Goal: Task Accomplishment & Management: Manage account settings

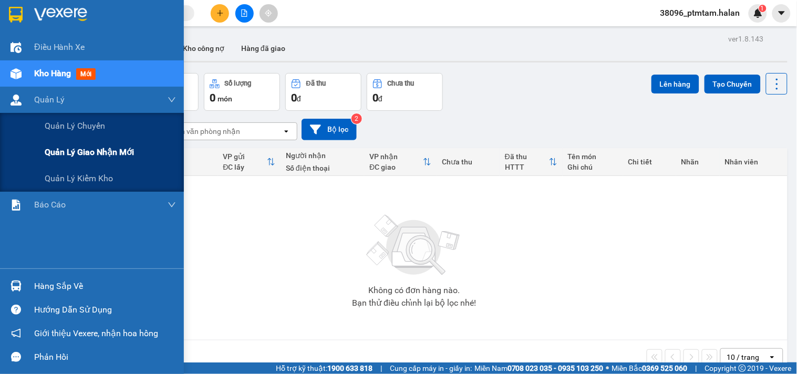
click at [85, 149] on span "Quản lý giao nhận mới" at bounding box center [89, 152] width 89 height 13
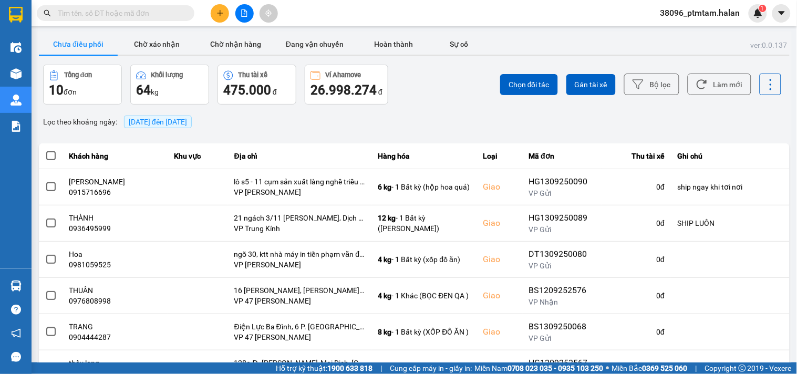
click at [437, 93] on div "Chọn đối tác Gán tài xế Bộ lọc Làm mới" at bounding box center [598, 85] width 370 height 40
click at [706, 88] on button "Làm mới" at bounding box center [720, 85] width 64 height 22
click at [406, 85] on div "Tổng đơn 10 đơn Khối lượng 64 kg Thu tài xế 475.000 đ Ví Ahamove 26.998.274 đ" at bounding box center [228, 85] width 370 height 40
click at [638, 77] on button "Bộ lọc" at bounding box center [652, 85] width 55 height 22
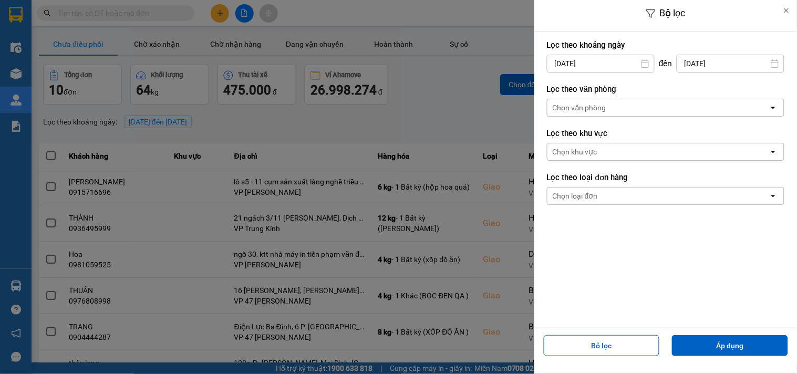
click at [629, 63] on input "13/09/2025" at bounding box center [601, 63] width 107 height 17
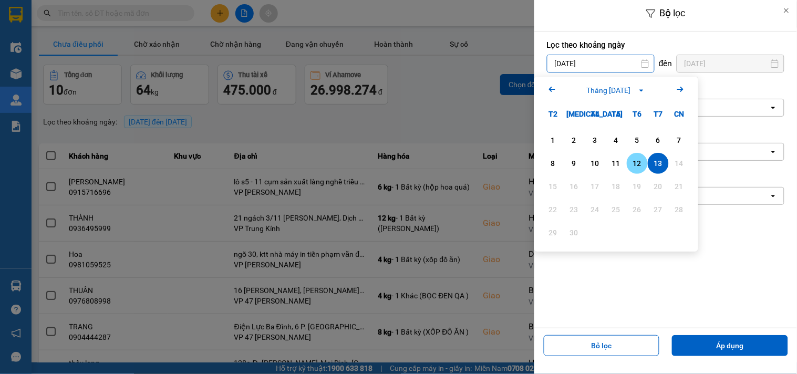
click at [638, 166] on div "12" at bounding box center [637, 163] width 15 height 13
type input "[DATE]"
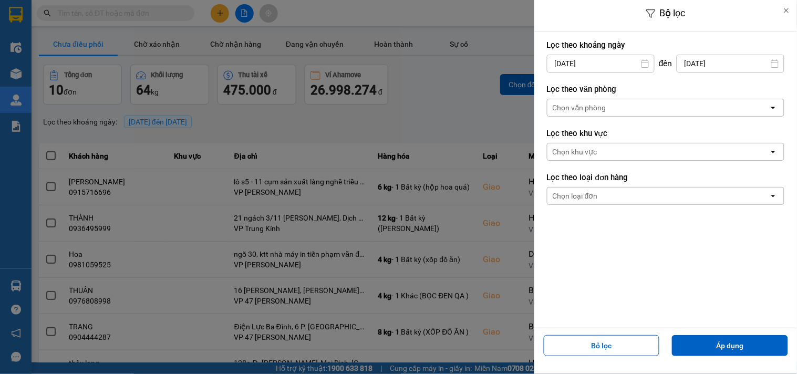
click at [707, 67] on input "[DATE]" at bounding box center [731, 63] width 107 height 17
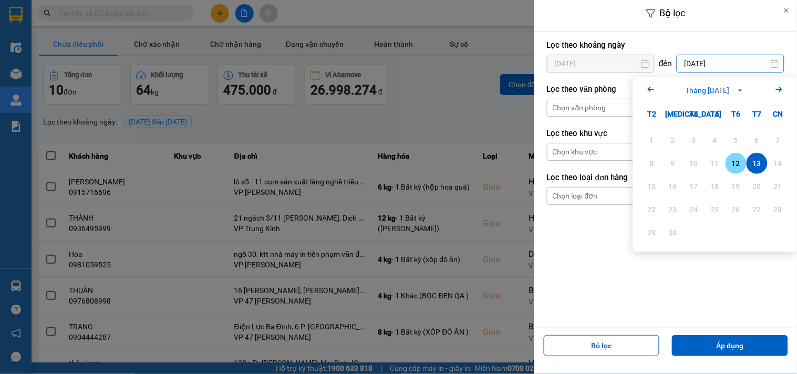
click at [741, 164] on div "12" at bounding box center [736, 163] width 15 height 13
type input "[DATE]"
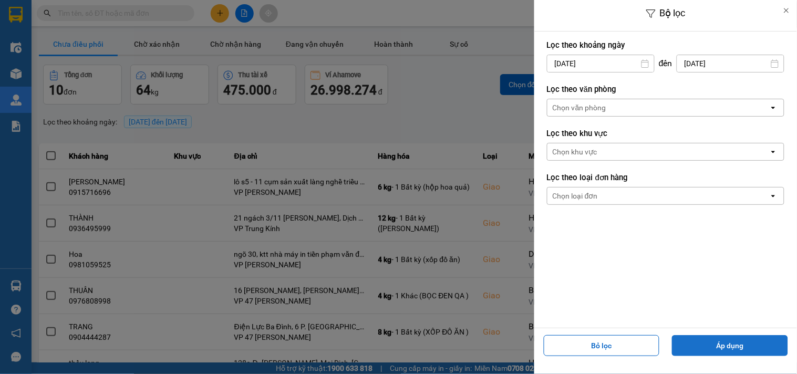
click at [692, 351] on button "Áp dụng" at bounding box center [730, 345] width 116 height 21
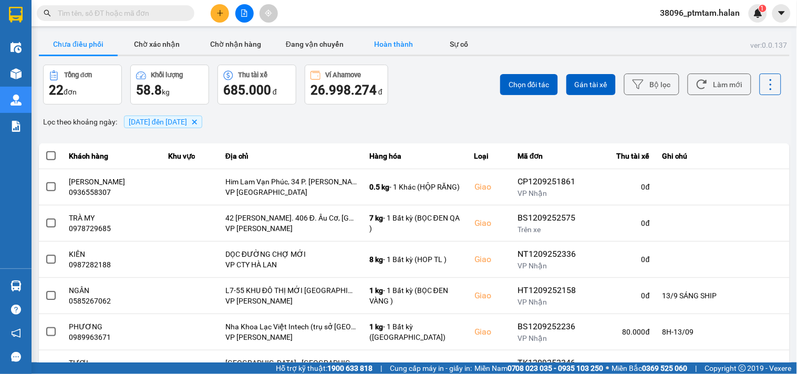
click at [396, 40] on button "Hoàn thành" at bounding box center [393, 44] width 79 height 21
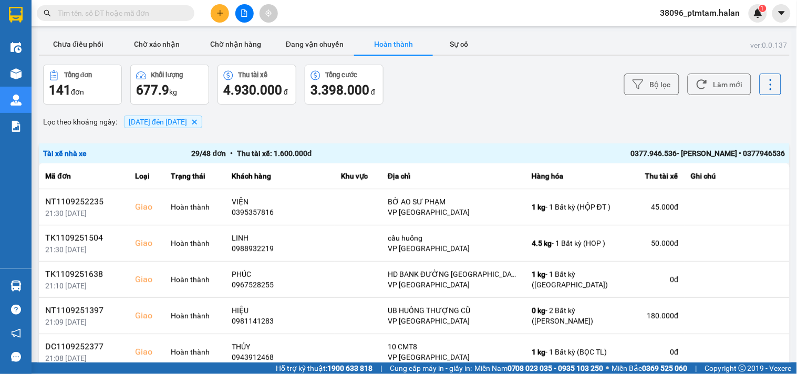
click at [445, 120] on div "Lọc theo khoảng ngày : 12/09/2025 đến 12/09/2025 Delete" at bounding box center [414, 122] width 751 height 18
click at [85, 44] on button "Chưa điều phối" at bounding box center [78, 44] width 79 height 21
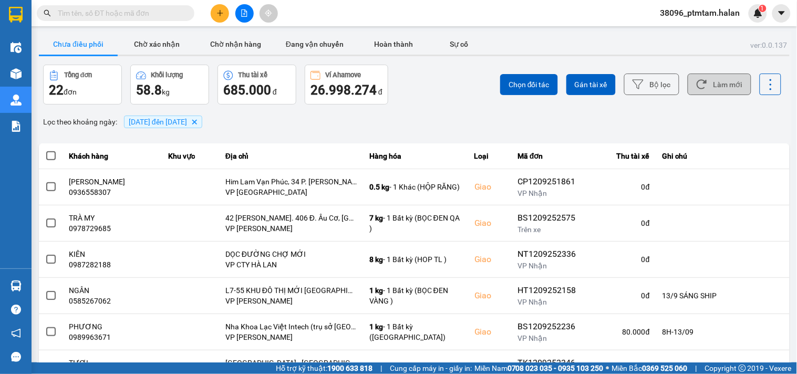
click at [723, 91] on button "Làm mới" at bounding box center [720, 85] width 64 height 22
click at [410, 117] on div "Lọc theo khoảng ngày : 12/09/2025 đến 12/09/2025 Delete" at bounding box center [414, 122] width 751 height 18
click at [111, 7] on input "text" at bounding box center [120, 13] width 124 height 12
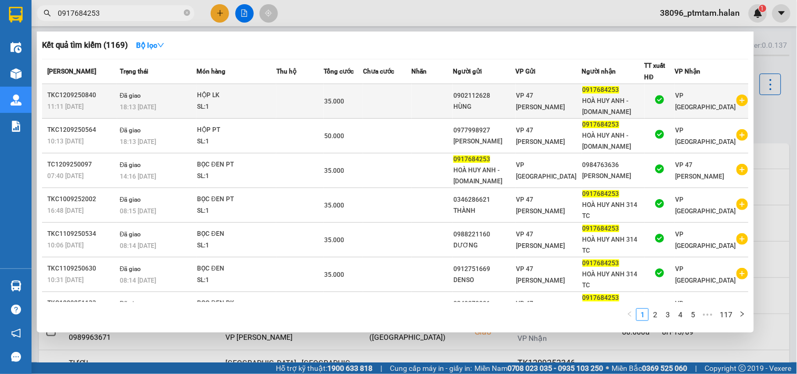
type input "0917684253"
click at [189, 97] on td "Đã giao 18:13 - 12/09" at bounding box center [156, 101] width 79 height 35
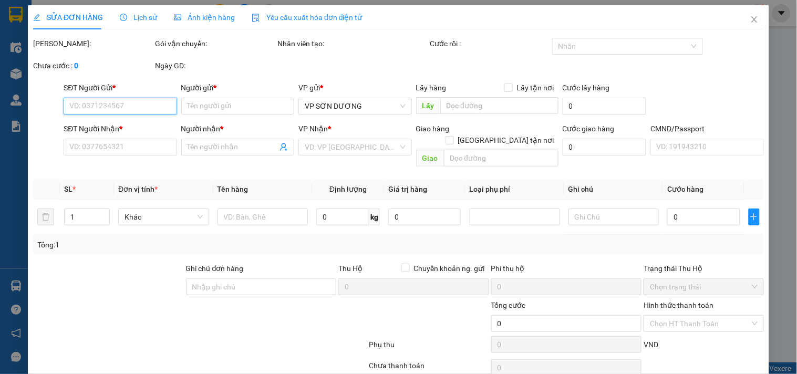
type input "0902112628"
type input "HÙNG"
type input "0917684253"
type input "HOÀ HUY ANH - 314.TC"
type input "35.000"
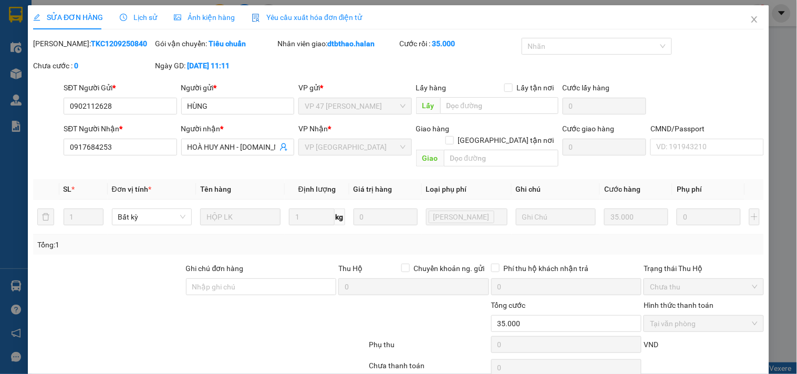
drag, startPoint x: 117, startPoint y: 43, endPoint x: 70, endPoint y: 41, distance: 46.8
click at [70, 41] on div "Mã ĐH: TKC1209250840" at bounding box center [93, 44] width 120 height 12
copy b "1209250840"
click at [752, 19] on icon "close" at bounding box center [755, 19] width 6 height 6
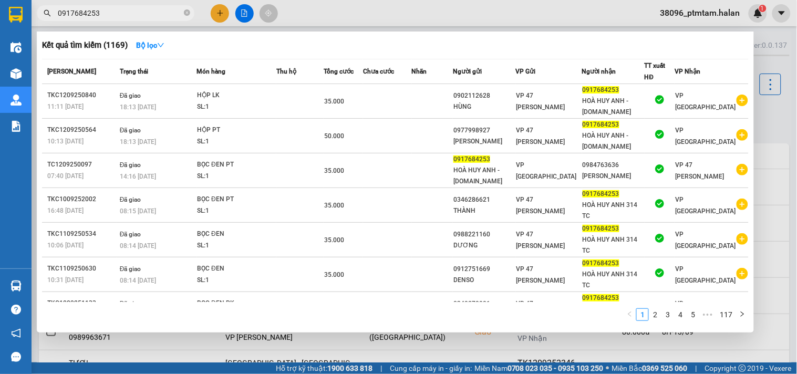
click at [154, 11] on input "0917684253" at bounding box center [120, 13] width 124 height 12
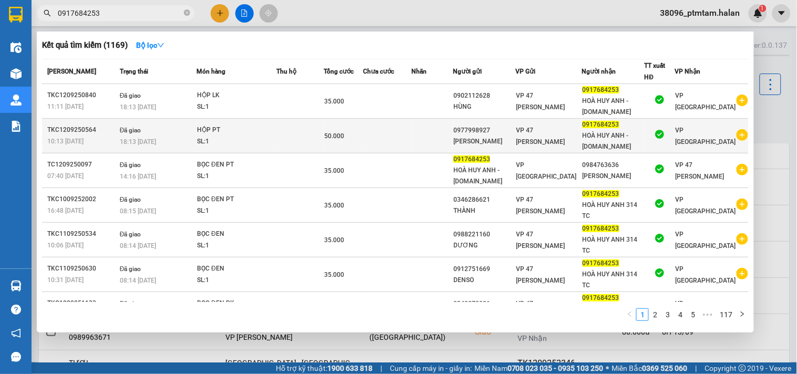
click at [184, 144] on div "18:13 - 12/09" at bounding box center [158, 142] width 76 height 12
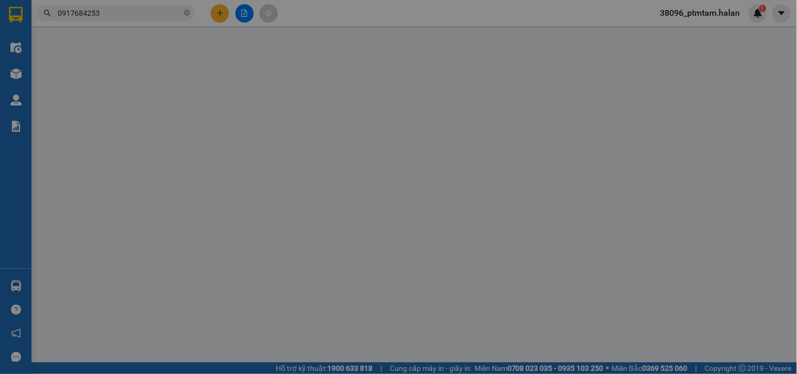
type input "0977998927"
type input "HÙNG CƯỜNG"
type input "0917684253"
type input "HOÀ HUY ANH - 314.TC"
type input "50.000"
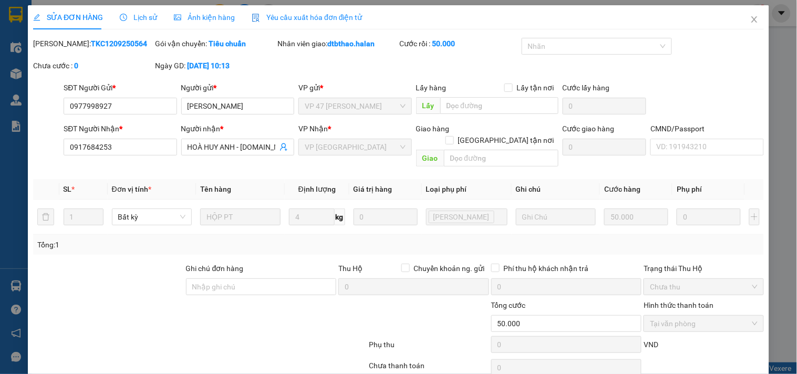
drag, startPoint x: 122, startPoint y: 48, endPoint x: 73, endPoint y: 46, distance: 49.5
click at [73, 46] on div "Mã ĐH: TKC1209250564" at bounding box center [93, 44] width 120 height 12
copy b "1209250564"
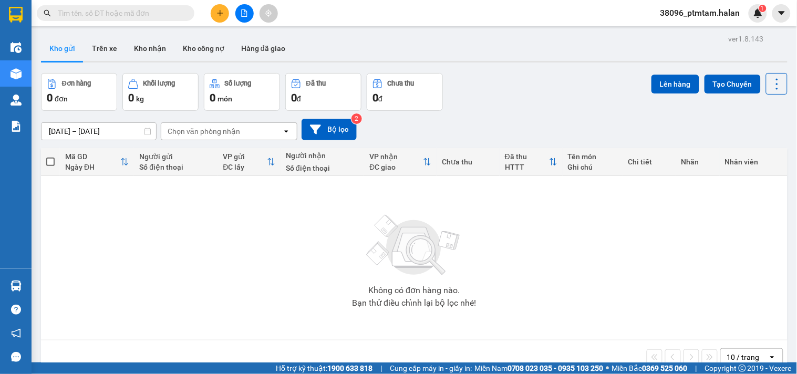
click at [83, 8] on input "text" at bounding box center [120, 13] width 124 height 12
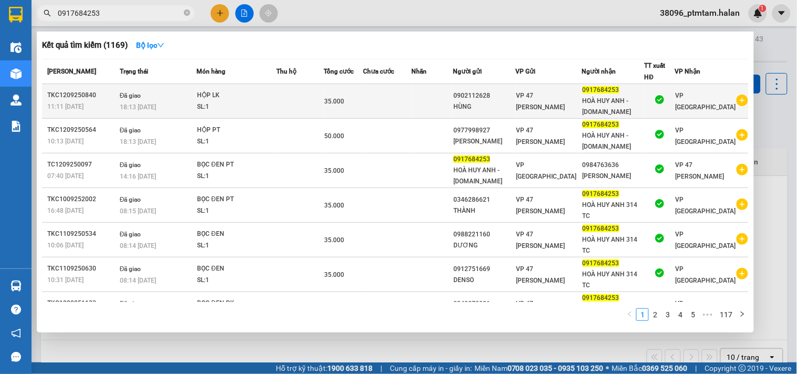
type input "0917684253"
click at [167, 101] on div "18:13 - 12/09" at bounding box center [158, 107] width 76 height 12
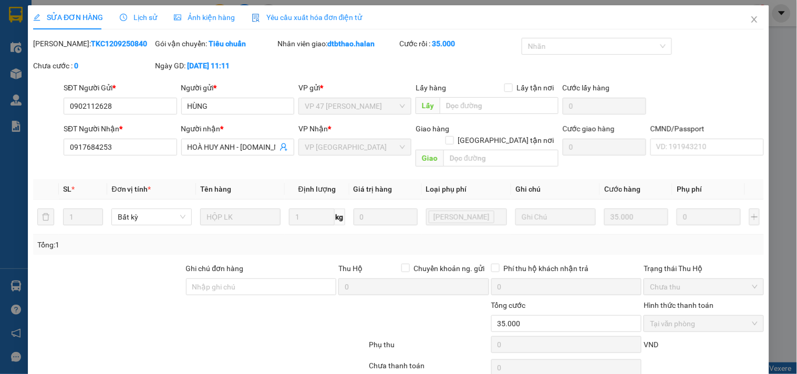
type input "0902112628"
type input "HÙNG"
type input "0917684253"
type input "HOÀ HUY ANH - 314.TC"
type input "35.000"
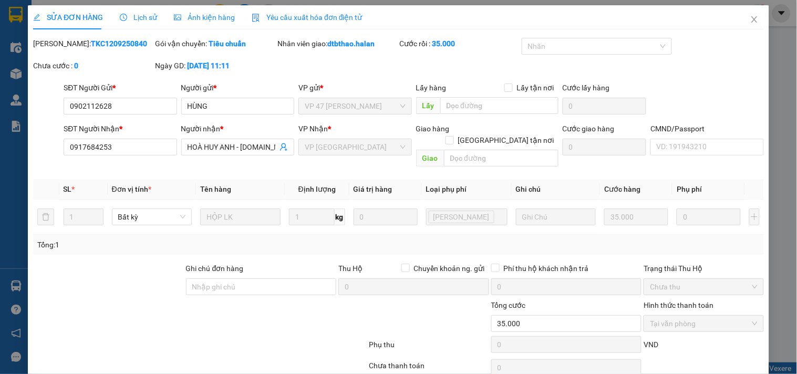
drag, startPoint x: 118, startPoint y: 46, endPoint x: 59, endPoint y: 52, distance: 59.6
click at [59, 52] on div "Mã ĐH: TKC1209250840" at bounding box center [93, 49] width 122 height 22
copy b "TKC1209250840"
click at [107, 41] on b "TKC1209250840" at bounding box center [119, 43] width 56 height 8
drag, startPoint x: 116, startPoint y: 43, endPoint x: 60, endPoint y: 44, distance: 55.2
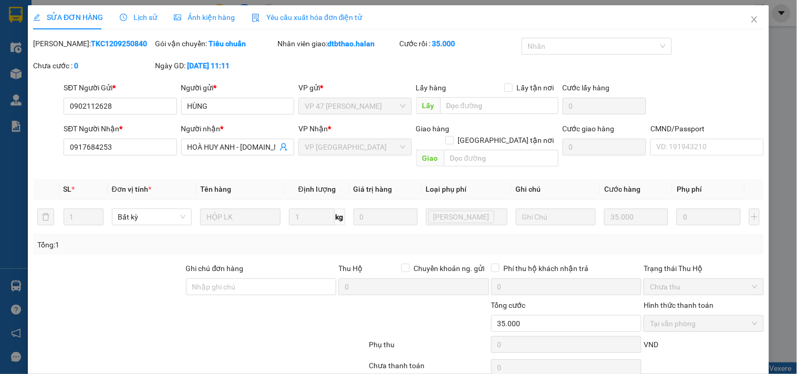
click at [60, 44] on div "Mã ĐH: TKC1209250840" at bounding box center [93, 44] width 120 height 12
copy b "TKC1209250840"
click at [751, 19] on icon "close" at bounding box center [755, 19] width 8 height 8
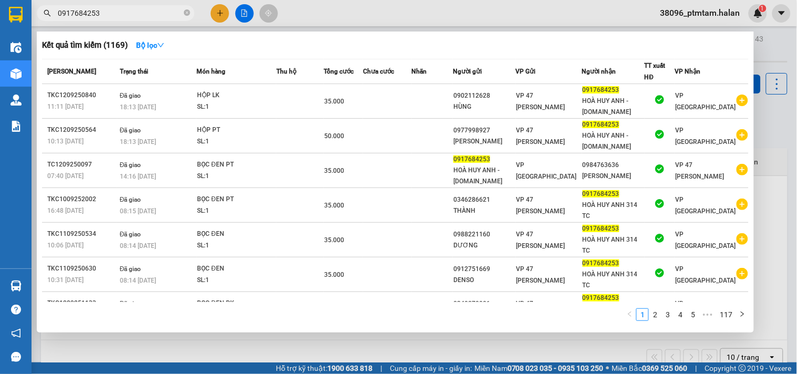
click at [126, 12] on input "0917684253" at bounding box center [120, 13] width 124 height 12
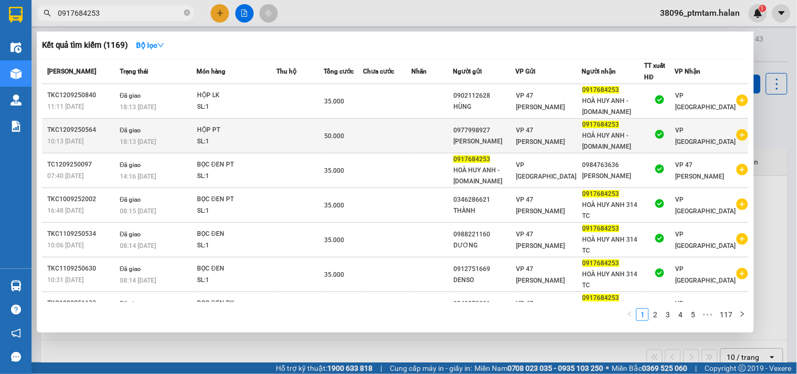
click at [144, 133] on td "Đã giao 18:13 - 12/09" at bounding box center [156, 136] width 79 height 35
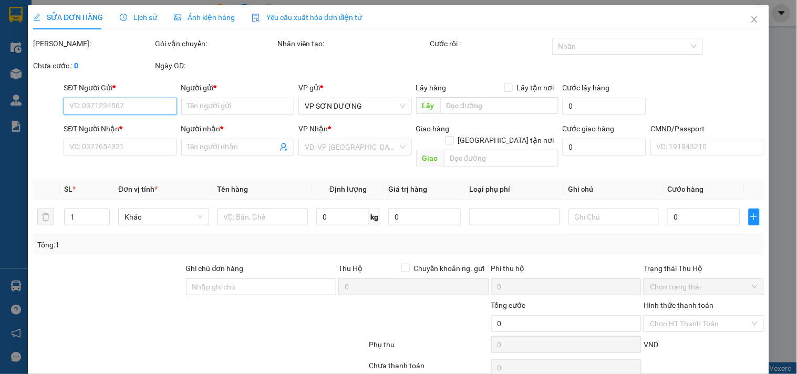
type input "0977998927"
type input "HÙNG CƯỜNG"
type input "0917684253"
type input "HOÀ HUY ANH - 314.TC"
type input "50.000"
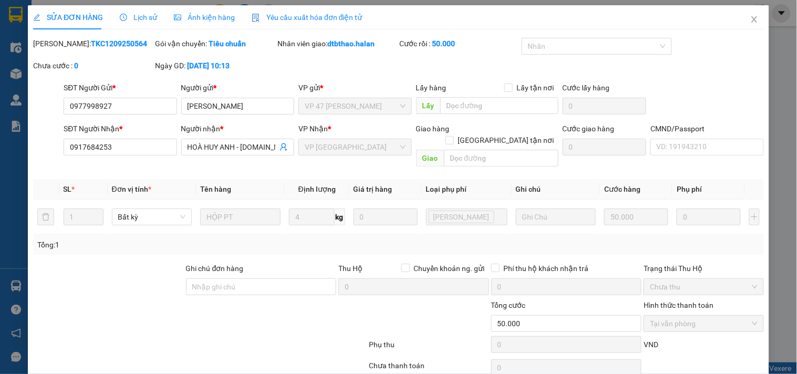
drag, startPoint x: 122, startPoint y: 48, endPoint x: 60, endPoint y: 42, distance: 62.3
click at [60, 42] on div "Mã ĐH: TKC1209250564" at bounding box center [93, 44] width 120 height 12
copy b "TKC1209250564"
click at [751, 17] on icon "close" at bounding box center [755, 19] width 8 height 8
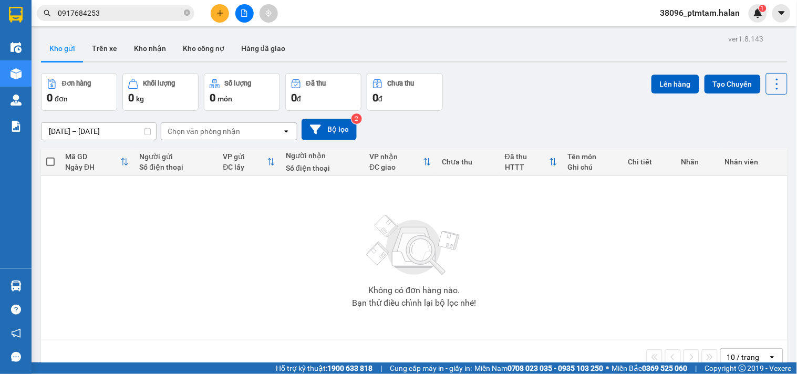
click at [519, 104] on div "Đơn hàng 0 đơn Khối lượng 0 kg Số lượng 0 món Đã thu 0 đ Chưa thu 0 đ Lên hàng …" at bounding box center [414, 92] width 747 height 38
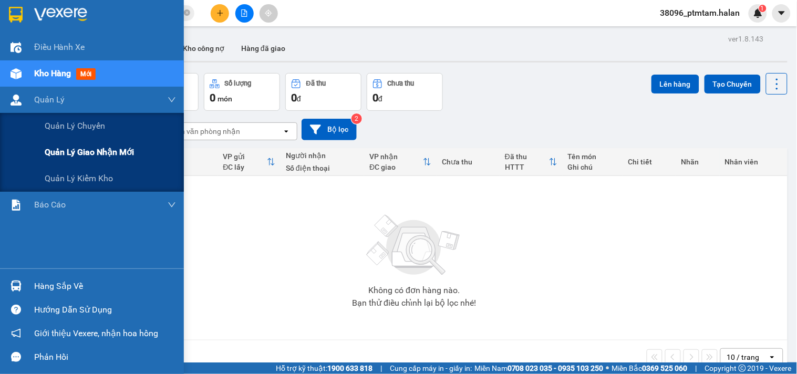
click at [107, 153] on span "Quản lý giao nhận mới" at bounding box center [89, 152] width 89 height 13
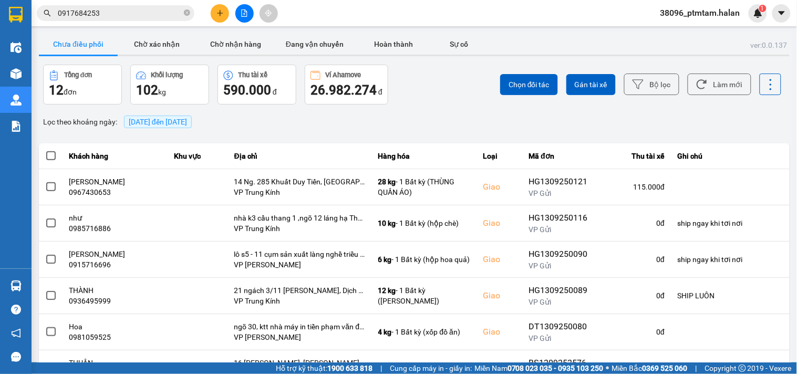
click at [428, 122] on div "Lọc theo khoảng ngày : 13/09/2025 đến 13/09/2025" at bounding box center [414, 122] width 751 height 18
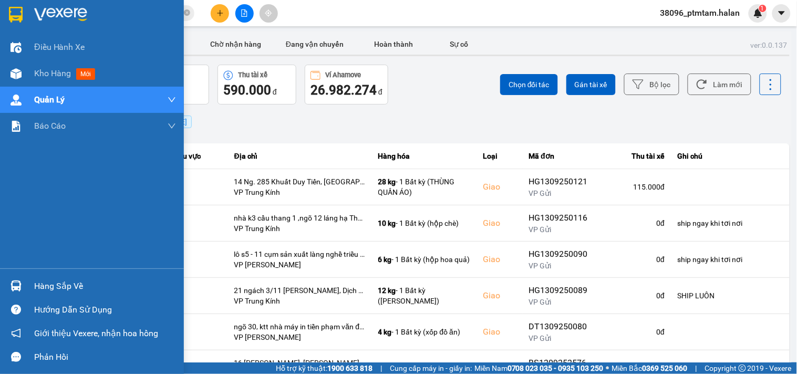
drag, startPoint x: 0, startPoint y: 222, endPoint x: 12, endPoint y: 217, distance: 12.7
click at [0, 222] on div "Điều hành xe Kho hàng mới Quản Lý Quản lý chuyến Quản lý giao nhận mới Quản lý …" at bounding box center [92, 151] width 184 height 234
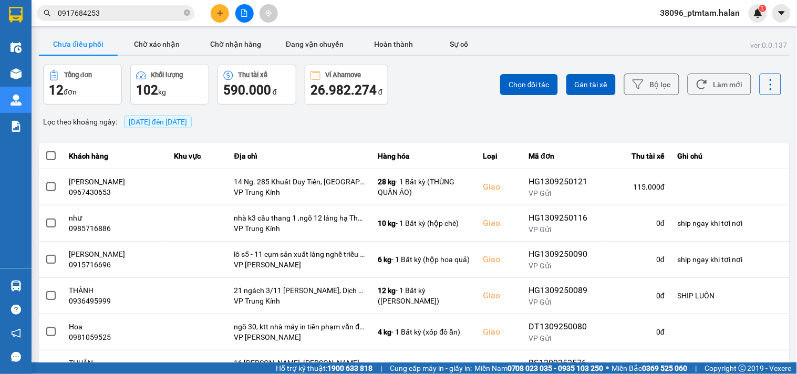
click at [347, 129] on div "Lọc theo khoảng ngày : 13/09/2025 đến 13/09/2025" at bounding box center [414, 122] width 751 height 18
click at [702, 80] on button "Làm mới" at bounding box center [720, 85] width 64 height 22
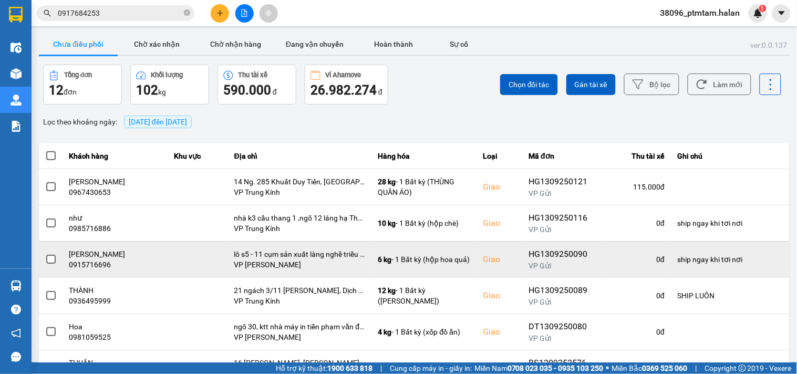
scroll to position [193, 0]
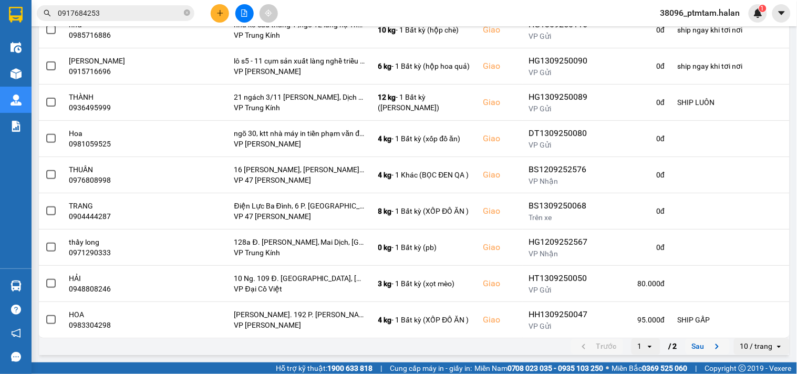
click at [692, 344] on button "Sau" at bounding box center [708, 347] width 44 height 16
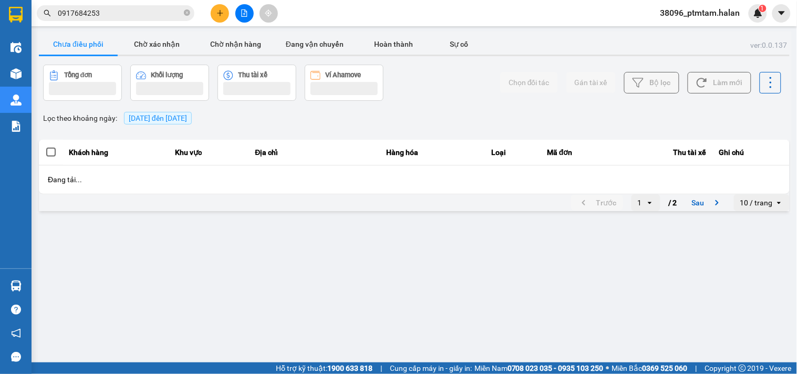
scroll to position [0, 0]
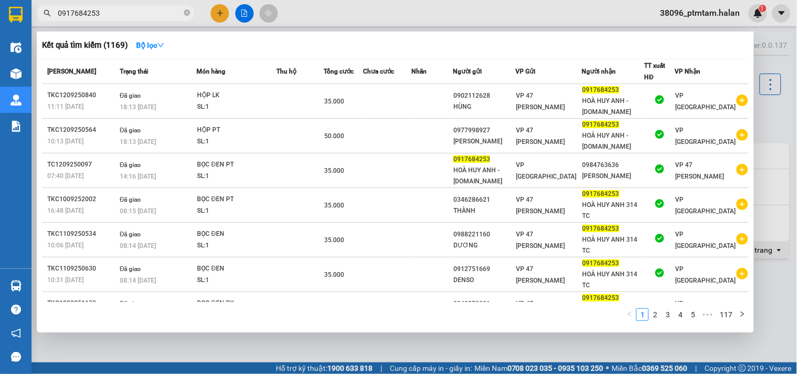
click at [130, 12] on input "0917684253" at bounding box center [120, 13] width 124 height 12
paste input "110925126"
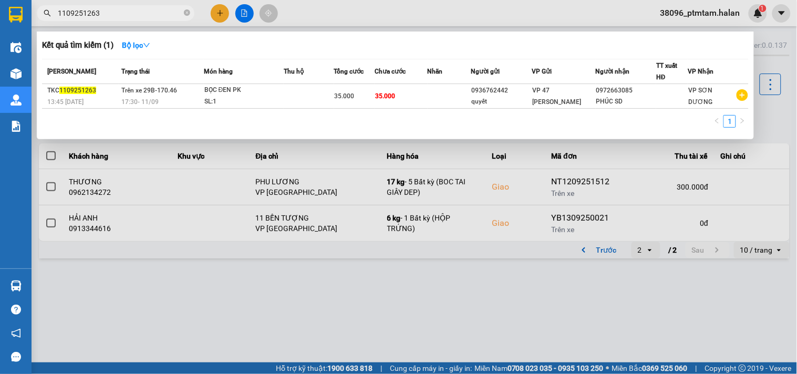
click at [140, 13] on input "1109251263" at bounding box center [120, 13] width 124 height 12
paste input "826"
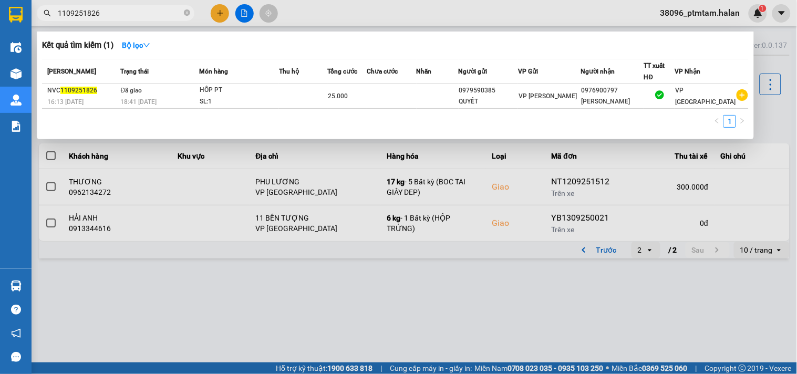
click at [113, 14] on input "1109251826" at bounding box center [120, 13] width 124 height 12
paste input "009251010"
click at [109, 13] on input "1009251010" at bounding box center [120, 13] width 124 height 12
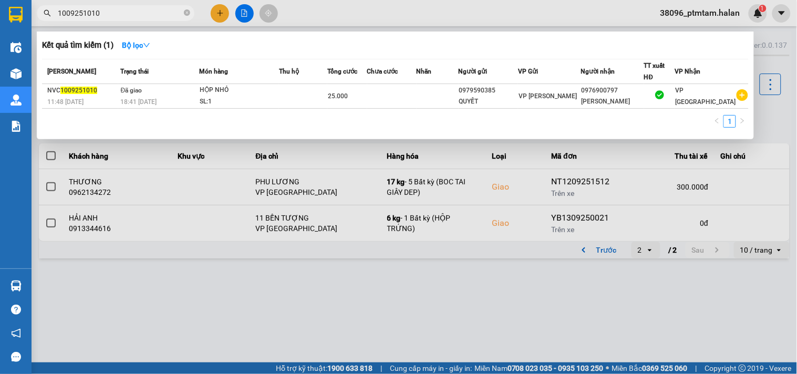
paste input "209250975"
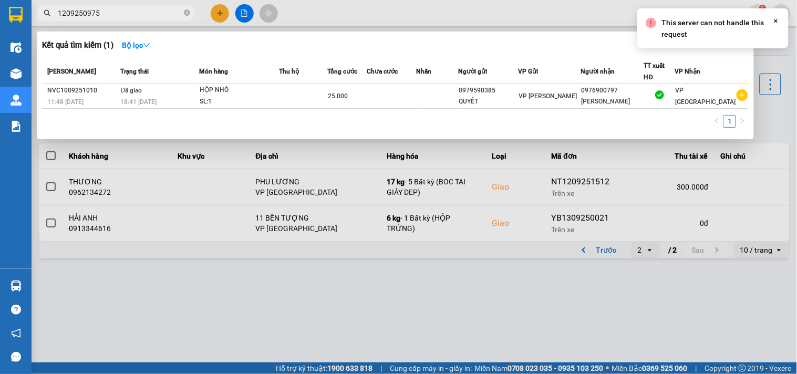
type input "1209250975"
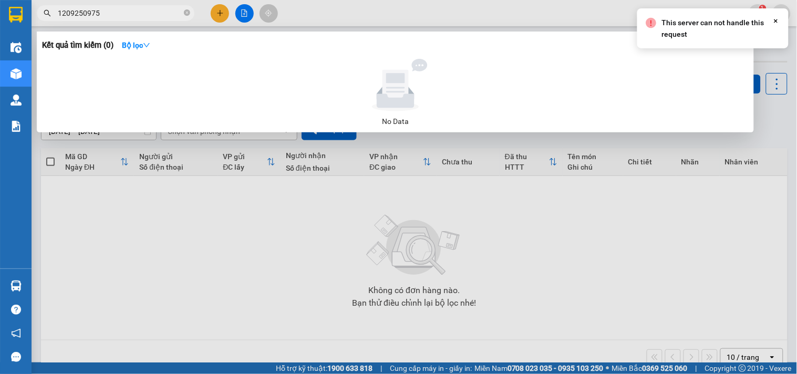
type input "1209250975"
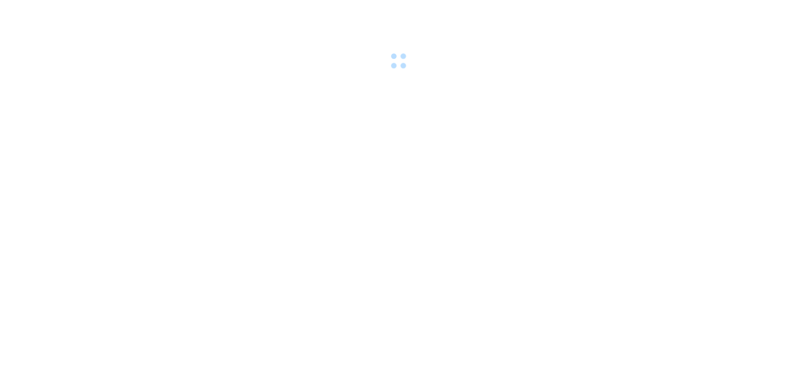
drag, startPoint x: 103, startPoint y: 124, endPoint x: 219, endPoint y: 90, distance: 121.5
click at [104, 124] on body at bounding box center [398, 187] width 797 height 374
click at [112, 196] on body at bounding box center [398, 187] width 797 height 374
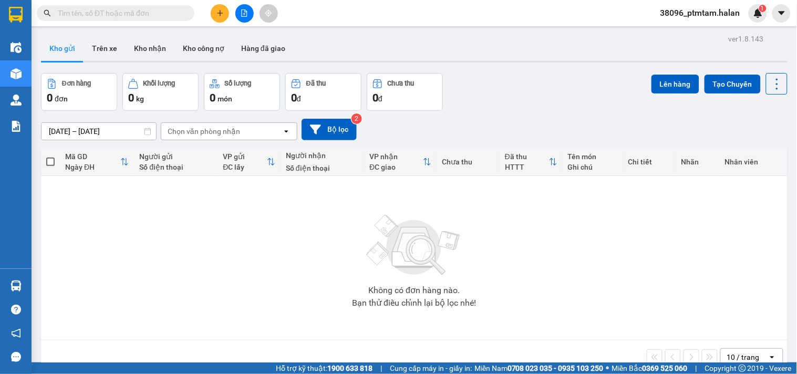
click at [568, 118] on div "31/07/2025 – 13/09/2025 Press the down arrow key to interact with the calendar …" at bounding box center [414, 129] width 747 height 37
click at [154, 271] on div "Không có đơn hàng nào. Bạn thử điều chỉnh lại bộ lọc nhé!" at bounding box center [414, 258] width 737 height 158
click at [160, 244] on div "Không có đơn hàng nào. Bạn thử điều chỉnh lại bộ lọc nhé!" at bounding box center [414, 258] width 737 height 158
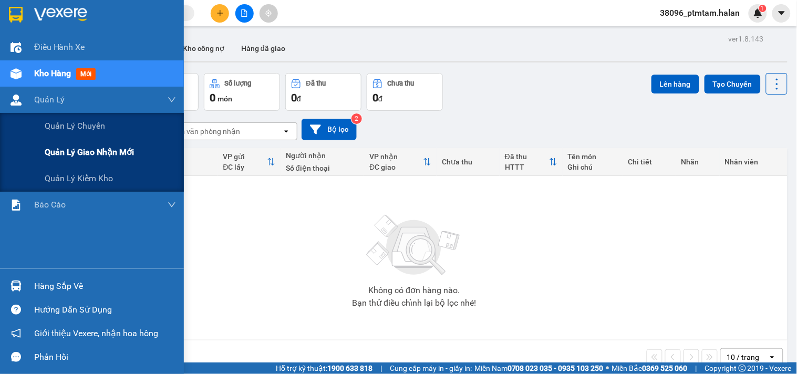
click at [100, 148] on span "Quản lý giao nhận mới" at bounding box center [89, 152] width 89 height 13
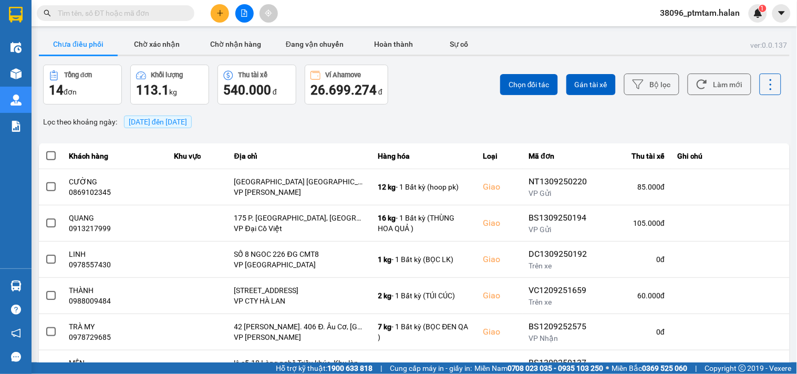
click at [128, 16] on input "text" at bounding box center [120, 13] width 124 height 12
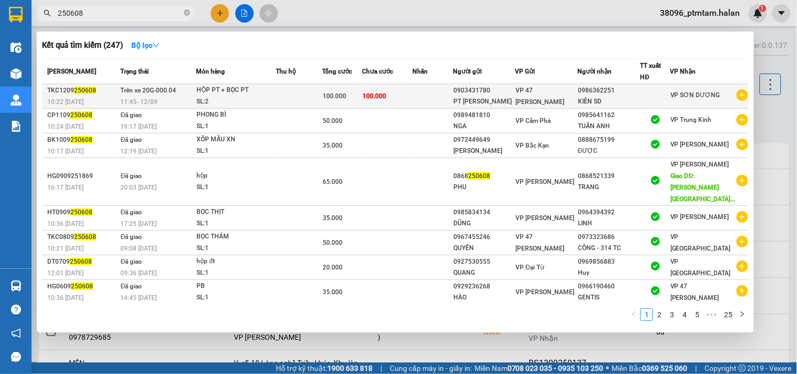
type input "250608"
click at [273, 97] on div "SL: 2" at bounding box center [236, 102] width 79 height 12
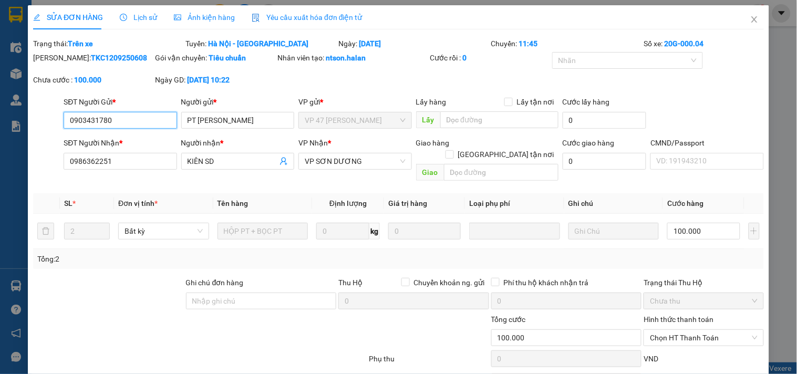
type input "0903431780"
type input "PT TRẦN HIỆP"
type input "0986362251"
type input "KIÊN SD"
type input "100.000"
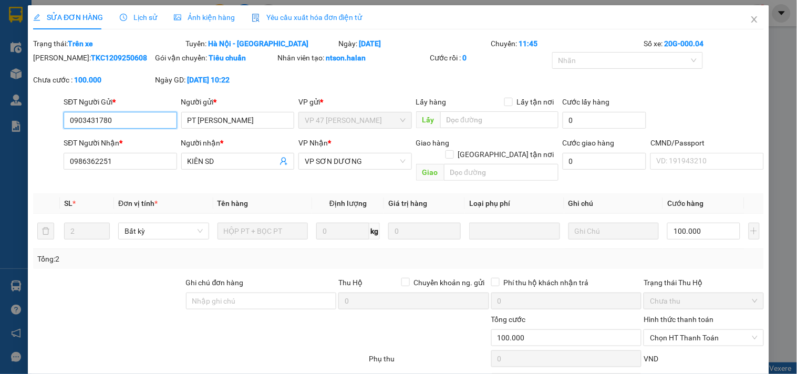
type input "100.000"
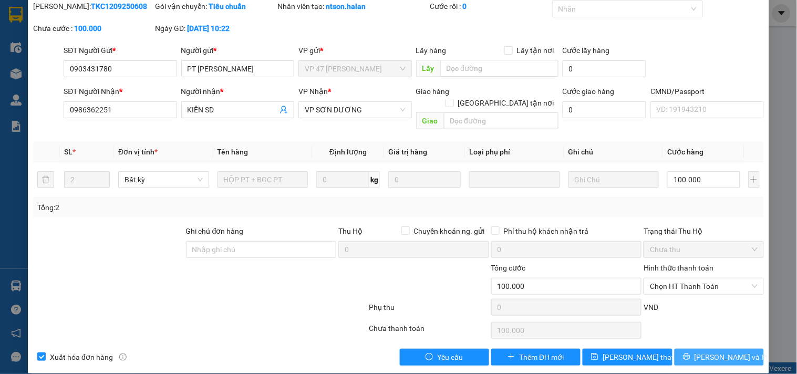
click at [711, 352] on span "[PERSON_NAME] và In" at bounding box center [732, 358] width 74 height 12
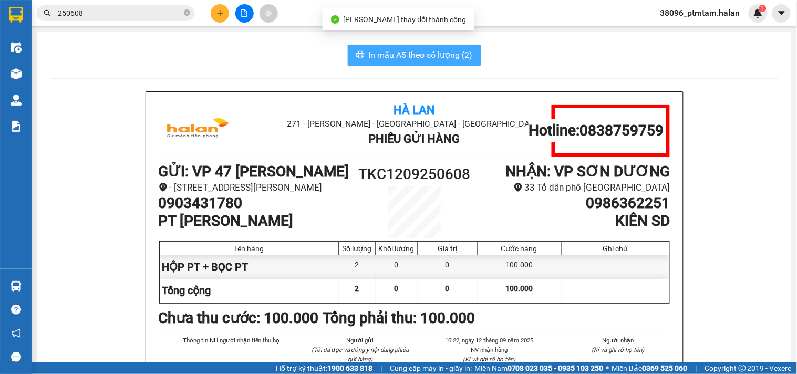
click at [415, 58] on span "In mẫu A5 theo số lượng (2)" at bounding box center [421, 54] width 104 height 13
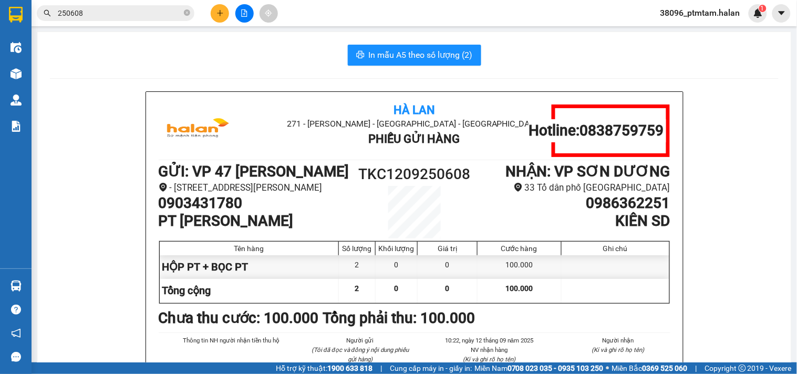
click at [334, 77] on div "In mẫu A5 theo số lượng (2) Hà Lan 271 - Dương Tự Minh - Phường Tân Long - Thái…" at bounding box center [414, 257] width 754 height 451
click at [129, 16] on input "250608" at bounding box center [120, 13] width 124 height 12
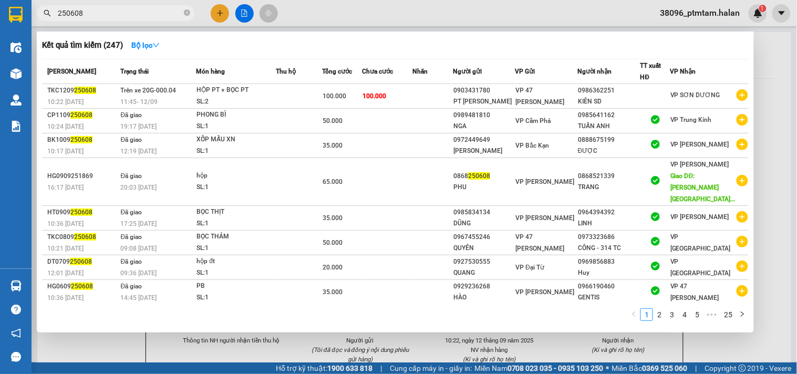
click at [129, 16] on input "250608" at bounding box center [120, 13] width 124 height 12
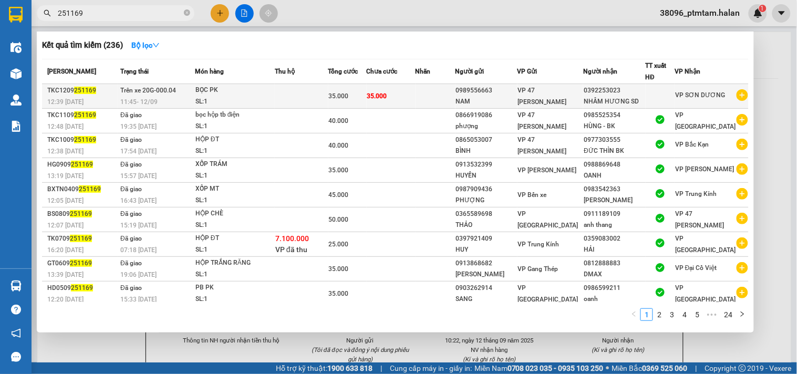
type input "251169"
click at [253, 96] on div "SL: 1" at bounding box center [235, 102] width 79 height 12
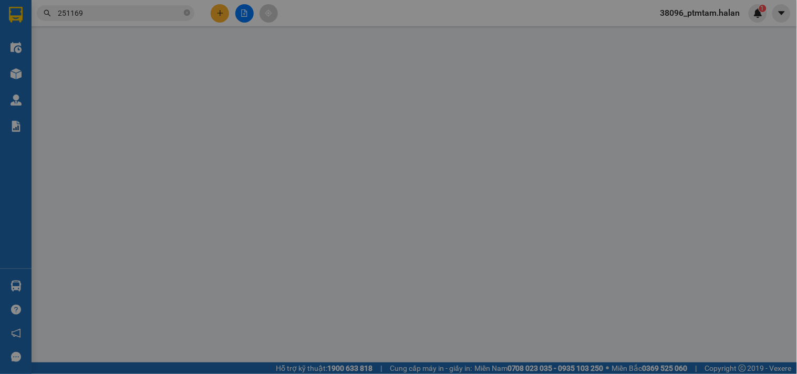
type input "0989556663"
type input "NAM"
type input "0392253023"
type input "NHÂM HƯƠNG SD"
type input "35.000"
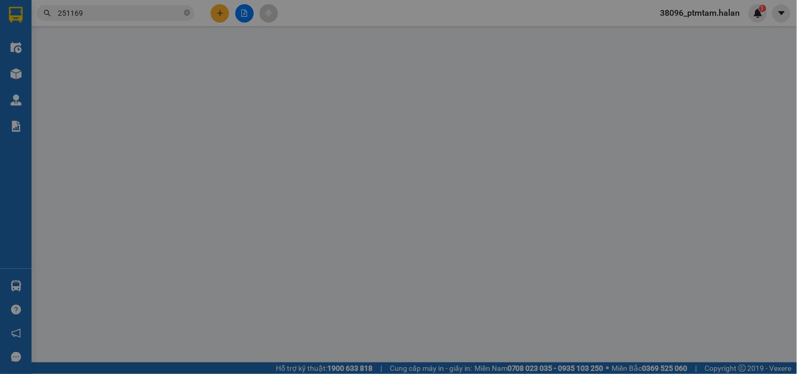
type input "35.000"
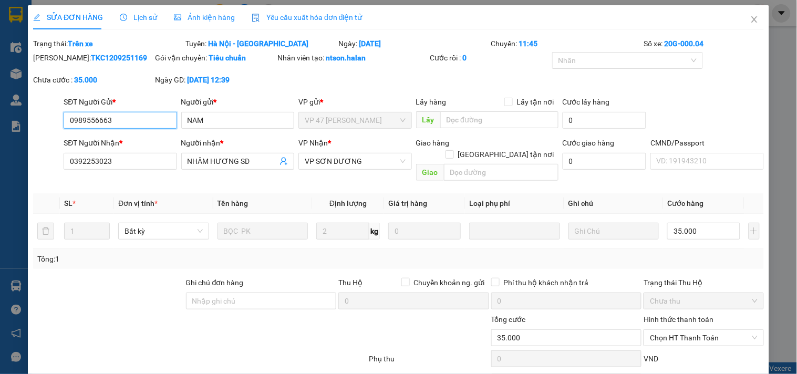
scroll to position [52, 0]
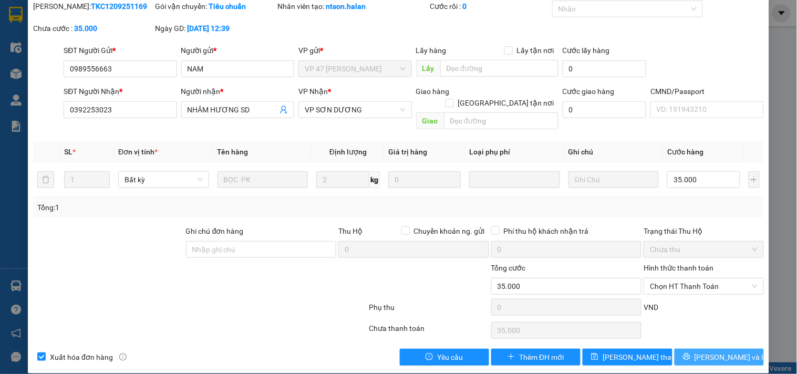
click at [691, 353] on icon "printer" at bounding box center [686, 356] width 7 height 7
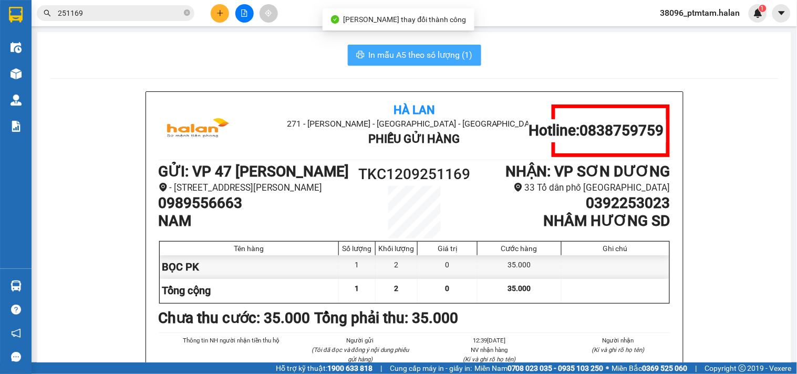
click at [418, 57] on span "In mẫu A5 theo số lượng (1)" at bounding box center [421, 54] width 104 height 13
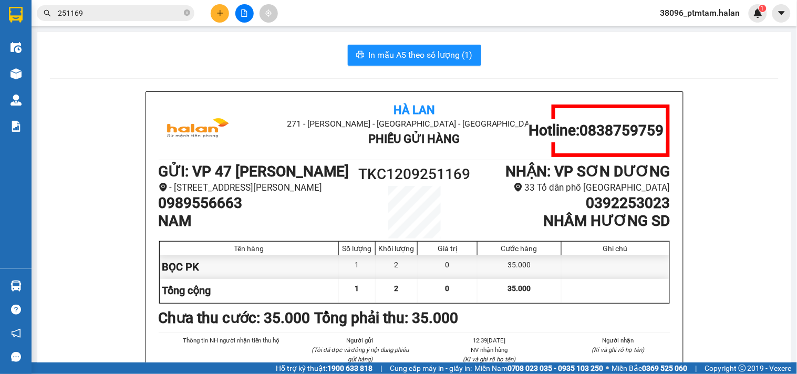
drag, startPoint x: 319, startPoint y: 62, endPoint x: 294, endPoint y: 63, distance: 24.7
click at [319, 62] on div "In mẫu A5 theo số lượng (1)" at bounding box center [414, 55] width 729 height 21
click at [128, 16] on input "251169" at bounding box center [120, 13] width 124 height 12
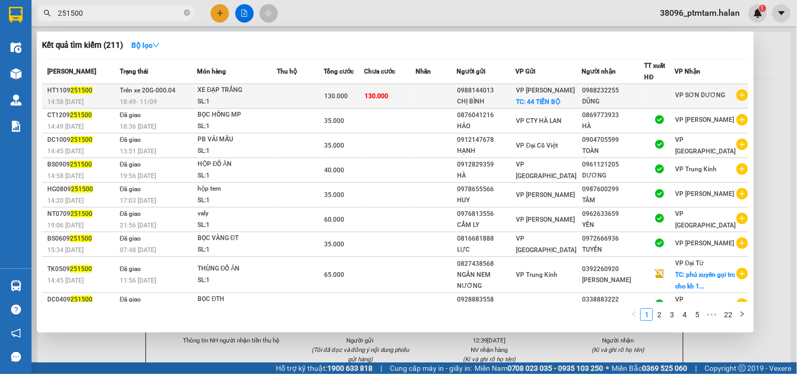
type input "251500"
click at [267, 98] on div "SL: 1" at bounding box center [237, 102] width 79 height 12
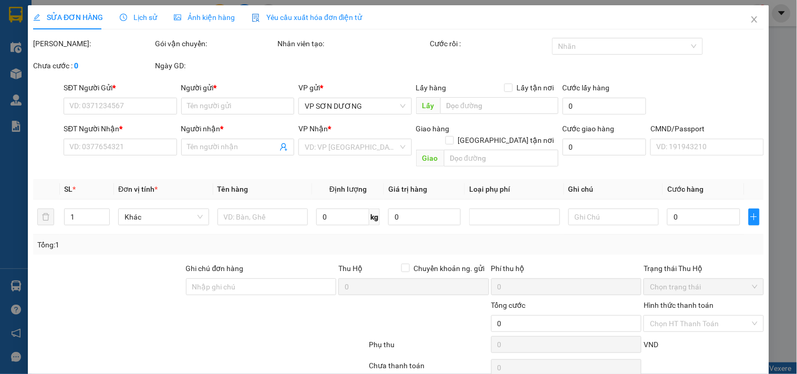
type input "0988144013"
type input "CHỊ BÌNH"
checkbox input "true"
type input "44 TIẾN BỘ"
type input "0988232255"
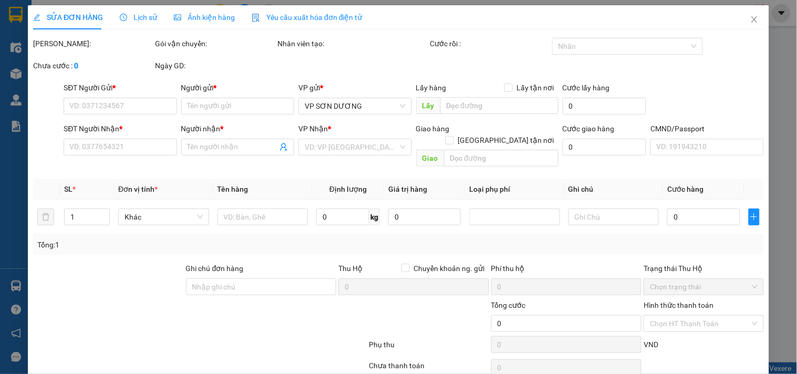
type input "DŨNG"
type input "130.000"
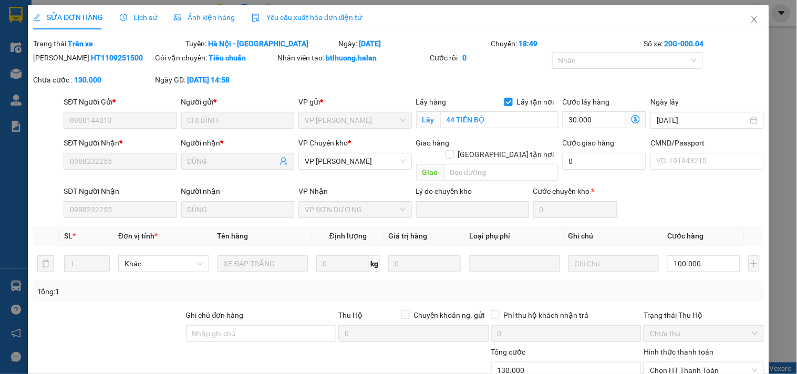
scroll to position [85, 0]
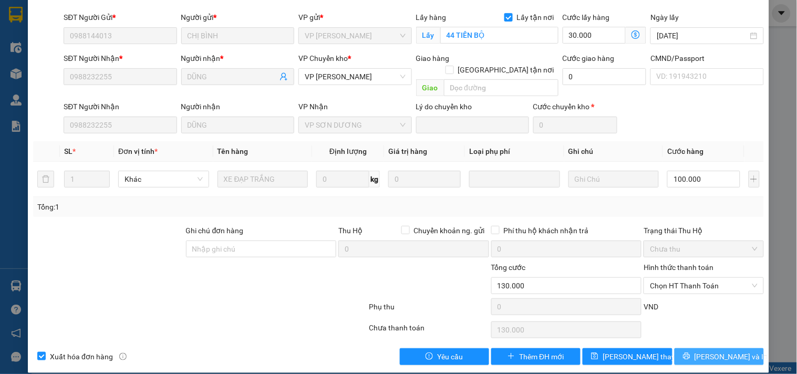
click at [721, 351] on span "Lưu và In" at bounding box center [732, 357] width 74 height 12
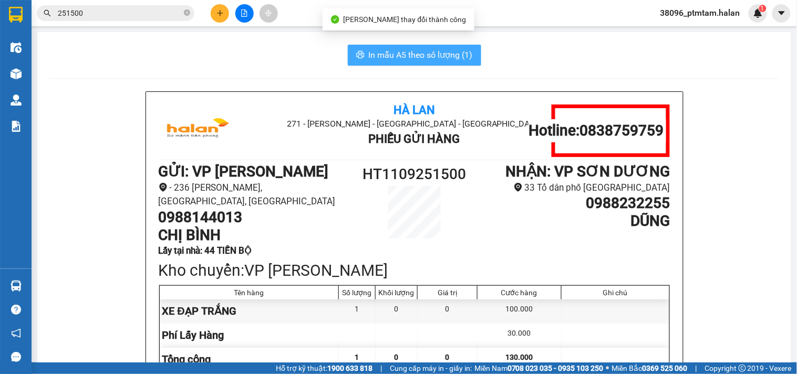
click at [428, 56] on span "In mẫu A5 theo số lượng (1)" at bounding box center [421, 54] width 104 height 13
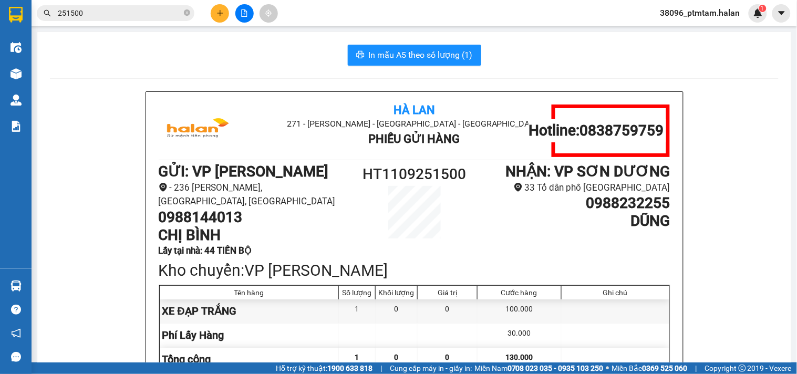
drag, startPoint x: 345, startPoint y: 80, endPoint x: 288, endPoint y: 70, distance: 58.3
click at [345, 80] on div "In mẫu A5 theo số lượng (1) Hà Lan 271 - Dương Tự Minh - Phường Tân Long - Thái…" at bounding box center [414, 291] width 754 height 519
click at [157, 14] on input "251500" at bounding box center [120, 13] width 124 height 12
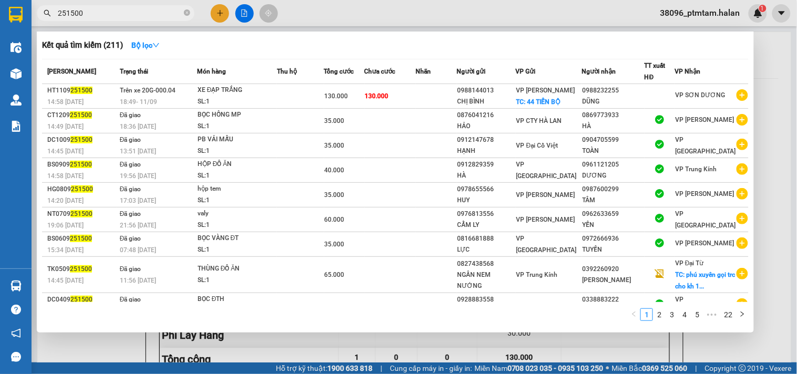
click at [157, 14] on input "251500" at bounding box center [120, 13] width 124 height 12
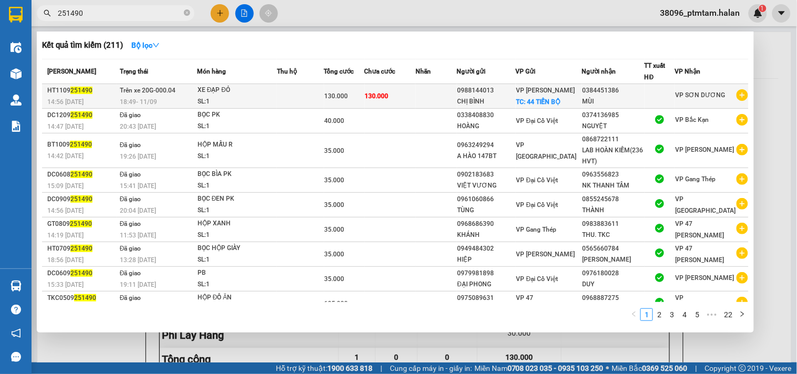
type input "251490"
click at [272, 96] on div "XE ĐẠP ĐỎ" at bounding box center [237, 91] width 79 height 12
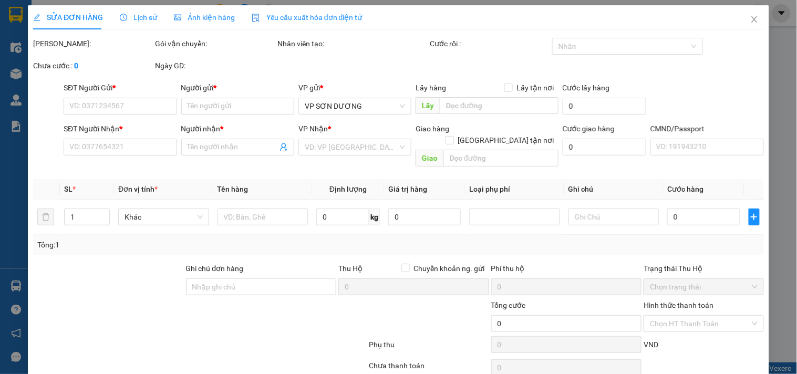
type input "0988144013"
type input "CHỊ BÌNH"
checkbox input "true"
type input "44 TIẾN BỘ"
type input "0384451386"
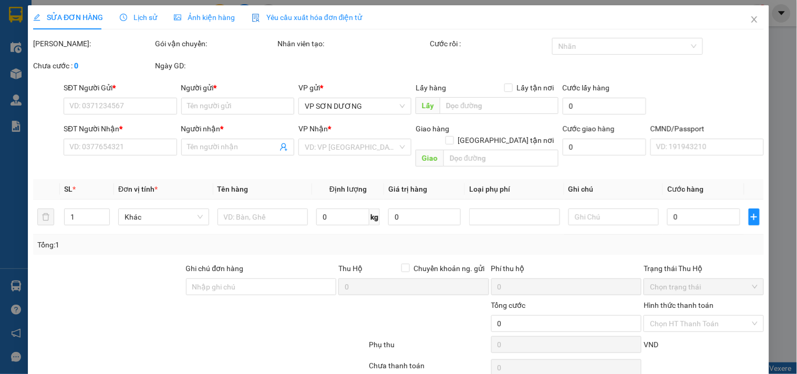
type input "MÙI"
type input "130.000"
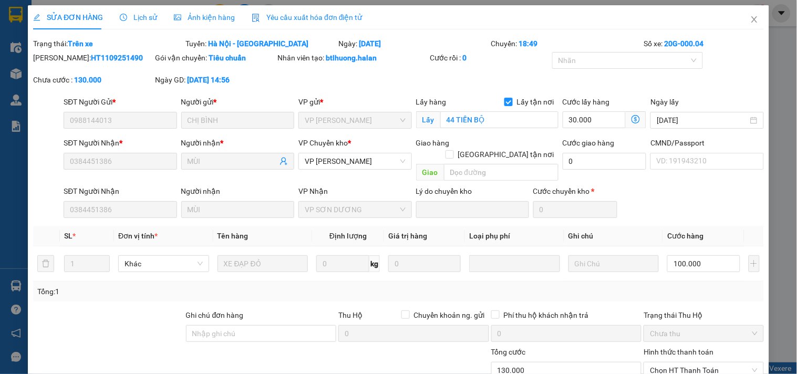
scroll to position [85, 0]
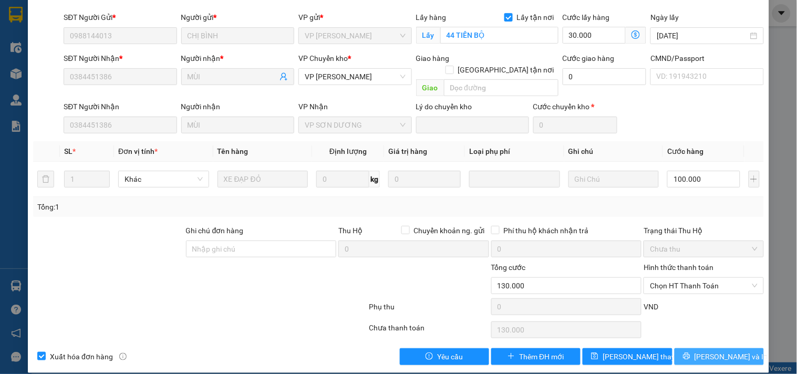
click at [705, 351] on span "Lưu và In" at bounding box center [732, 357] width 74 height 12
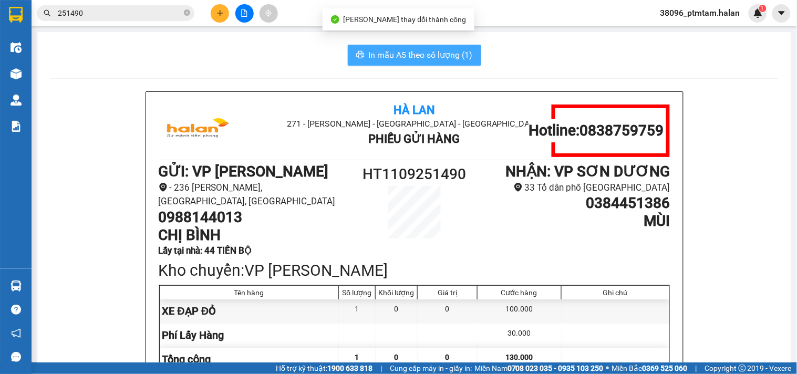
click at [417, 55] on span "In mẫu A5 theo số lượng (1)" at bounding box center [421, 54] width 104 height 13
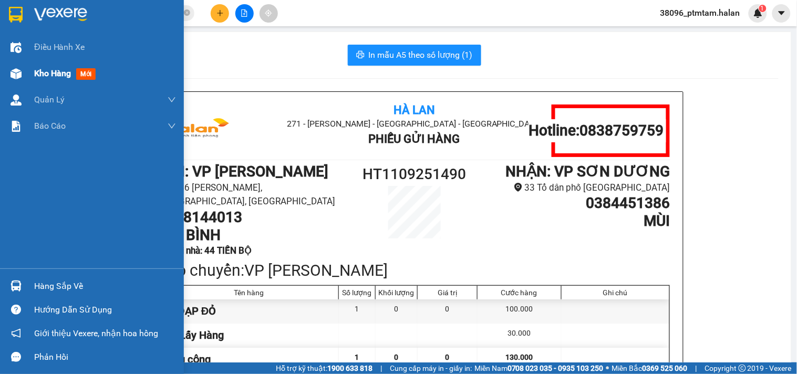
click at [56, 75] on span "Kho hàng" at bounding box center [52, 73] width 37 height 10
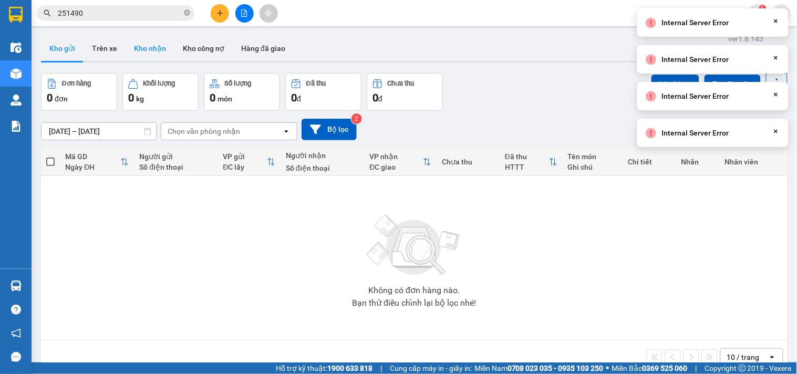
click at [149, 48] on button "Kho nhận" at bounding box center [150, 48] width 49 height 25
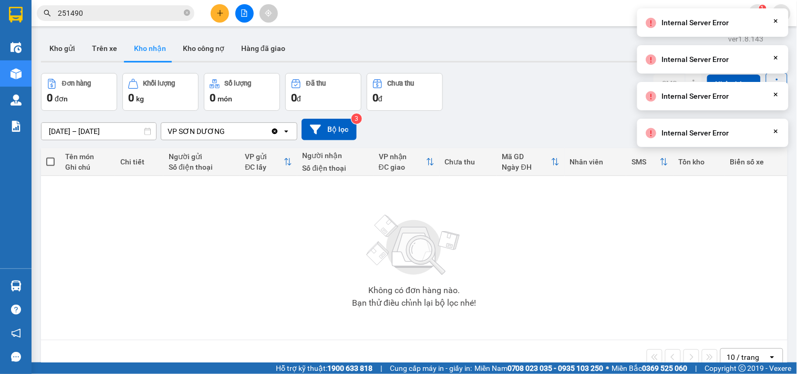
click at [496, 66] on div "ver 1.8.143 Kho gửi Trên xe Kho nhận Kho công nợ Hàng đã giao Đơn hàng 0 đơn Kh…" at bounding box center [414, 219] width 755 height 374
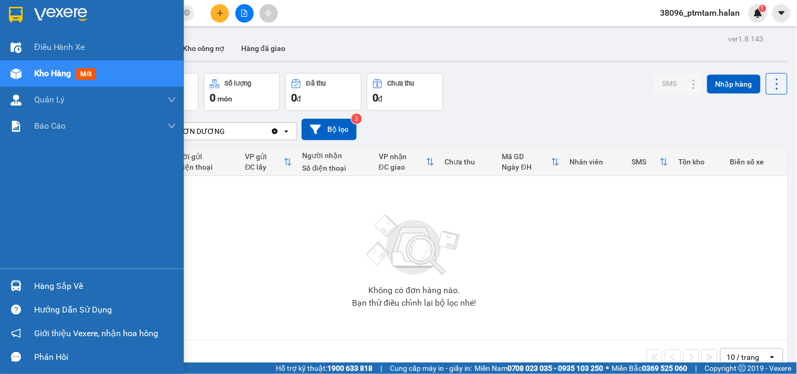
click at [39, 286] on div "Hàng sắp về" at bounding box center [105, 287] width 142 height 16
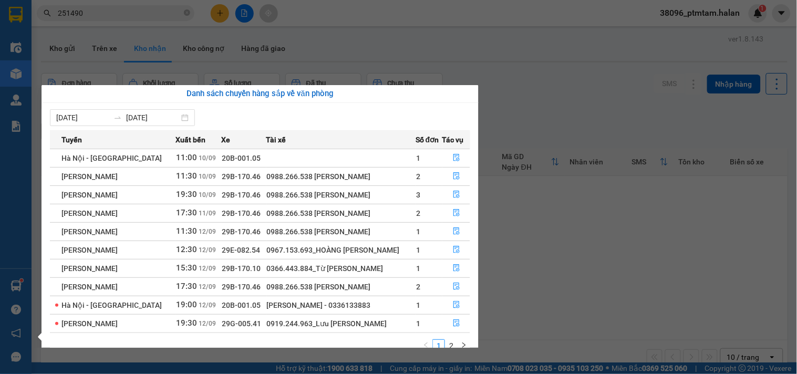
click at [586, 88] on section "Kết quả tìm kiếm ( 211 ) Bộ lọc Mã ĐH Trạng thái Món hàng Thu hộ Tổng cước Chưa…" at bounding box center [398, 187] width 797 height 374
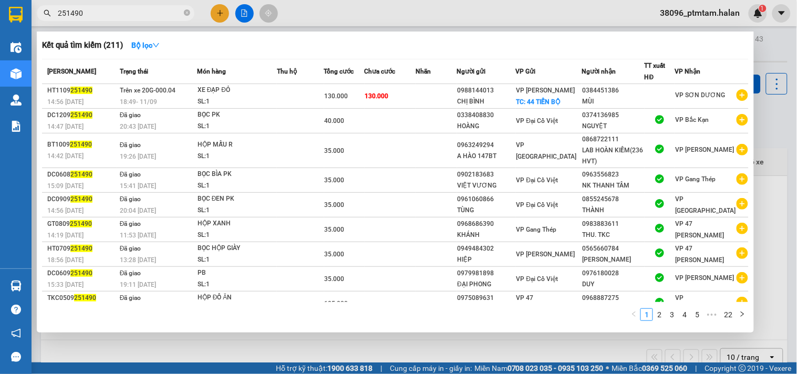
click at [92, 12] on input "251490" at bounding box center [120, 13] width 124 height 12
paste input "1109251945"
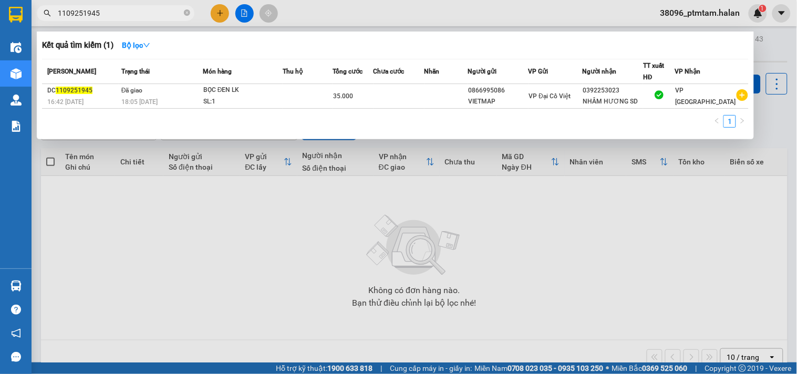
click at [295, 219] on div at bounding box center [398, 187] width 797 height 374
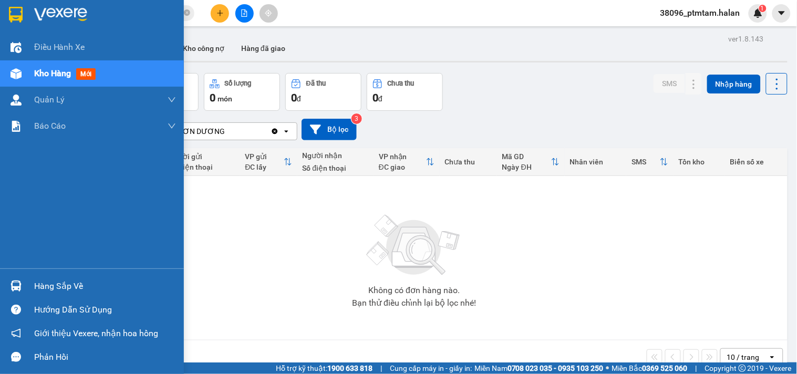
click at [47, 282] on div "Hàng sắp về" at bounding box center [105, 287] width 142 height 16
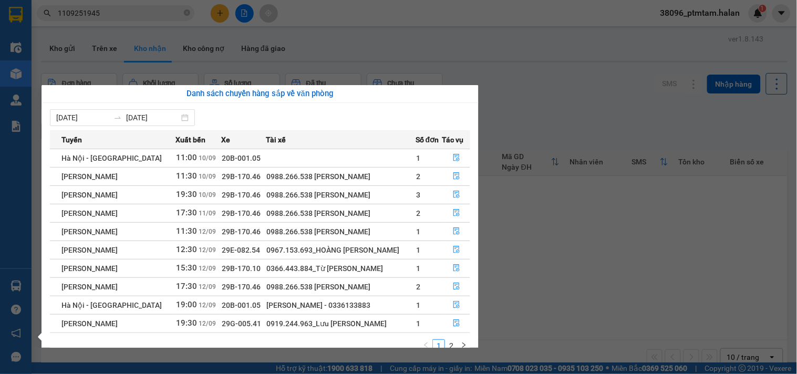
click at [569, 121] on section "Kết quả tìm kiếm ( 1 ) Bộ lọc Mã ĐH Trạng thái Món hàng Thu hộ Tổng cước Chưa c…" at bounding box center [398, 187] width 797 height 374
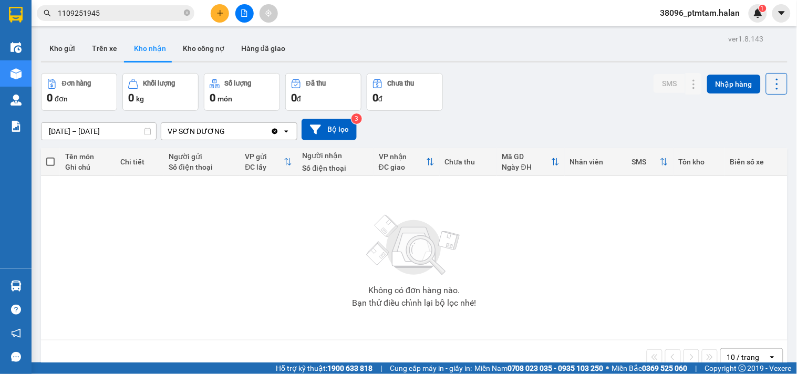
click at [503, 108] on div "Đơn hàng 0 đơn Khối lượng 0 kg Số lượng 0 món Đã thu 0 đ Chưa thu 0 đ SMS Nhập …" at bounding box center [414, 92] width 747 height 38
click at [134, 249] on div "Không có đơn hàng nào. Bạn thử điều chỉnh lại bộ lọc nhé!" at bounding box center [414, 258] width 737 height 158
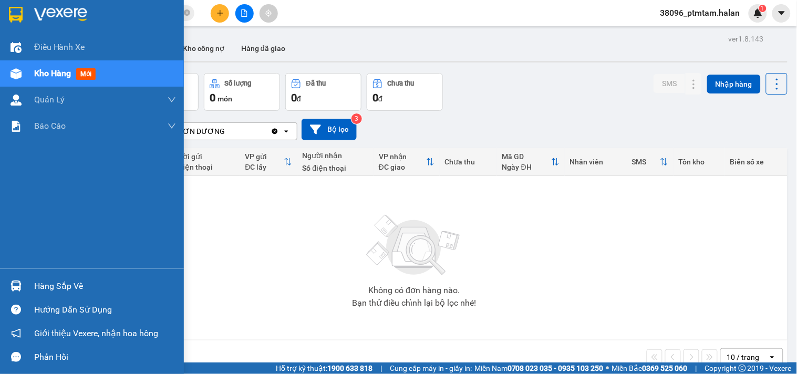
click at [39, 284] on div "Hàng sắp về" at bounding box center [105, 287] width 142 height 16
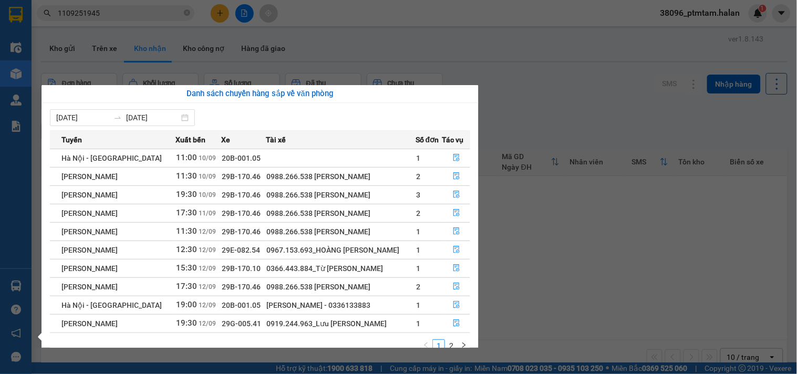
click at [574, 95] on section "Kết quả tìm kiếm ( 1 ) Bộ lọc Mã ĐH Trạng thái Món hàng Thu hộ Tổng cước Chưa c…" at bounding box center [398, 187] width 797 height 374
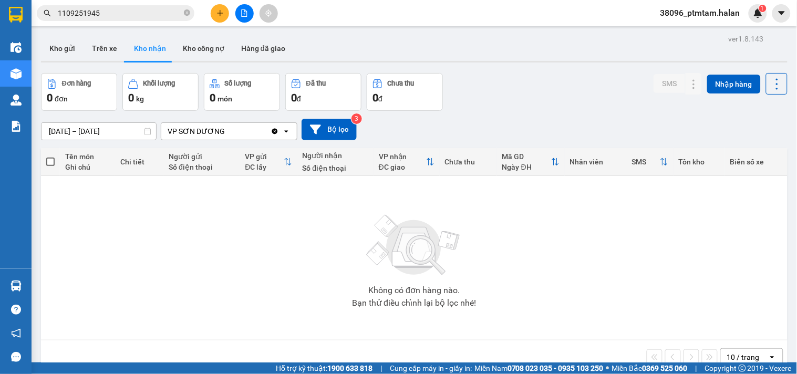
click at [107, 263] on div "Không có đơn hàng nào. Bạn thử điều chỉnh lại bộ lọc nhé!" at bounding box center [414, 258] width 737 height 158
click at [495, 83] on div "Đơn hàng 0 đơn Khối lượng 0 kg Số lượng 0 món Đã thu 0 đ Chưa thu 0 đ SMS Nhập …" at bounding box center [414, 92] width 747 height 38
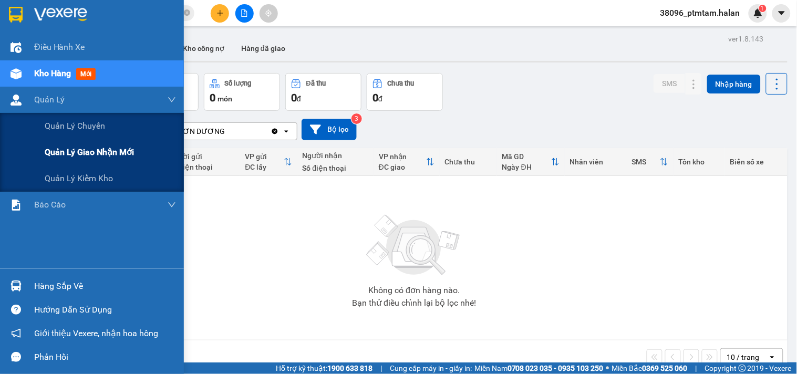
click at [107, 155] on span "Quản lý giao nhận mới" at bounding box center [89, 152] width 89 height 13
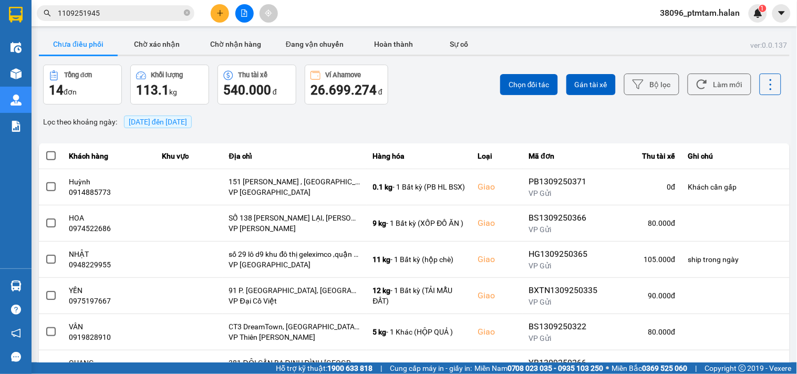
click at [442, 128] on div "Lọc theo khoảng ngày : 13/09/2025 đến 13/09/2025" at bounding box center [414, 122] width 751 height 18
click at [720, 97] on div "Chọn đối tác Gán tài xế Bộ lọc Làm mới" at bounding box center [598, 85] width 370 height 40
click at [714, 93] on button "Làm mới" at bounding box center [720, 85] width 64 height 22
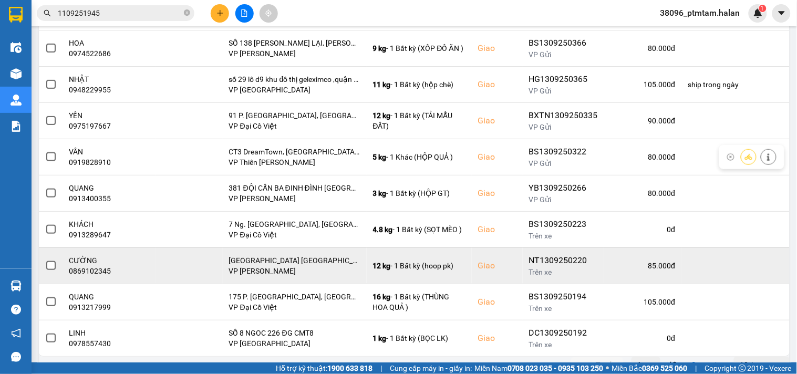
scroll to position [193, 0]
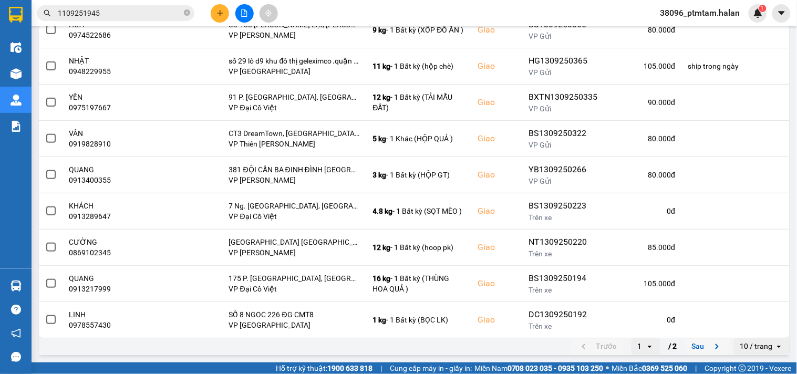
click at [695, 348] on button "Sau" at bounding box center [708, 347] width 44 height 16
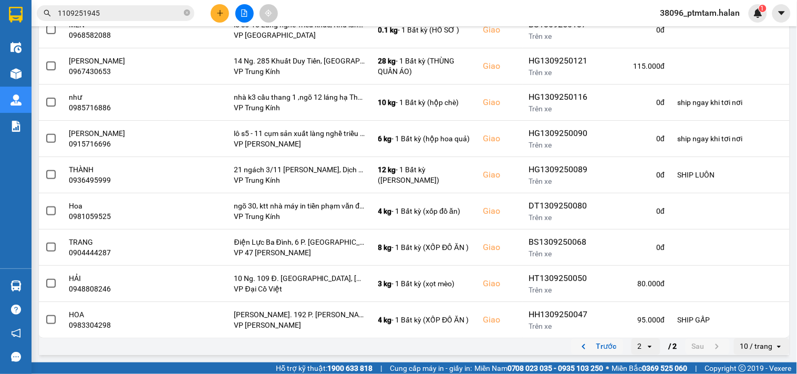
click at [587, 345] on button "Trước" at bounding box center [597, 347] width 52 height 16
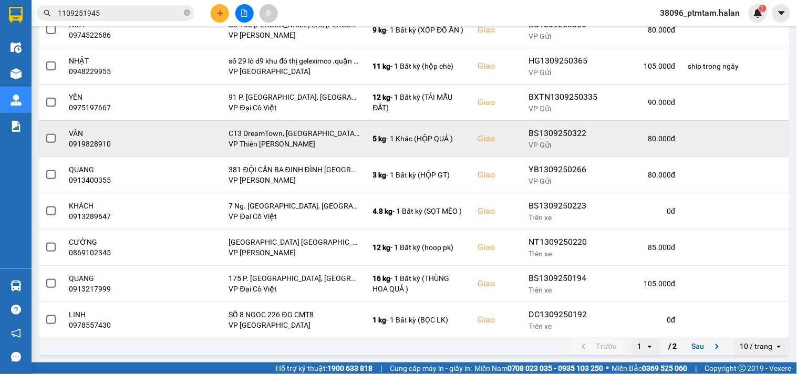
scroll to position [18, 0]
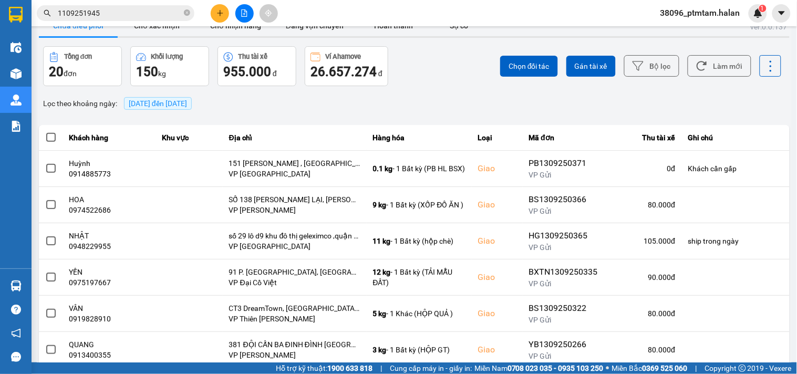
click at [422, 88] on div "ver: 0.0.137 Chưa điều phối Chờ xác nhận Chờ nhận hàng Đang vận chuyển Hoàn thà…" at bounding box center [414, 272] width 755 height 519
drag, startPoint x: 699, startPoint y: 67, endPoint x: 635, endPoint y: 124, distance: 85.3
click at [700, 67] on icon at bounding box center [702, 65] width 11 height 11
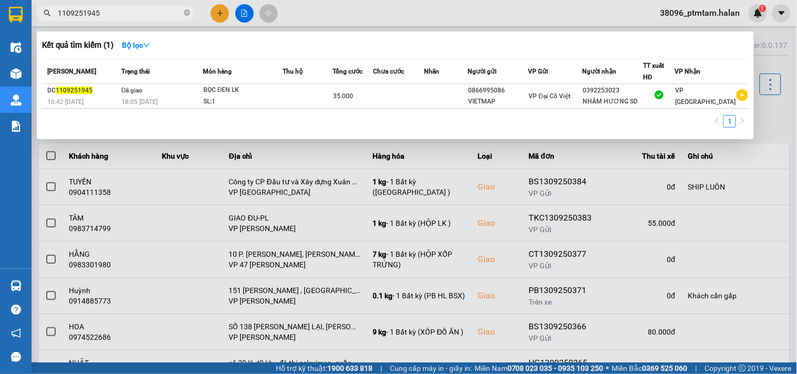
click at [117, 11] on input "1109251945" at bounding box center [120, 13] width 124 height 12
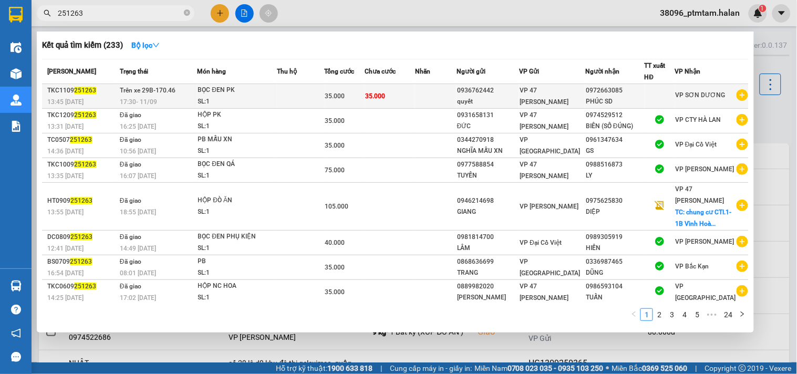
type input "251263"
click at [256, 99] on div "SL: 1" at bounding box center [237, 102] width 79 height 12
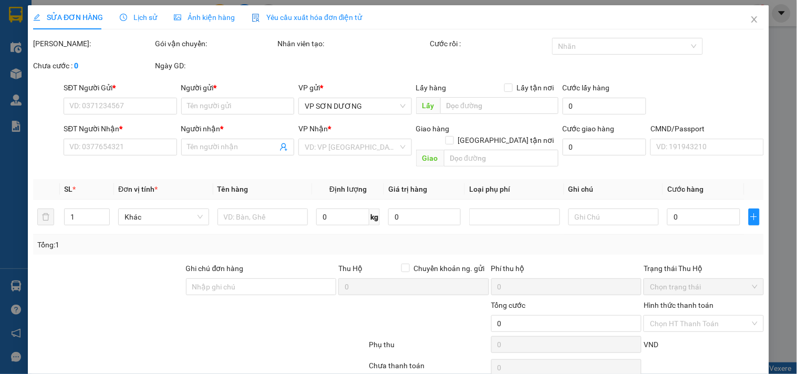
click at [145, 16] on span "Lịch sử" at bounding box center [138, 17] width 37 height 8
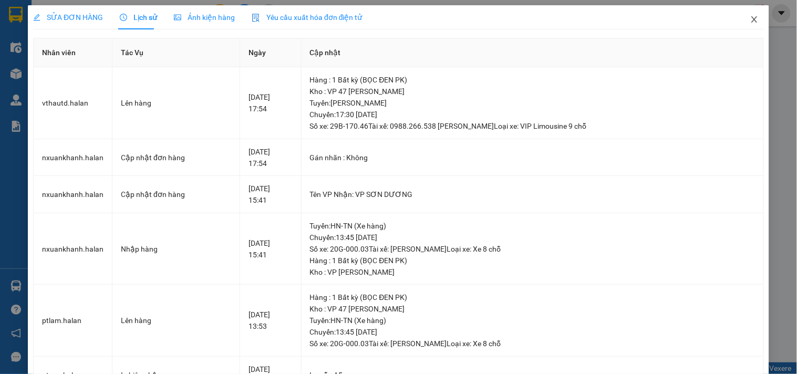
click at [751, 21] on icon "close" at bounding box center [755, 19] width 8 height 8
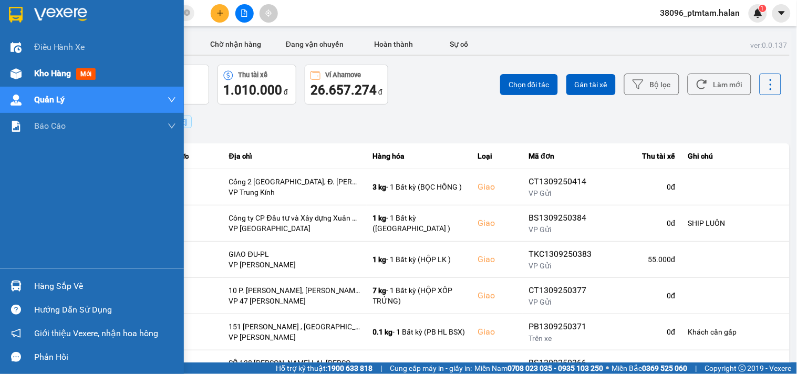
click at [66, 74] on span "Kho hàng" at bounding box center [52, 73] width 37 height 10
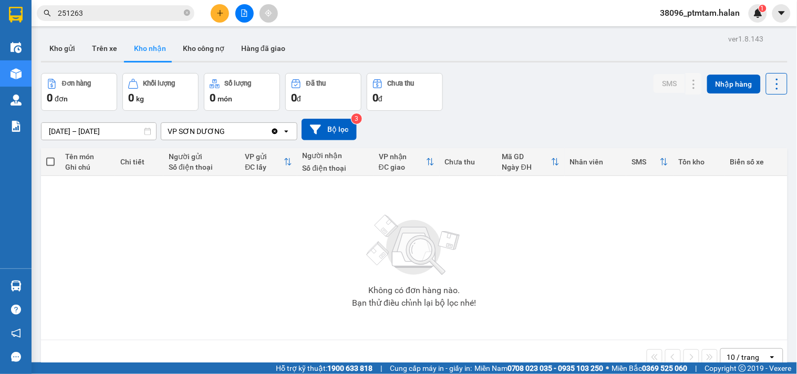
click at [169, 278] on div "Không có đơn hàng nào. Bạn thử điều chỉnh lại bộ lọc nhé!" at bounding box center [414, 258] width 737 height 158
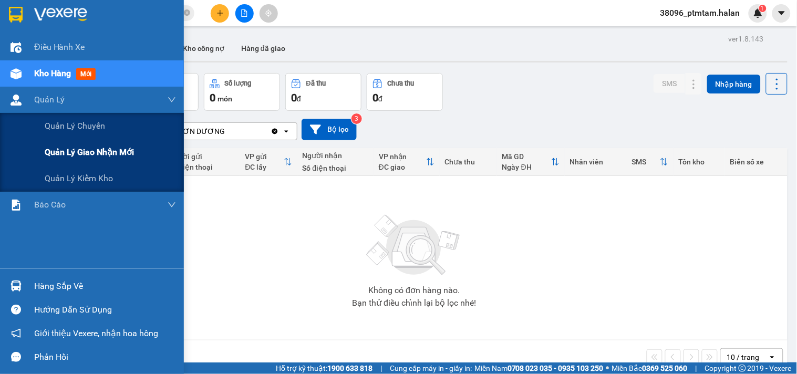
click at [80, 150] on span "Quản lý giao nhận mới" at bounding box center [89, 152] width 89 height 13
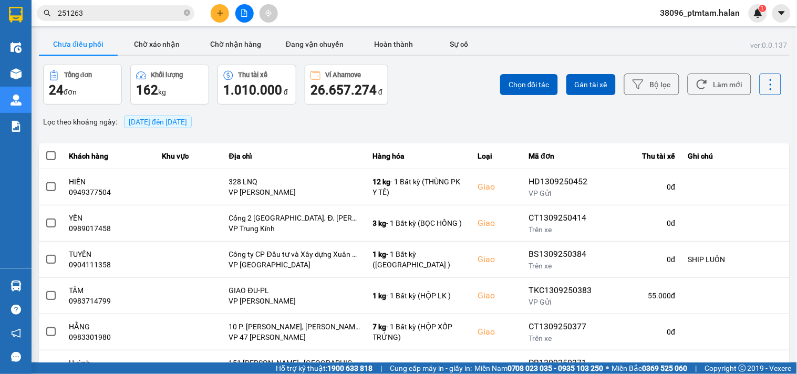
click at [468, 90] on div "Chọn đối tác Gán tài xế Bộ lọc Làm mới" at bounding box center [598, 85] width 370 height 40
click at [697, 87] on icon at bounding box center [702, 84] width 11 height 11
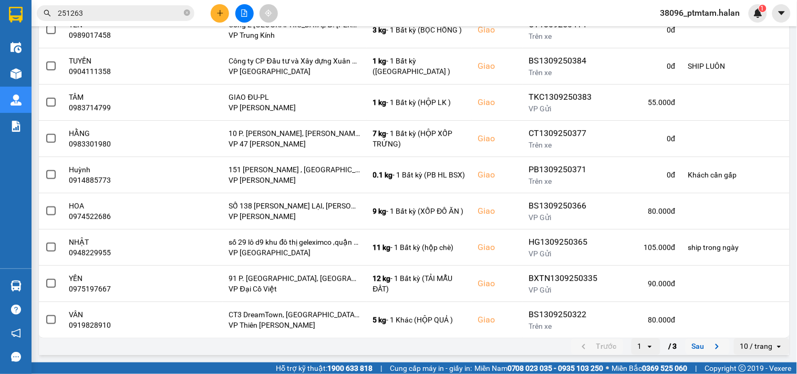
click at [692, 346] on button "Sau" at bounding box center [708, 347] width 44 height 16
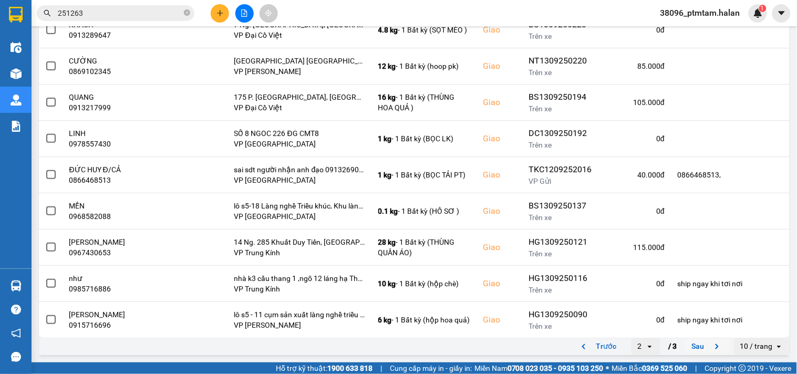
click at [696, 347] on button "Sau" at bounding box center [708, 347] width 44 height 16
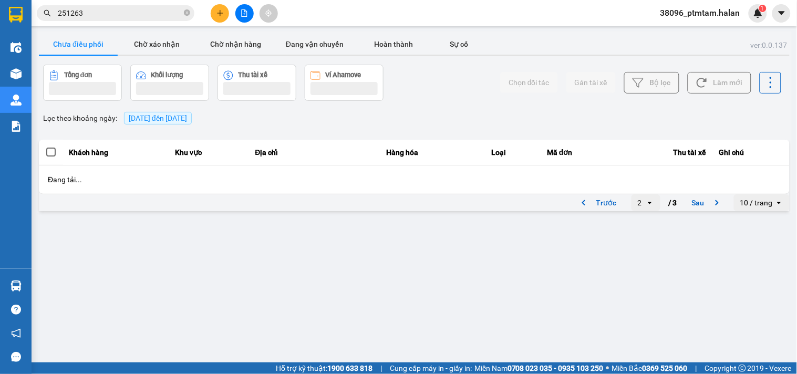
scroll to position [0, 0]
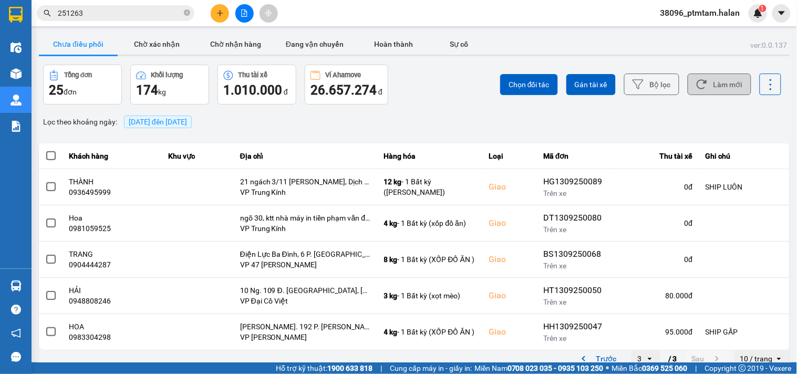
click at [238, 128] on div "Lọc theo khoảng ngày : 13/09/2025 đến 13/09/2025" at bounding box center [414, 122] width 751 height 18
click at [428, 119] on div "Lọc theo khoảng ngày : 13/09/2025 đến 13/09/2025" at bounding box center [414, 122] width 751 height 18
click at [703, 83] on button "Làm mới" at bounding box center [720, 85] width 64 height 22
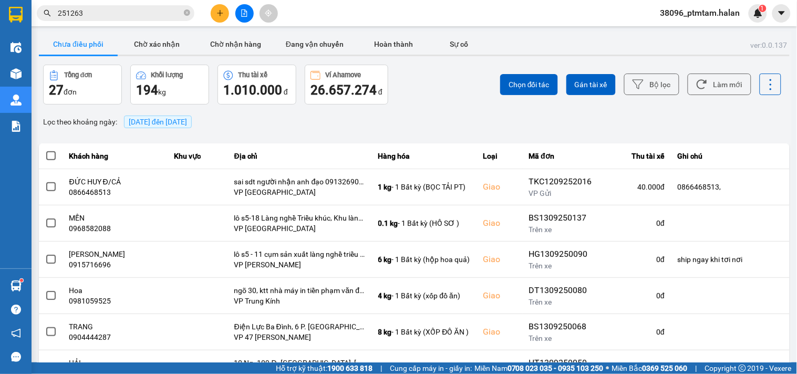
scroll to position [85, 0]
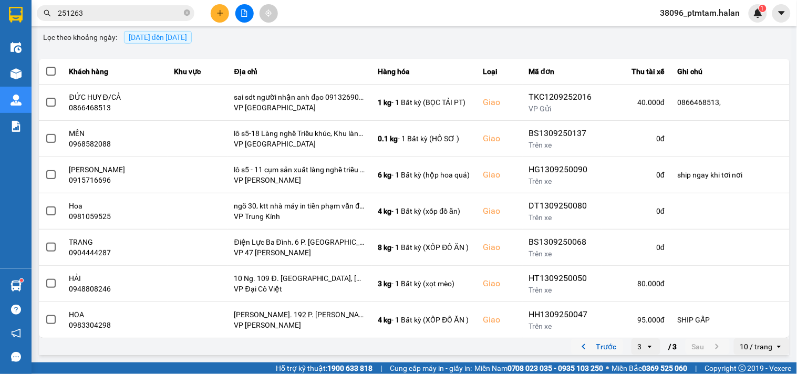
click at [592, 348] on button "Trước" at bounding box center [597, 347] width 52 height 16
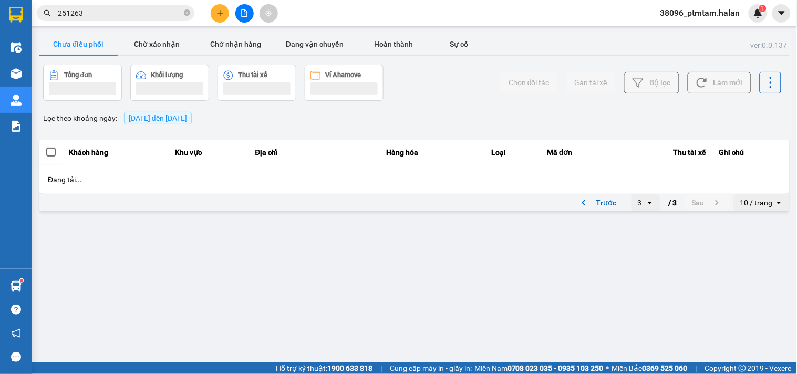
scroll to position [0, 0]
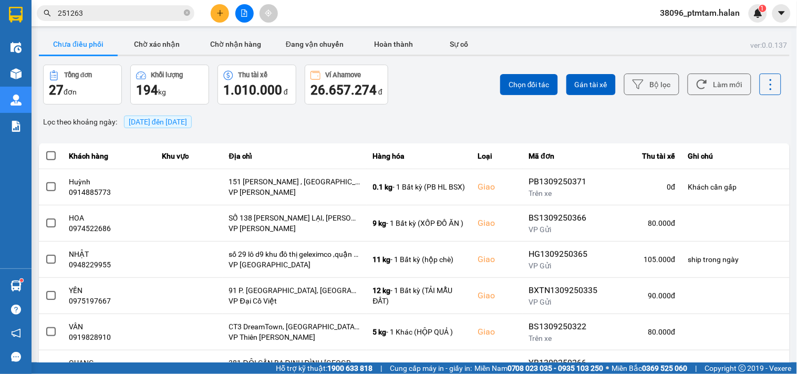
click at [442, 120] on div "Lọc theo khoảng ngày : 13/09/2025 đến 13/09/2025" at bounding box center [414, 122] width 751 height 18
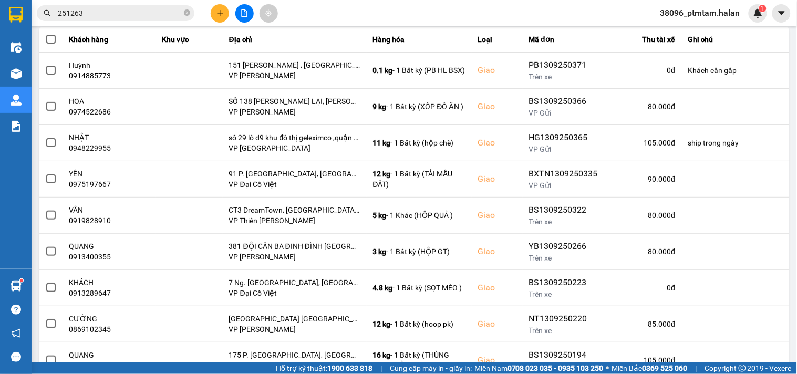
scroll to position [193, 0]
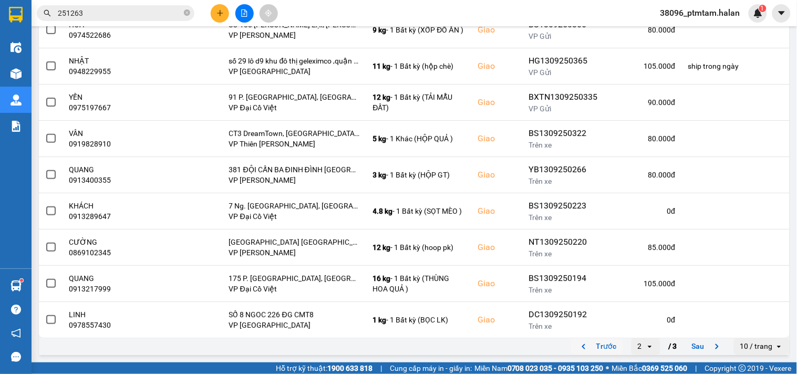
click at [601, 349] on button "Trước" at bounding box center [597, 347] width 52 height 16
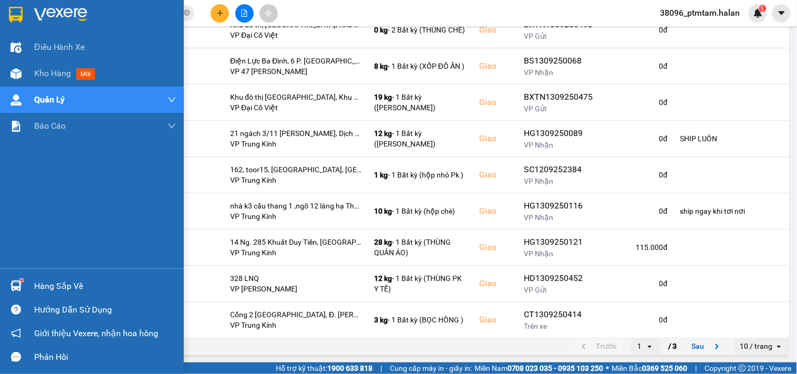
click at [1, 236] on div "Điều hành xe Kho hàng mới Quản Lý Quản lý chuyến Quản lý giao nhận mới Quản lý …" at bounding box center [92, 151] width 184 height 234
click at [1, 232] on div "Điều hành xe Kho hàng mới Quản Lý Quản lý chuyến Quản lý giao nhận mới Quản lý …" at bounding box center [92, 151] width 184 height 234
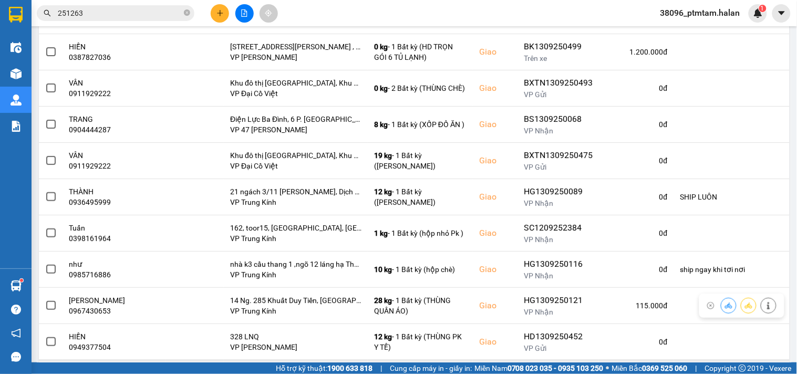
scroll to position [18, 0]
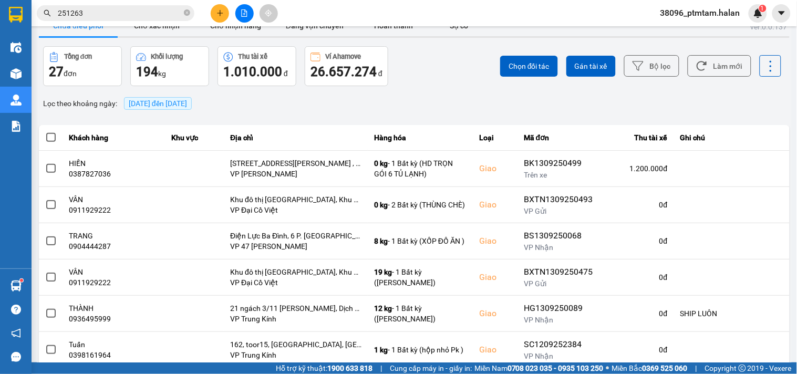
click at [698, 66] on icon at bounding box center [702, 65] width 11 height 11
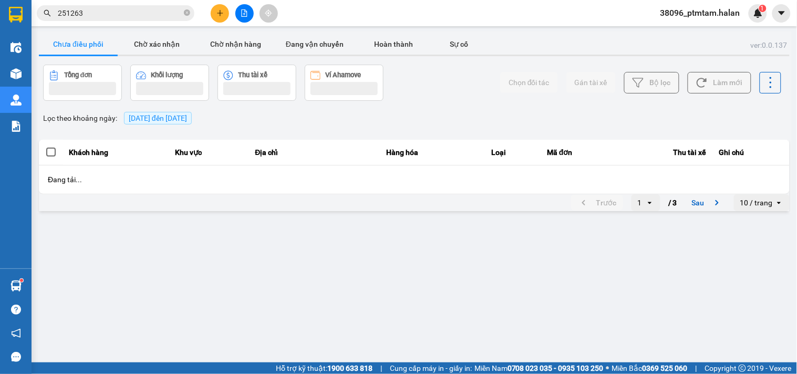
scroll to position [0, 0]
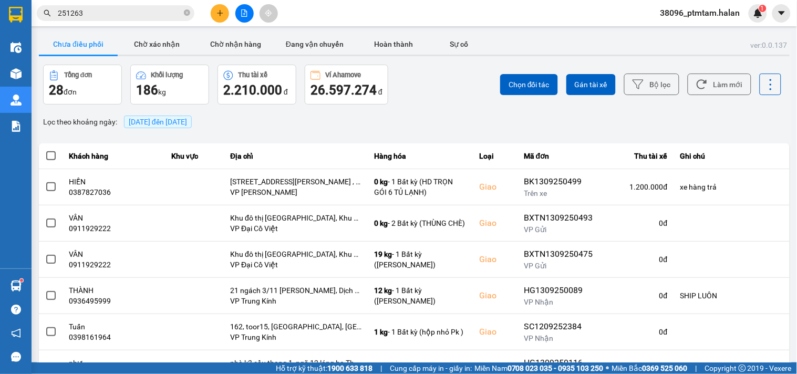
click at [529, 125] on div "Lọc theo khoảng ngày : 13/09/2025 đến 13/09/2025" at bounding box center [414, 122] width 751 height 18
click at [238, 125] on div "Lọc theo khoảng ngày : 13/09/2025 đến 13/09/2025" at bounding box center [414, 122] width 751 height 18
click at [339, 116] on div "Lọc theo khoảng ngày : 13/09/2025 đến 13/09/2025" at bounding box center [414, 122] width 751 height 18
click at [700, 87] on button "Làm mới" at bounding box center [720, 85] width 64 height 22
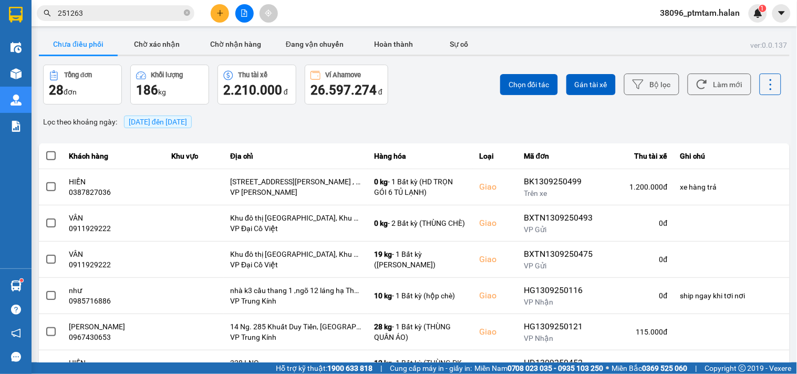
click at [459, 110] on div "ver: 0.0.137 Chưa điều phối Chờ xác nhận Chờ nhận hàng Đang vận chuyển Hoàn thà…" at bounding box center [414, 291] width 755 height 519
click at [427, 89] on div "Chọn đối tác Gán tài xế Bộ lọc Làm mới" at bounding box center [598, 85] width 370 height 40
click at [450, 87] on div "Chọn đối tác Gán tài xế Bộ lọc Làm mới" at bounding box center [598, 85] width 370 height 40
click at [342, 119] on div "Lọc theo khoảng ngày : 13/09/2025 đến 13/09/2025" at bounding box center [414, 122] width 751 height 18
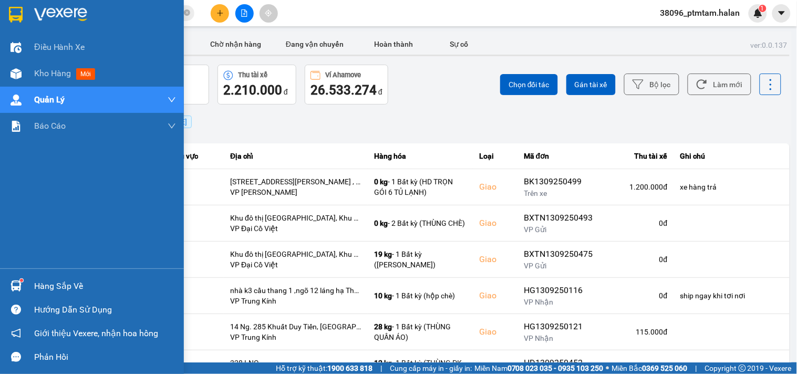
click at [69, 284] on div "Hàng sắp về" at bounding box center [105, 287] width 142 height 16
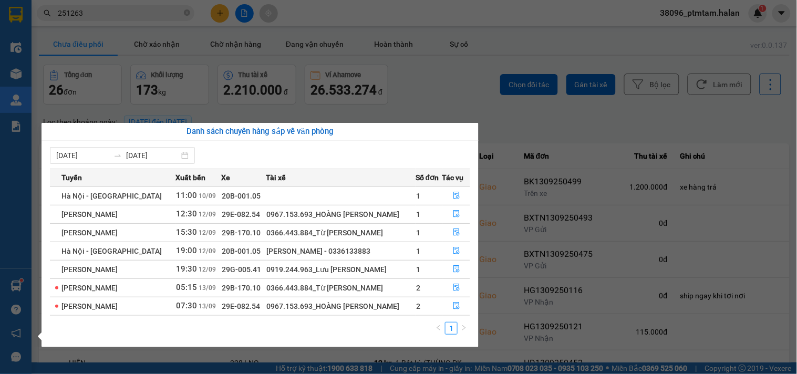
click at [231, 149] on div "07/09/2025 13/09/2025" at bounding box center [260, 155] width 421 height 17
click at [454, 197] on icon "file-done" at bounding box center [456, 195] width 7 height 7
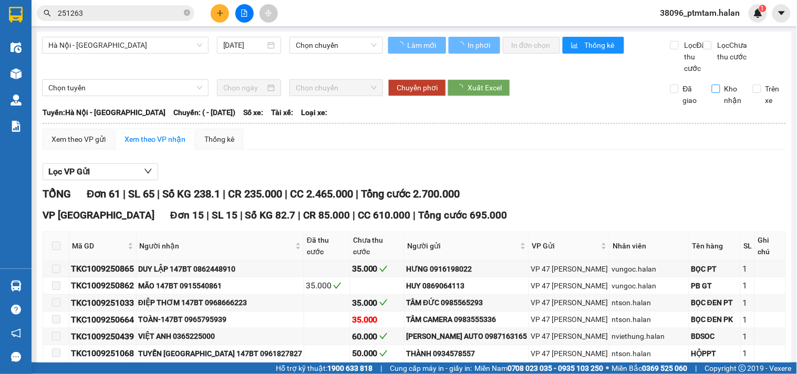
type input "10/09/2025"
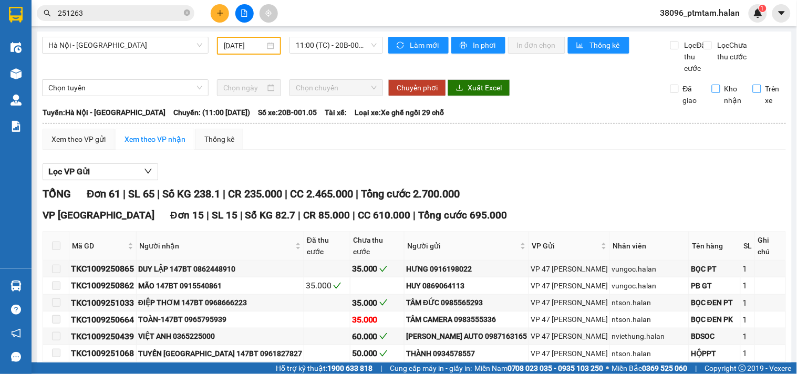
click at [753, 93] on input "Trên xe" at bounding box center [757, 89] width 8 height 8
checkbox input "true"
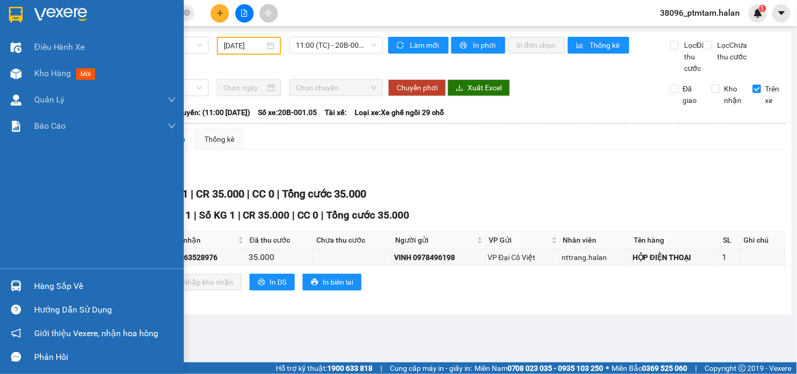
click at [53, 287] on div "Hàng sắp về" at bounding box center [105, 287] width 142 height 16
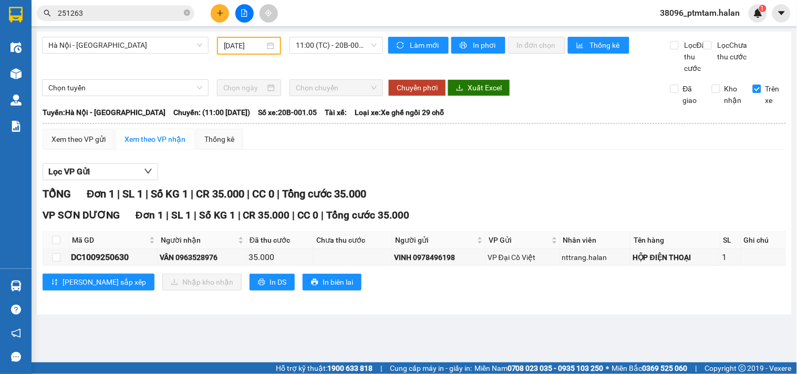
click at [538, 202] on section "Kết quả tìm kiếm ( 233 ) Bộ lọc Mã ĐH Trạng thái Món hàng Thu hộ Tổng cước Chưa…" at bounding box center [398, 187] width 797 height 374
click at [380, 291] on div "Lưu sắp xếp Nhập kho nhận In DS In biên lai" at bounding box center [415, 282] width 744 height 17
click at [200, 315] on div "Hà Nội - Tuyên Quang 10/09/2025 11:00 (TC) - 20B-001.05 Làm mới In phơi In đơn …" at bounding box center [414, 173] width 755 height 283
click at [100, 263] on div "DC1009250630" at bounding box center [113, 257] width 85 height 13
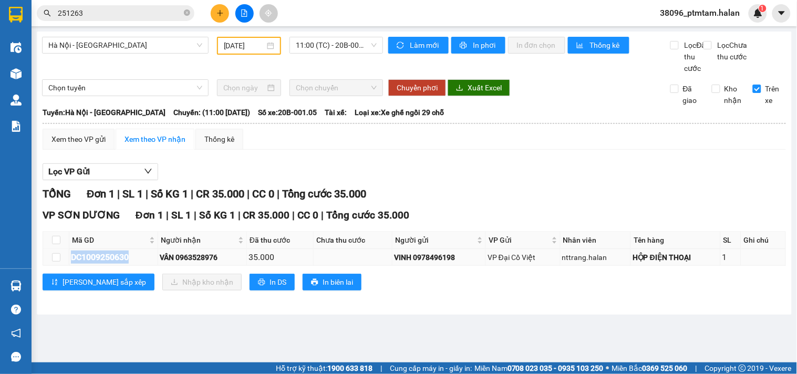
copy div "DC1009250630"
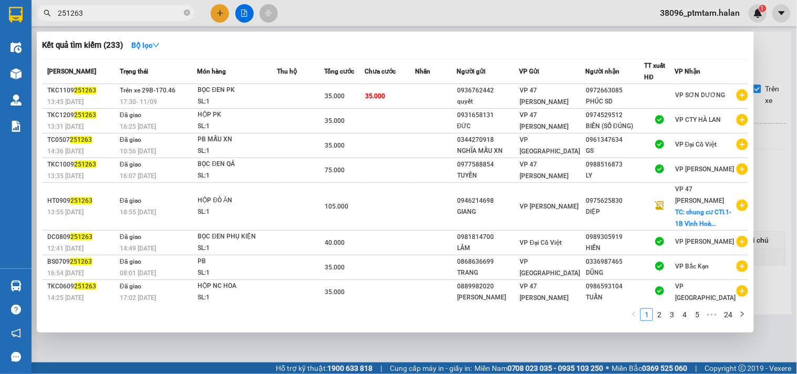
click at [95, 13] on input "251263" at bounding box center [120, 13] width 124 height 12
paste input "DC1009250630"
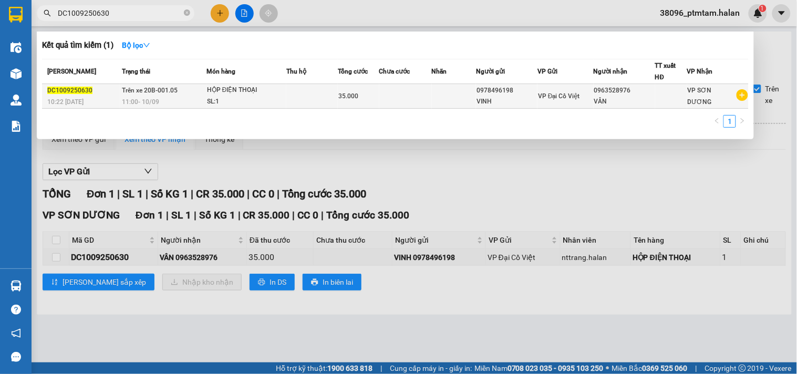
type input "DC1009250630"
click at [237, 95] on div "HỘP ĐIỆN THOẠI" at bounding box center [246, 91] width 79 height 12
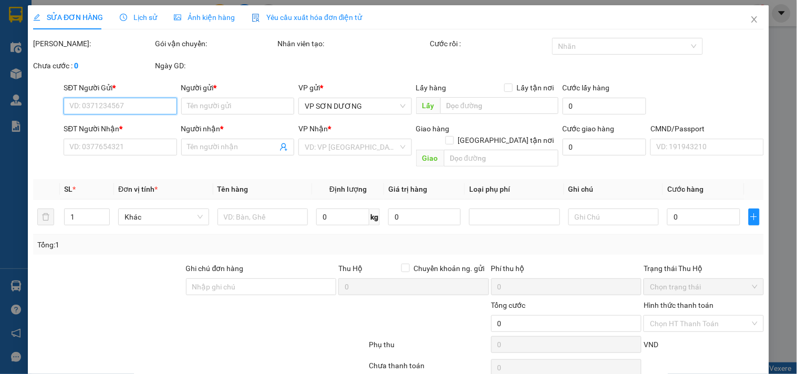
type input "0978496198"
type input "VINH"
type input "0963528976"
type input "VÂN"
type input "35.000"
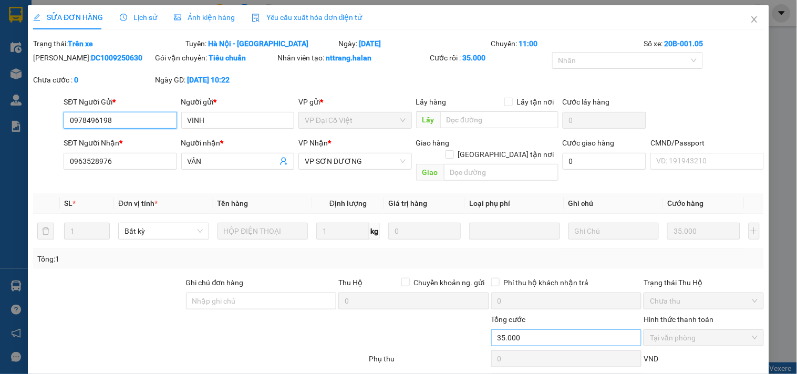
scroll to position [52, 0]
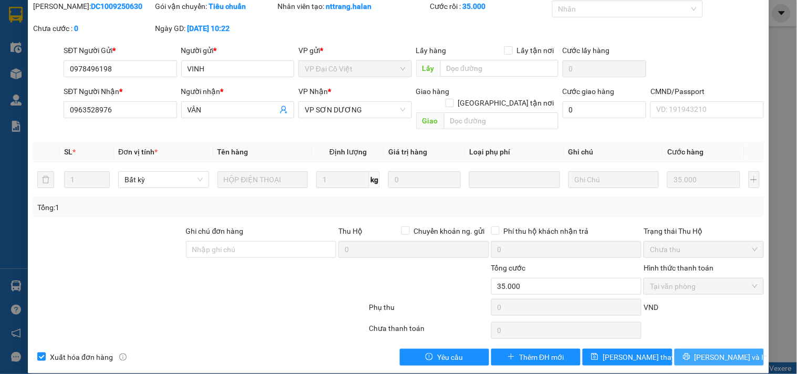
click at [700, 353] on button "Lưu và In" at bounding box center [719, 357] width 89 height 17
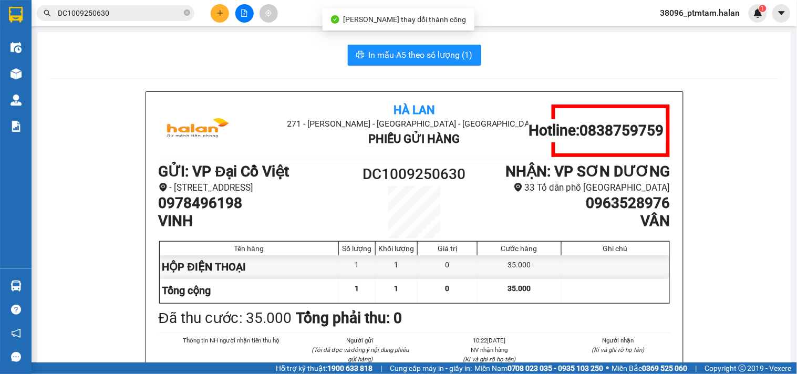
scroll to position [58, 0]
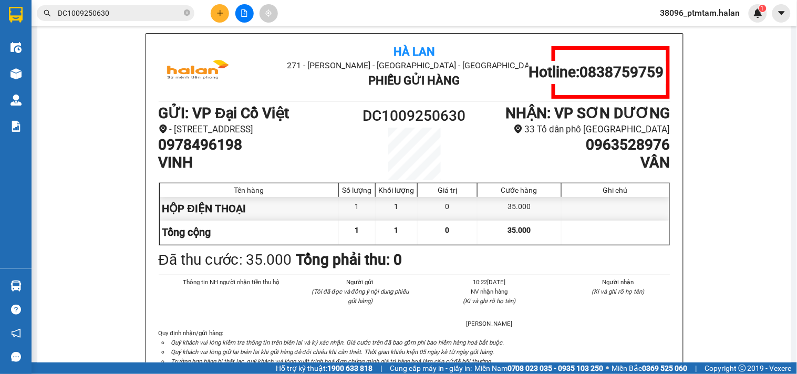
click at [129, 12] on input "DC1009250630" at bounding box center [120, 13] width 124 height 12
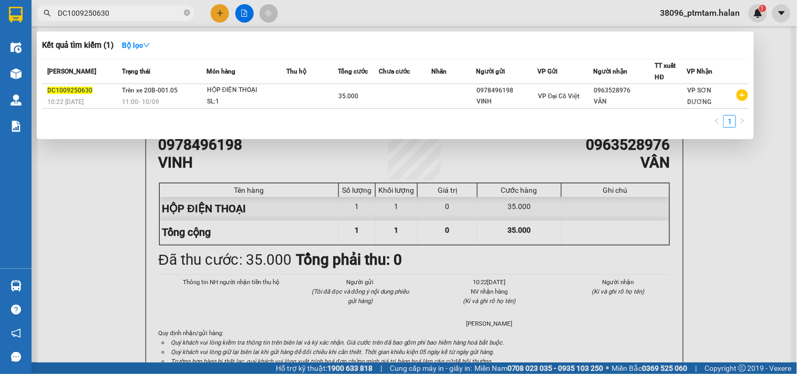
click at [82, 200] on div at bounding box center [398, 187] width 797 height 374
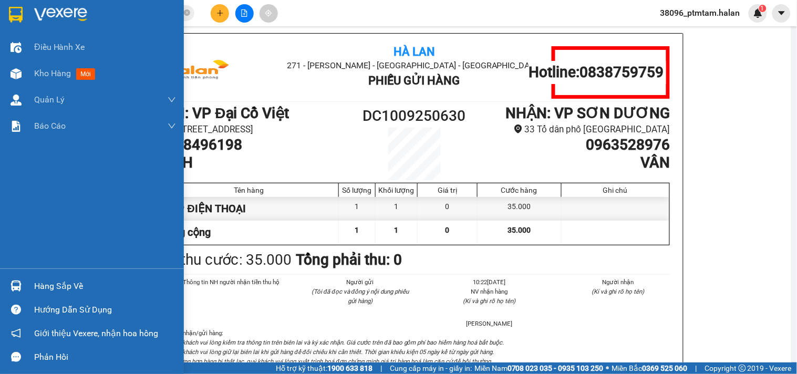
click at [40, 284] on div "Hàng sắp về" at bounding box center [105, 287] width 142 height 16
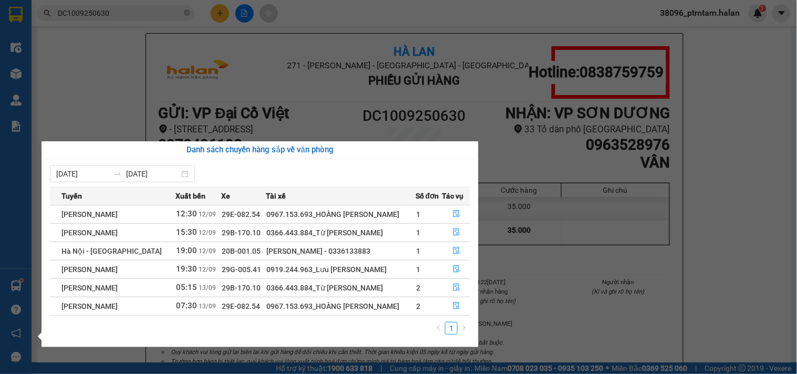
click at [200, 339] on div "1" at bounding box center [260, 331] width 421 height 19
click at [455, 251] on icon "file-done" at bounding box center [456, 250] width 7 height 7
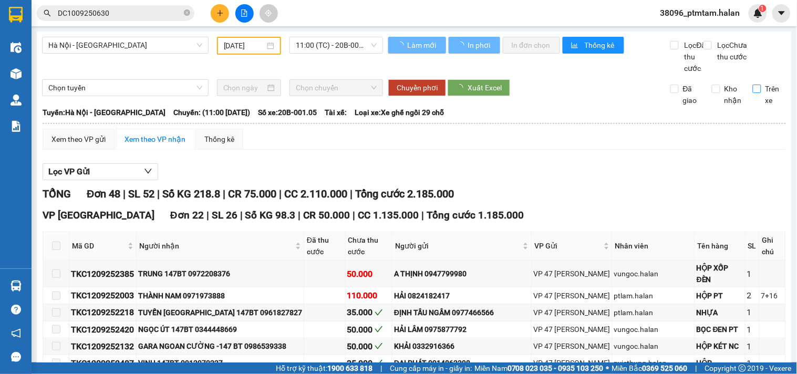
type input "12/09/2025"
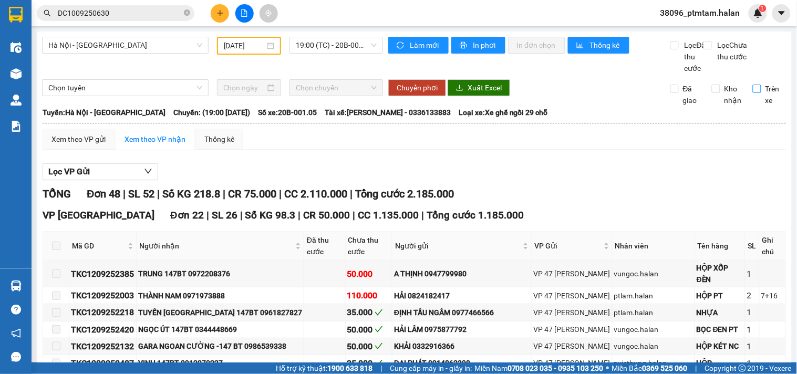
click at [753, 93] on input "Trên xe" at bounding box center [757, 89] width 8 height 8
checkbox input "true"
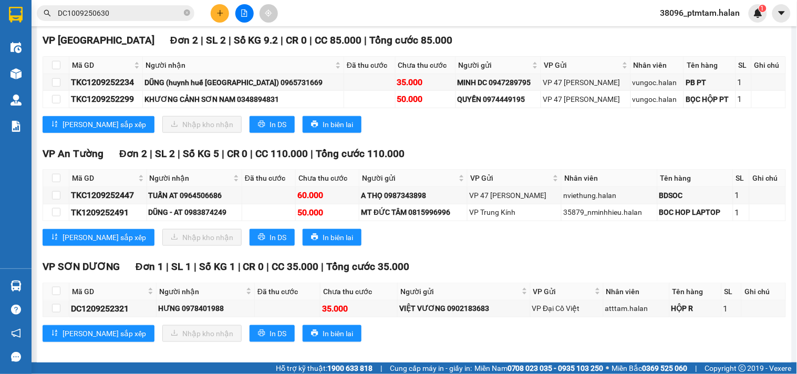
scroll to position [196, 0]
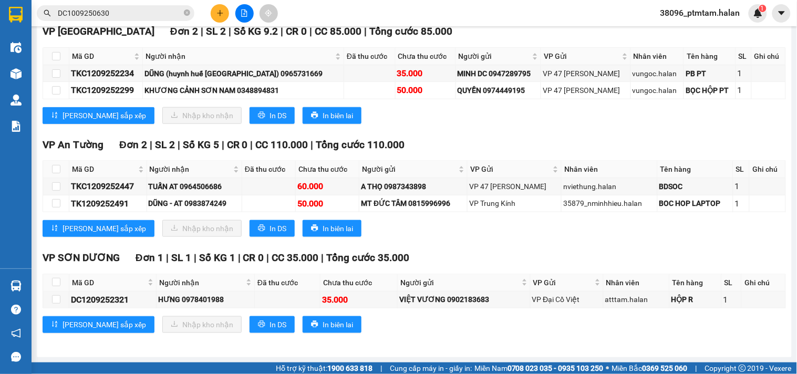
click at [212, 347] on div "Hà Nội - Tuyên Quang 12/09/2025 19:00 (TC) - 20B-001.05 Làm mới In phơi In đơn …" at bounding box center [414, 103] width 755 height 510
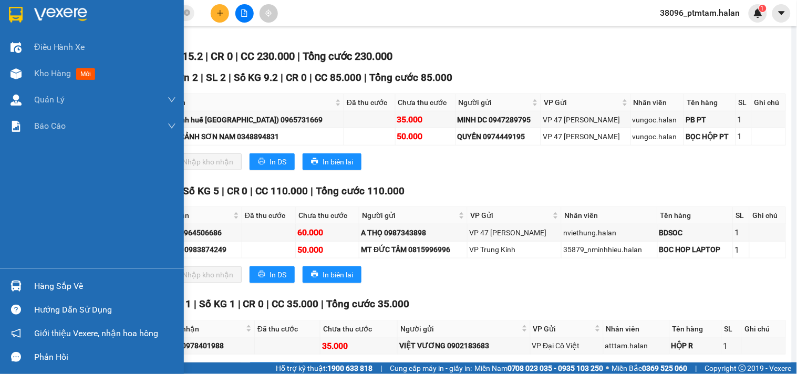
click at [39, 284] on div "Hàng sắp về" at bounding box center [105, 287] width 142 height 16
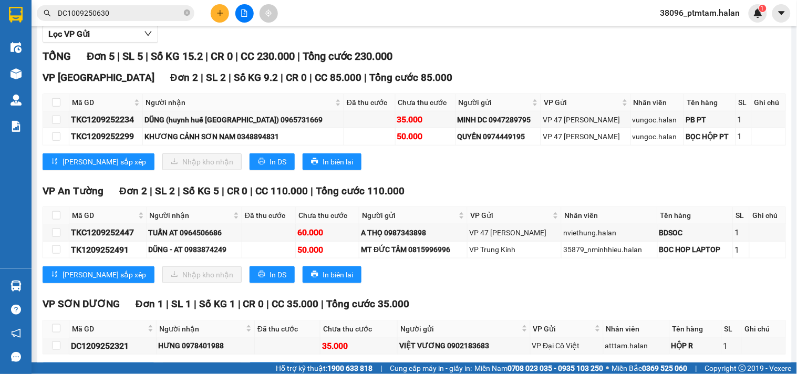
click at [551, 193] on section "Kết quả tìm kiếm ( 1 ) Bộ lọc Mã ĐH Trạng thái Món hàng Thu hộ Tổng cước Chưa c…" at bounding box center [398, 187] width 797 height 374
click at [487, 59] on div "TỔNG Đơn 5 | SL 5 | Số KG 15.2 | CR 0 | CC 230.000 | Tổng cước 230.000" at bounding box center [415, 56] width 744 height 16
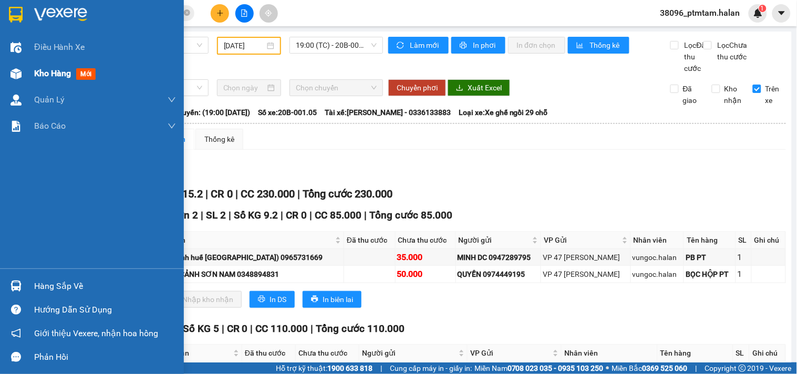
click at [53, 73] on span "Kho hàng" at bounding box center [52, 73] width 37 height 10
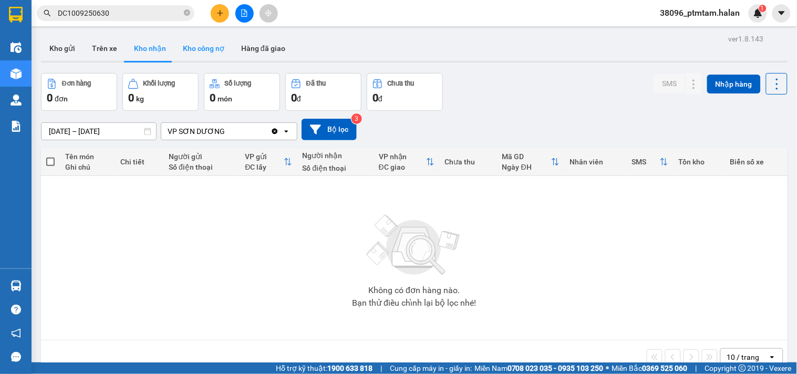
click at [193, 50] on button "Kho công nợ" at bounding box center [204, 48] width 58 height 25
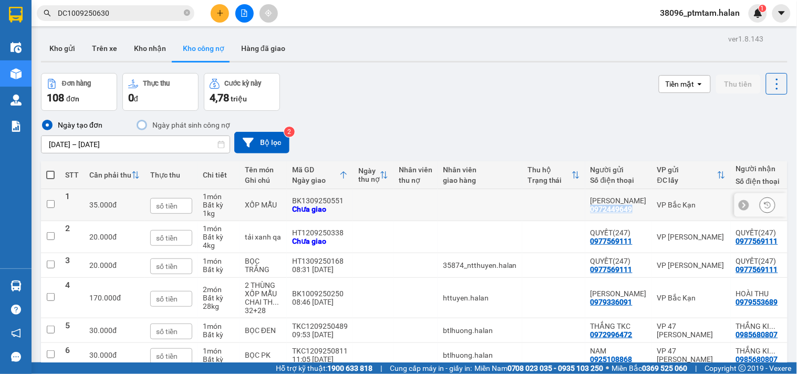
drag, startPoint x: 629, startPoint y: 214, endPoint x: 584, endPoint y: 216, distance: 44.7
click at [591, 213] on div "BÙI NGỌC HẢI 0972449649" at bounding box center [619, 205] width 56 height 17
checkbox input "true"
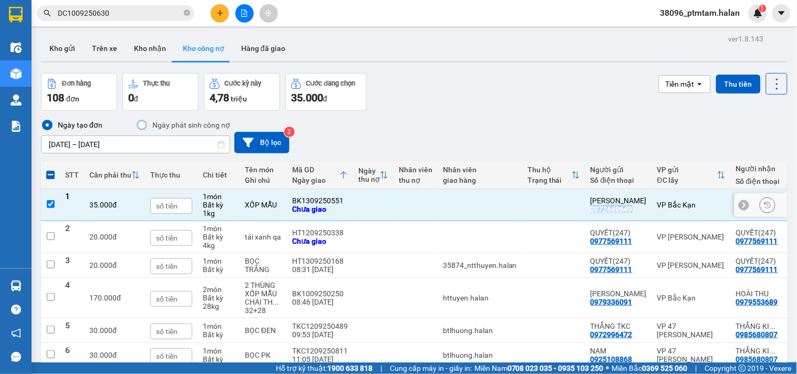
copy div "0972449649"
click at [141, 48] on button "Kho nhận" at bounding box center [150, 48] width 49 height 25
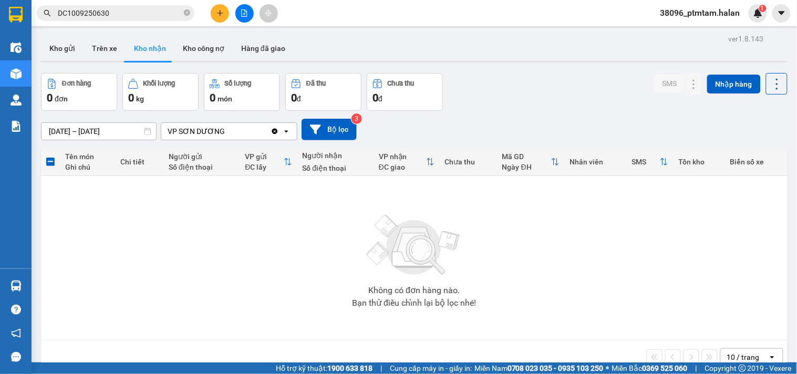
click at [502, 71] on div "ver 1.8.143 Kho gửi Trên xe Kho nhận Kho công nợ Hàng đã giao Đơn hàng 0 đơn Kh…" at bounding box center [414, 219] width 755 height 374
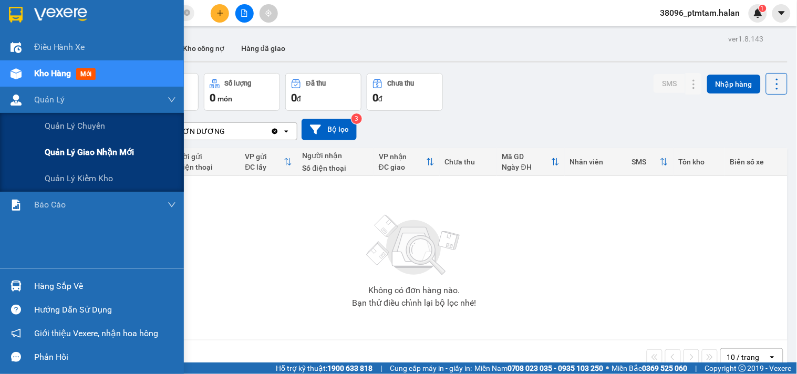
click at [75, 148] on span "Quản lý giao nhận mới" at bounding box center [89, 152] width 89 height 13
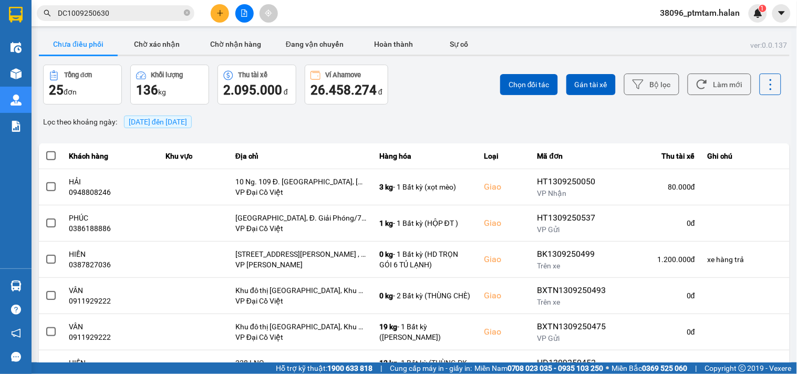
click at [439, 95] on div "Chọn đối tác Gán tài xế Bộ lọc Làm mới" at bounding box center [598, 85] width 370 height 40
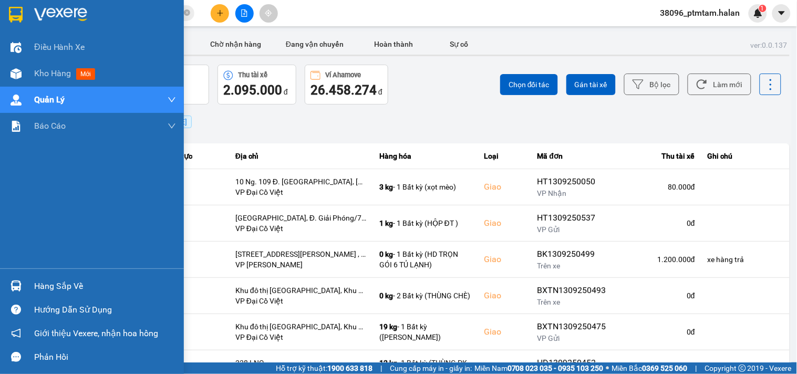
click at [53, 287] on div "Hàng sắp về" at bounding box center [105, 287] width 142 height 16
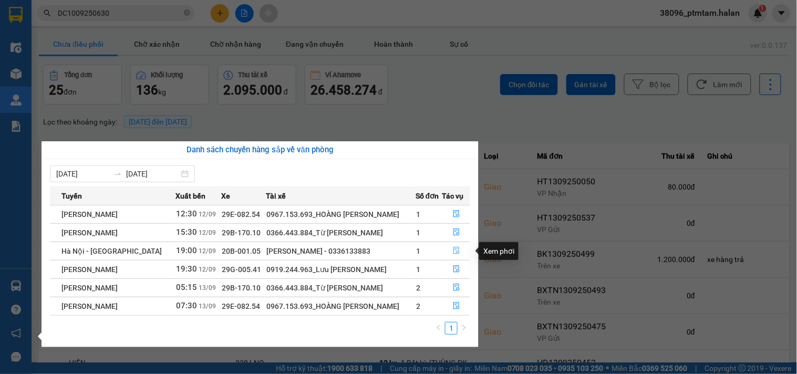
click at [453, 251] on icon "file-done" at bounding box center [456, 250] width 7 height 7
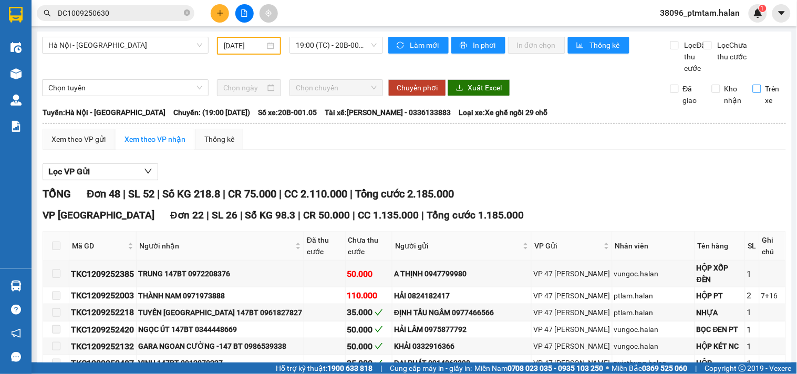
click at [762, 99] on span "Trên xe" at bounding box center [774, 94] width 25 height 23
click at [754, 93] on input "Trên xe" at bounding box center [757, 89] width 8 height 8
checkbox input "true"
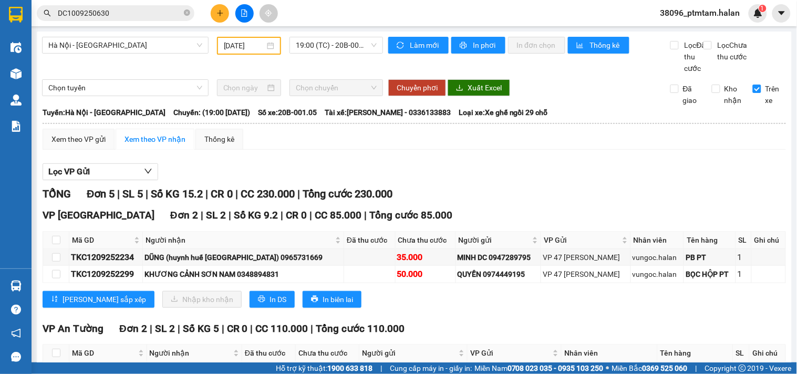
scroll to position [196, 0]
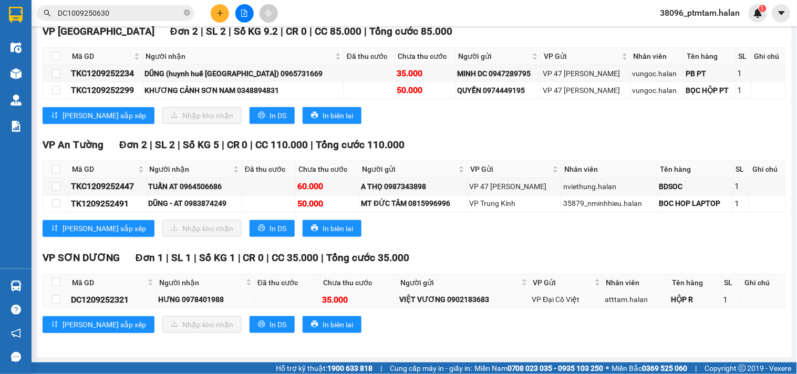
click at [102, 301] on div "DC1209252321" at bounding box center [113, 299] width 84 height 13
copy div "DC1209252321"
click at [127, 18] on input "DC1009250630" at bounding box center [120, 13] width 124 height 12
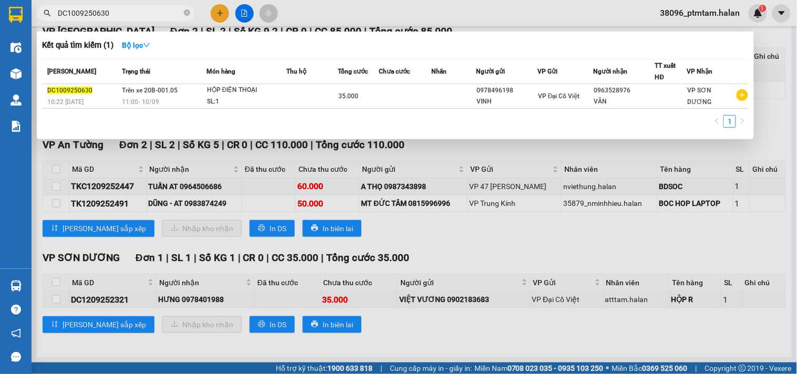
click at [127, 18] on input "DC1009250630" at bounding box center [120, 13] width 124 height 12
paste input "209252321"
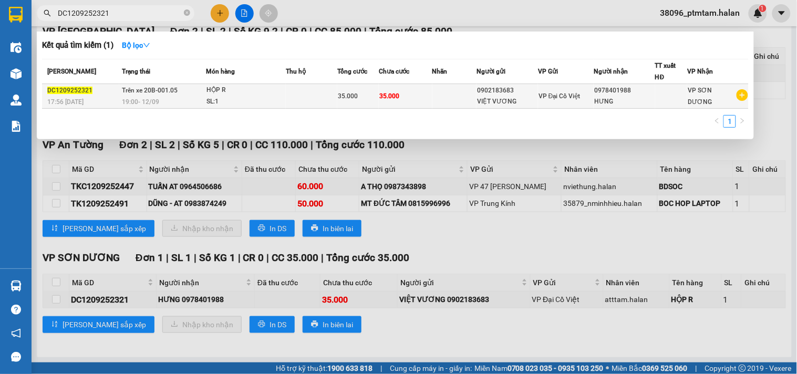
type input "DC1209252321"
click at [288, 98] on td at bounding box center [312, 96] width 52 height 25
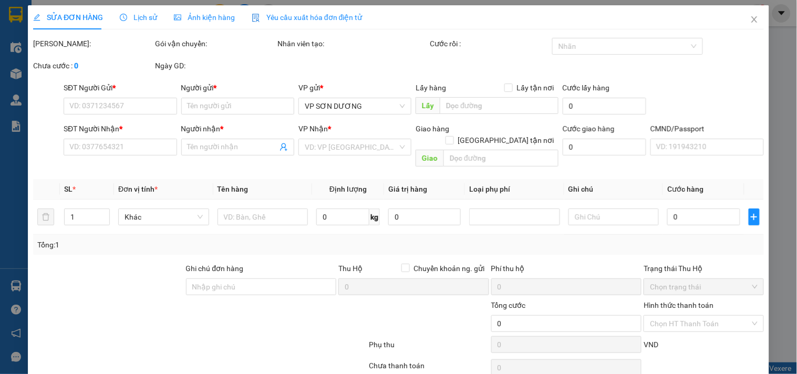
type input "0902183683"
type input "VIỆT VƯƠNG"
type input "0978401988"
type input "HƯNG"
type input "35.000"
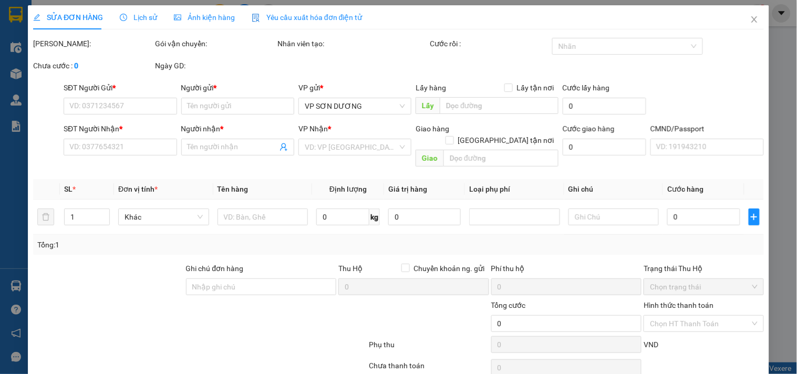
type input "35.000"
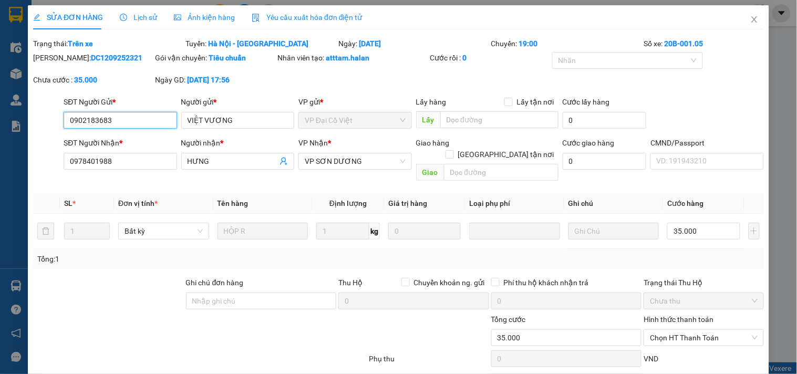
scroll to position [52, 0]
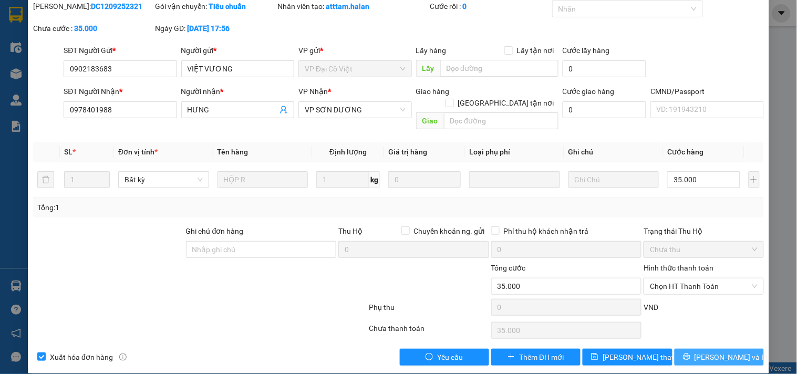
click at [721, 352] on span "Lưu và In" at bounding box center [732, 358] width 74 height 12
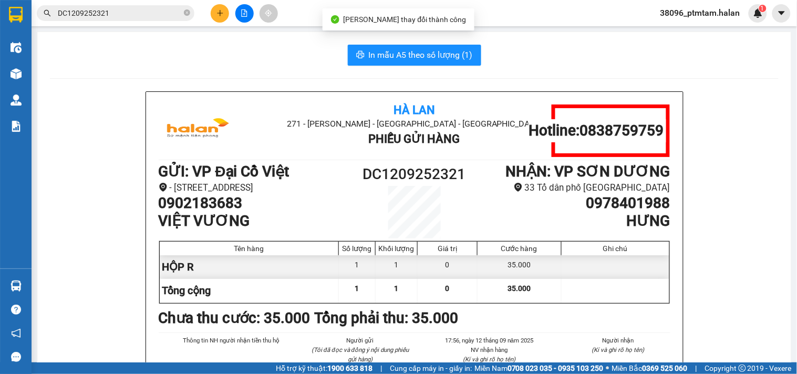
scroll to position [58, 0]
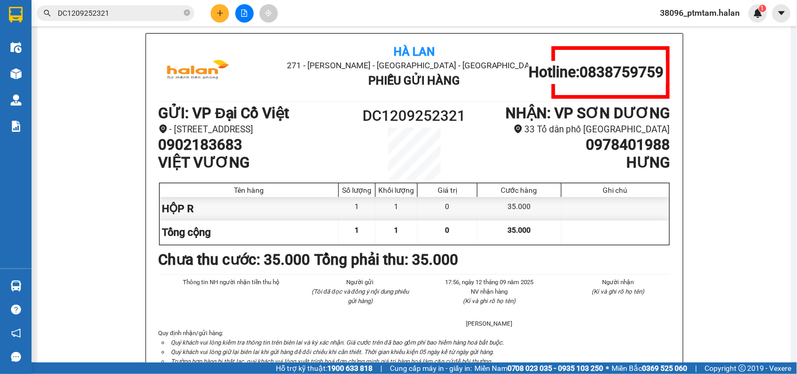
click at [60, 291] on div "Hà Lan 271 - Dương Tự Minh - Phường Tân Long - Thái Nguyên Phiếu Gửi Hàng Hotli…" at bounding box center [414, 222] width 729 height 379
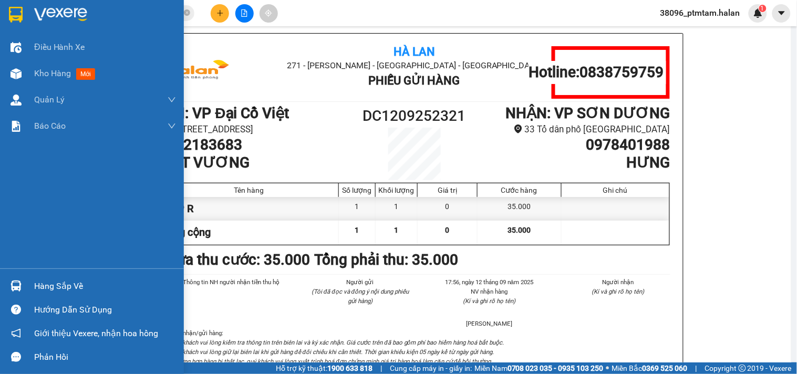
click at [39, 285] on div "Hàng sắp về" at bounding box center [105, 287] width 142 height 16
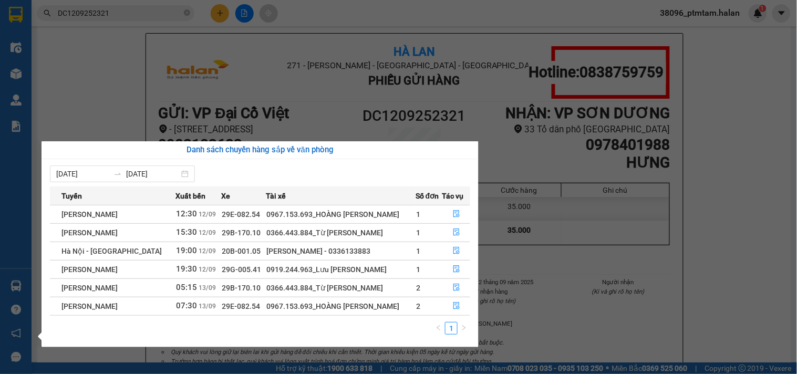
click at [720, 250] on section "Kết quả tìm kiếm ( 1 ) Bộ lọc Mã ĐH Trạng thái Món hàng Thu hộ Tổng cước Chưa c…" at bounding box center [398, 187] width 797 height 374
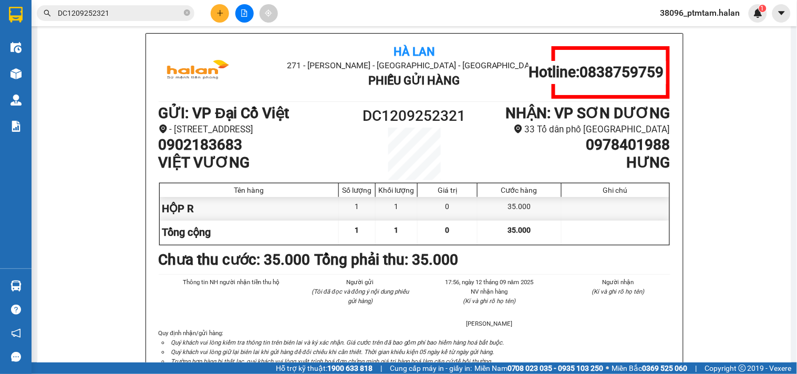
click at [78, 80] on div "Hà Lan 271 - Dương Tự Minh - Phường Tân Long - Thái Nguyên Phiếu Gửi Hàng Hotli…" at bounding box center [414, 222] width 729 height 379
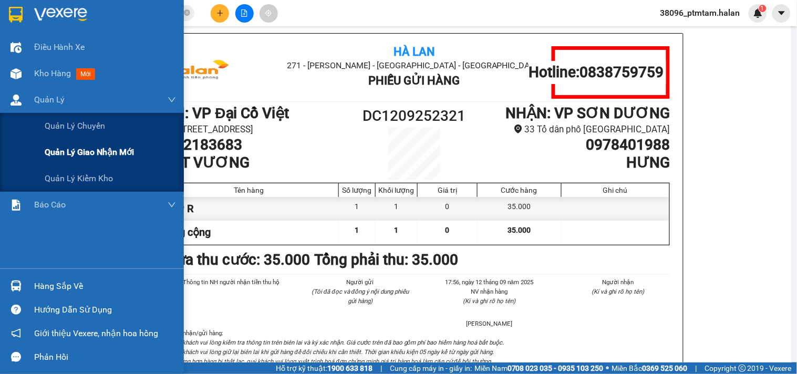
click at [86, 153] on span "Quản lý giao nhận mới" at bounding box center [89, 152] width 89 height 13
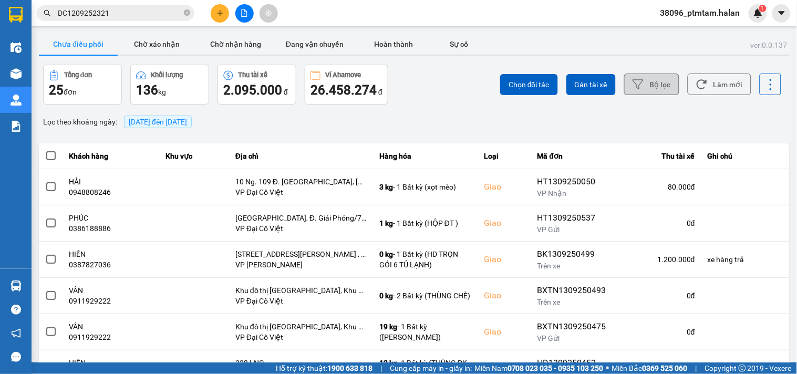
drag, startPoint x: 465, startPoint y: 105, endPoint x: 646, endPoint y: 94, distance: 181.2
click at [466, 105] on div "ver: 0.0.137 Chưa điều phối Chờ xác nhận Chờ nhận hàng Đang vận chuyển Hoàn thà…" at bounding box center [414, 291] width 755 height 519
click at [708, 88] on button "Làm mới" at bounding box center [720, 85] width 64 height 22
click at [422, 116] on div "Lọc theo khoảng ngày : 13/09/2025 đến 13/09/2025" at bounding box center [414, 122] width 751 height 18
click at [441, 109] on div "ver: 0.0.137 Chưa điều phối Chờ xác nhận Chờ nhận hàng Đang vận chuyển Hoàn thà…" at bounding box center [414, 291] width 755 height 519
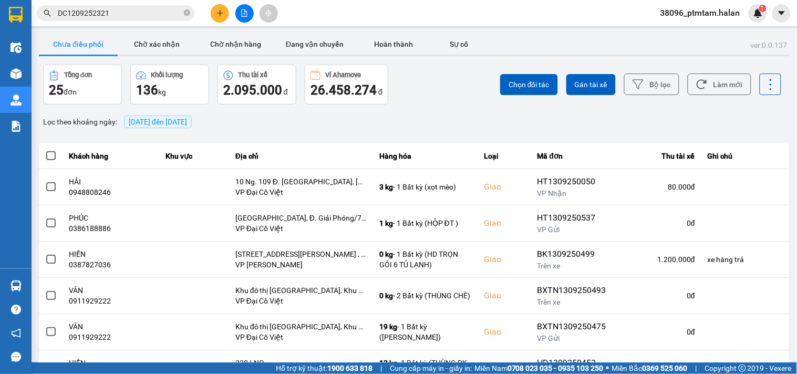
click at [444, 116] on div "Lọc theo khoảng ngày : 13/09/2025 đến 13/09/2025" at bounding box center [414, 122] width 751 height 18
click at [722, 93] on button "Làm mới" at bounding box center [720, 85] width 64 height 22
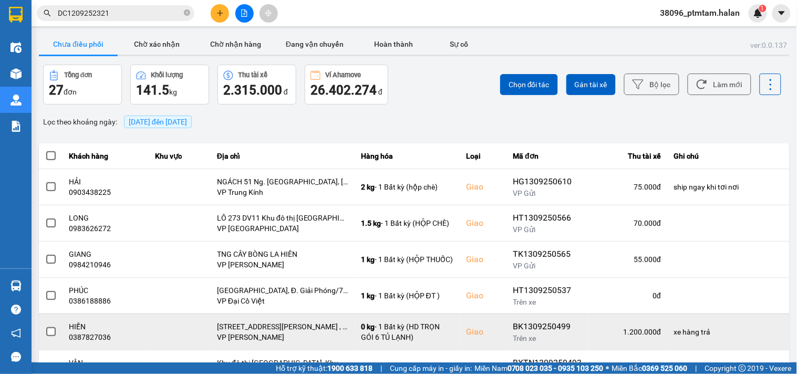
scroll to position [193, 0]
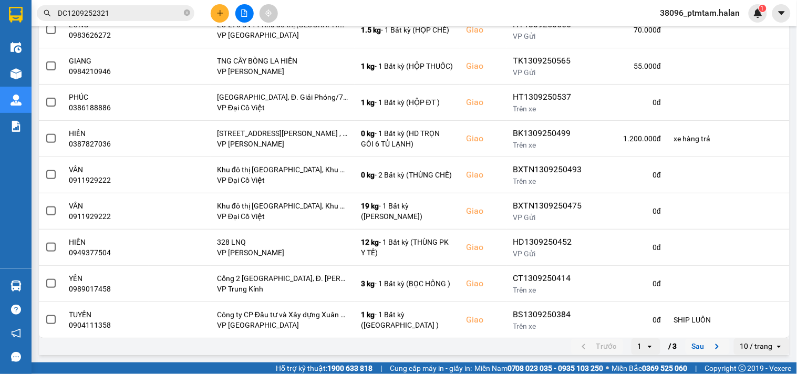
click at [686, 347] on button "Sau" at bounding box center [708, 347] width 44 height 16
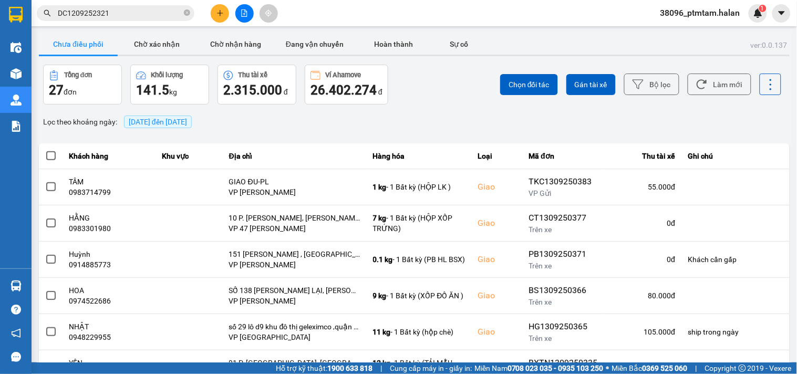
click at [448, 100] on div "Chọn đối tác Gán tài xế Bộ lọc Làm mới" at bounding box center [598, 85] width 370 height 40
click at [713, 87] on button "Làm mới" at bounding box center [720, 85] width 64 height 22
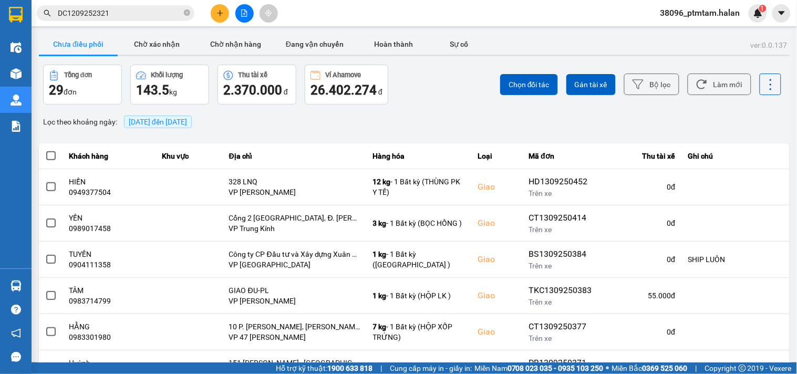
click at [472, 113] on div "Lọc theo khoảng ngày : 13/09/2025 đến 13/09/2025" at bounding box center [414, 122] width 751 height 18
click at [699, 93] on button "Làm mới" at bounding box center [720, 85] width 64 height 22
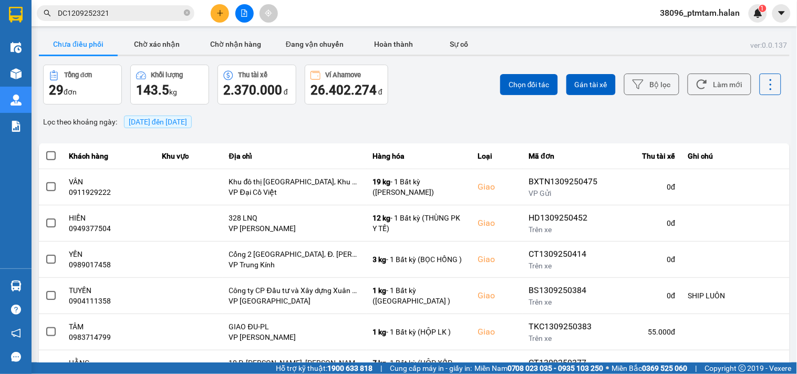
click at [476, 123] on div "Lọc theo khoảng ngày : 13/09/2025 đến 13/09/2025" at bounding box center [414, 122] width 751 height 18
click at [439, 111] on div "ver: 0.0.137 Chưa điều phối Chờ xác nhận Chờ nhận hàng Đang vận chuyển Hoàn thà…" at bounding box center [414, 291] width 755 height 519
click at [724, 85] on button "Làm mới" at bounding box center [720, 85] width 64 height 22
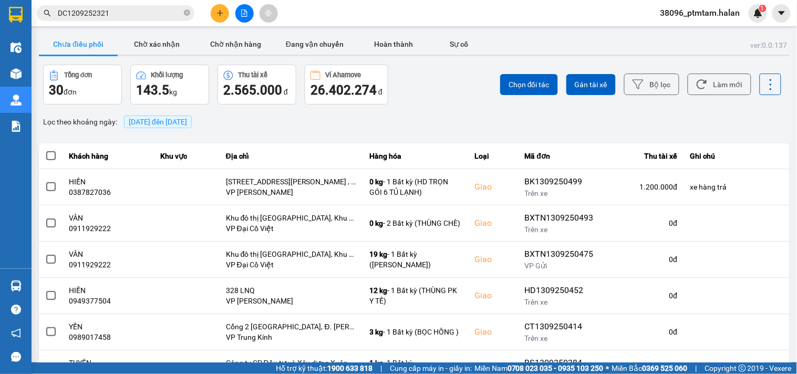
click at [439, 102] on div "Chọn đối tác Gán tài xế Bộ lọc Làm mới" at bounding box center [598, 85] width 370 height 40
click at [413, 113] on div "Lọc theo khoảng ngày : 13/09/2025 đến 13/09/2025" at bounding box center [414, 122] width 751 height 18
click at [691, 90] on button "Làm mới" at bounding box center [720, 85] width 64 height 22
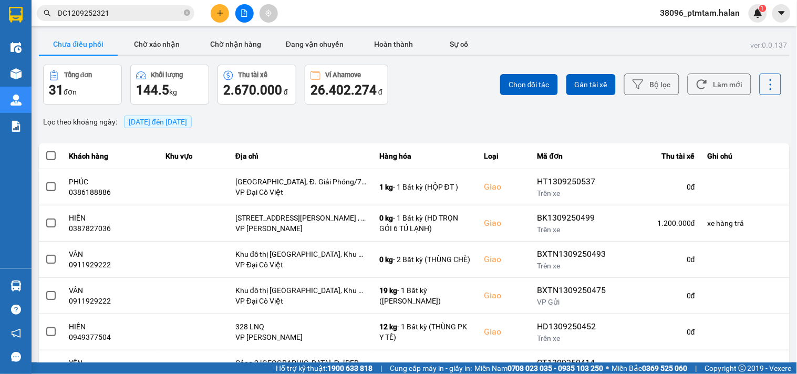
click at [447, 116] on div "Lọc theo khoảng ngày : 13/09/2025 đến 13/09/2025" at bounding box center [414, 122] width 751 height 18
click at [423, 122] on div "Lọc theo khoảng ngày : 13/09/2025 đến 13/09/2025" at bounding box center [414, 122] width 751 height 18
click at [699, 88] on icon at bounding box center [702, 84] width 11 height 11
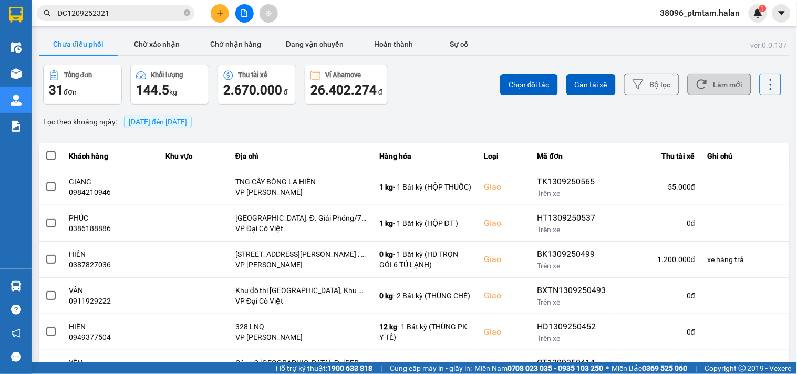
click at [459, 102] on div "Chọn đối tác Gán tài xế Bộ lọc Làm mới" at bounding box center [598, 85] width 370 height 40
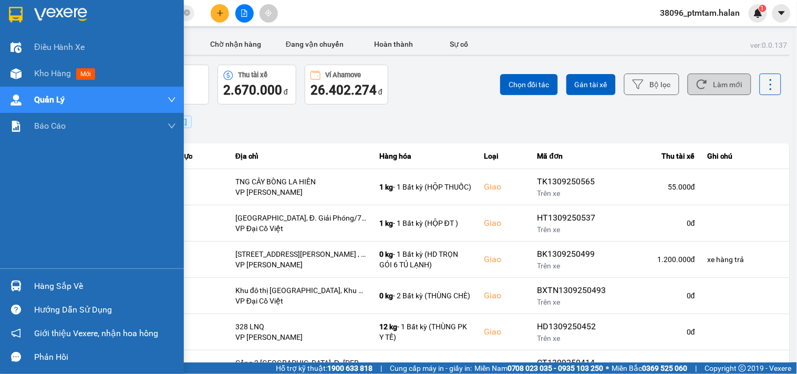
click at [0, 225] on div "Điều hành xe Kho hàng mới Quản Lý Quản lý chuyến Quản lý giao nhận mới Quản lý …" at bounding box center [92, 151] width 184 height 234
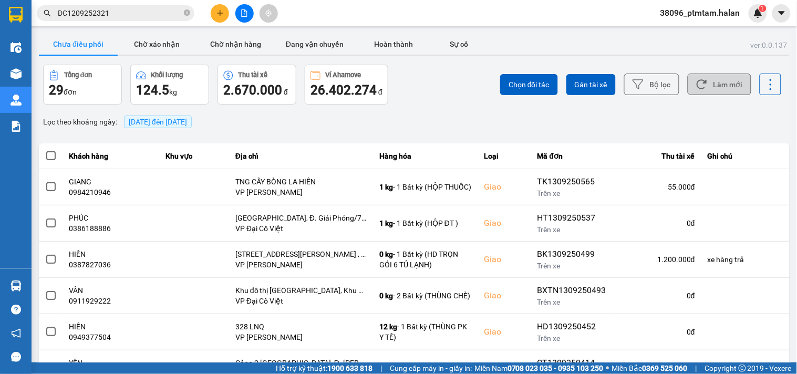
click at [446, 107] on div "ver: 0.0.137 Chưa điều phối Chờ xác nhận Chờ nhận hàng Đang vận chuyển Hoàn thà…" at bounding box center [414, 291] width 755 height 519
click at [703, 87] on button "Làm mới" at bounding box center [720, 85] width 64 height 22
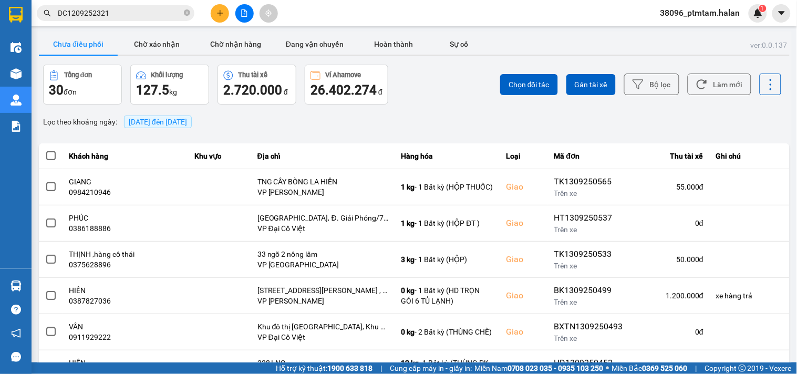
click at [531, 124] on div "Lọc theo khoảng ngày : 13/09/2025 đến 13/09/2025" at bounding box center [414, 122] width 751 height 18
click at [707, 85] on button "Làm mới" at bounding box center [720, 85] width 64 height 22
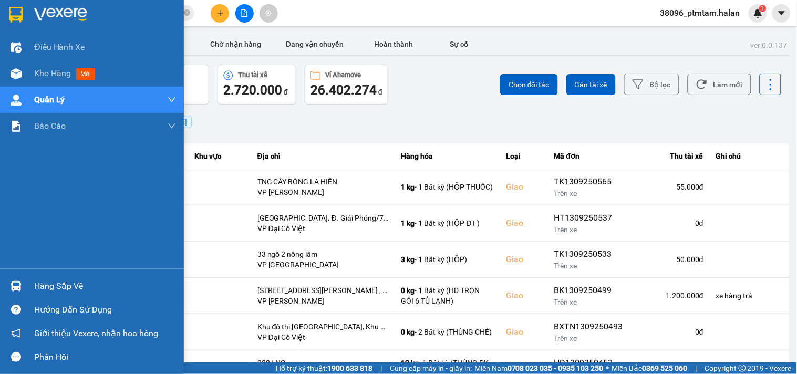
click at [0, 226] on div "Điều hành xe Kho hàng mới Quản Lý Quản lý chuyến Quản lý giao nhận mới Quản lý …" at bounding box center [92, 151] width 184 height 234
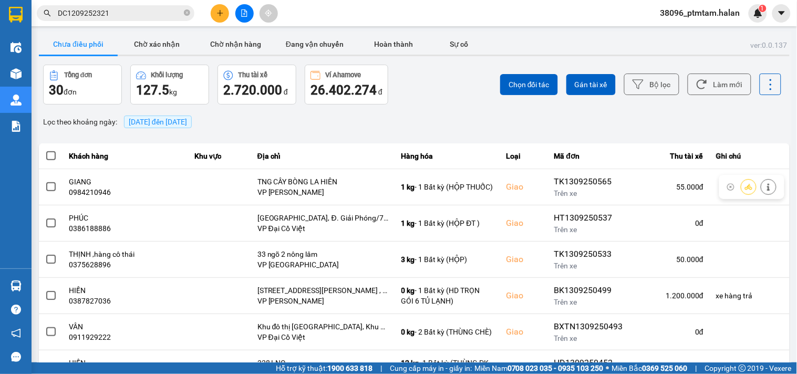
click at [420, 128] on div "Lọc theo khoảng ngày : 13/09/2025 đến 13/09/2025" at bounding box center [414, 122] width 751 height 18
click at [708, 86] on button "Làm mới" at bounding box center [720, 85] width 64 height 22
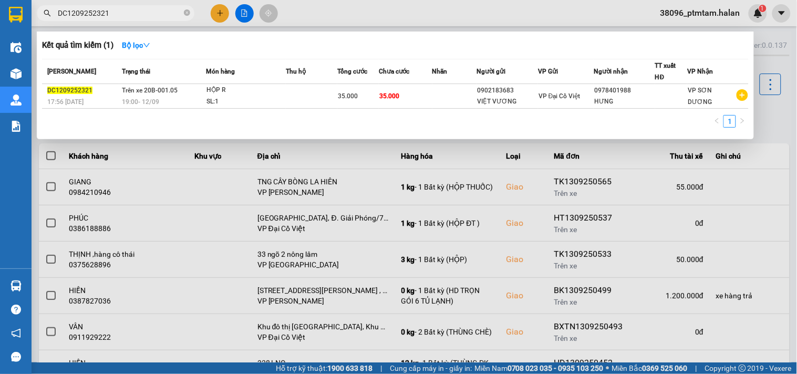
click at [167, 12] on input "DC1209252321" at bounding box center [120, 13] width 124 height 12
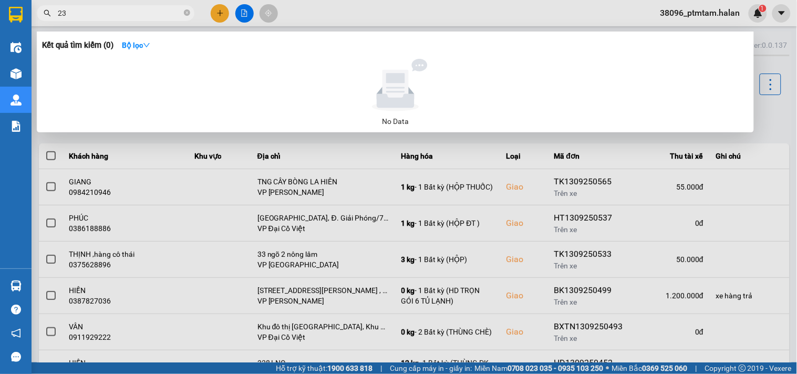
type input "2"
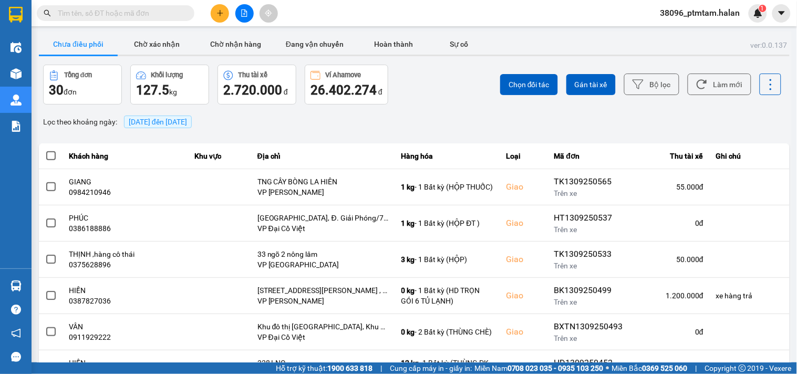
drag, startPoint x: 431, startPoint y: 125, endPoint x: 613, endPoint y: 117, distance: 182.6
click at [431, 125] on div "Lọc theo khoảng ngày : 13/09/2025 đến 13/09/2025" at bounding box center [414, 122] width 751 height 18
click at [697, 89] on icon at bounding box center [702, 84] width 10 height 9
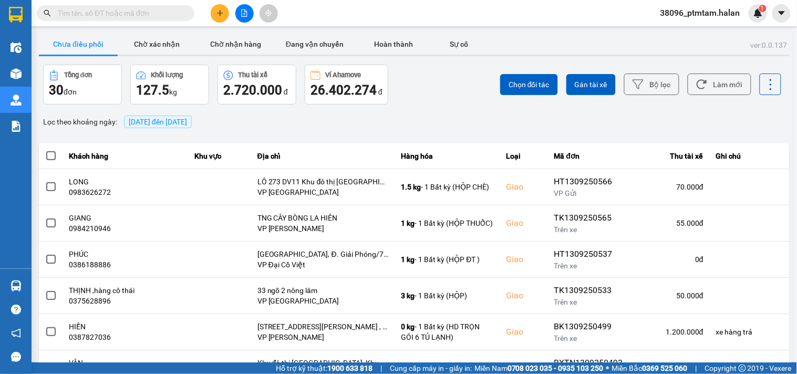
click at [440, 113] on div "Lọc theo khoảng ngày : 13/09/2025 đến 13/09/2025" at bounding box center [414, 122] width 751 height 18
click at [697, 88] on icon at bounding box center [702, 84] width 10 height 9
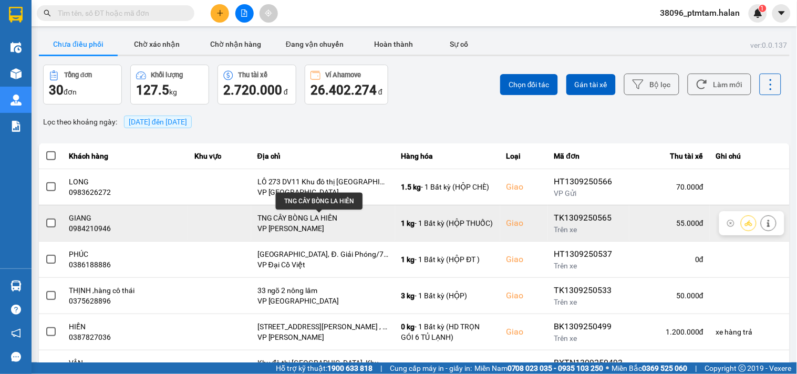
scroll to position [117, 0]
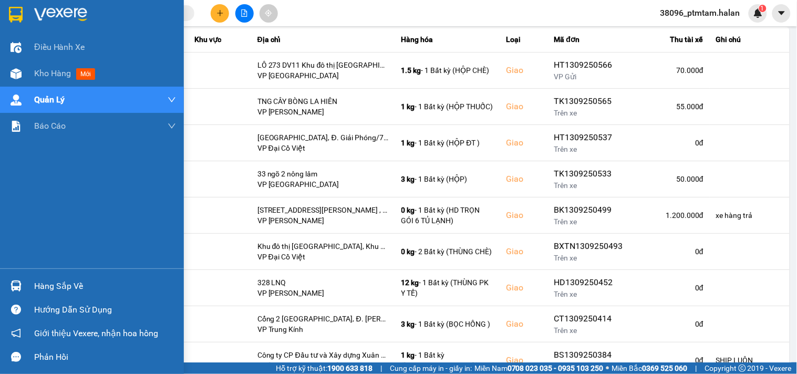
click at [25, 222] on div "Điều hành xe Kho hàng mới Quản Lý Quản lý chuyến Quản lý giao nhận mới Quản lý …" at bounding box center [92, 151] width 184 height 234
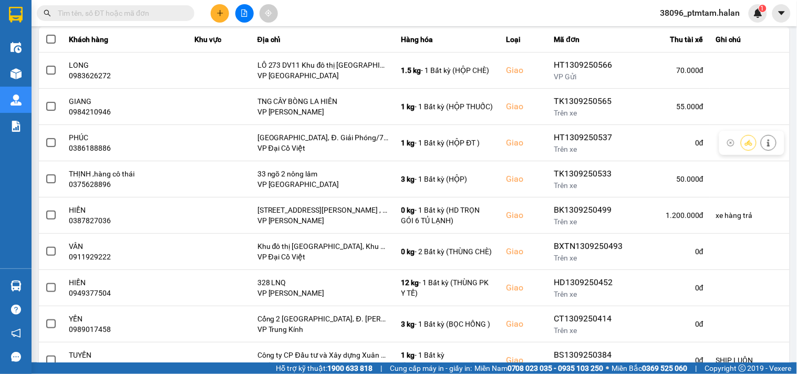
scroll to position [0, 0]
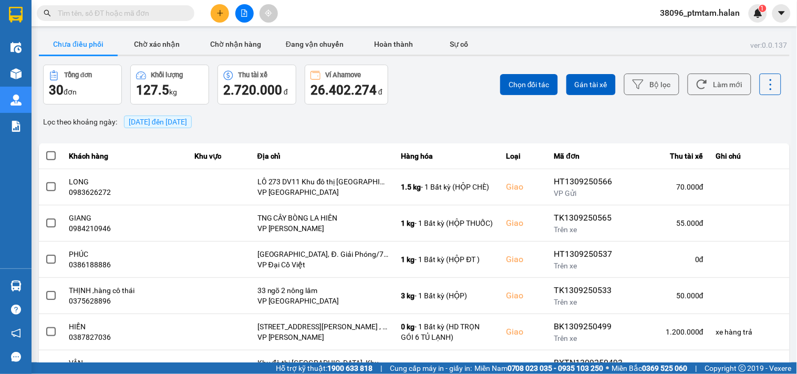
click at [429, 111] on div "ver: 0.0.137 Chưa điều phối Chờ xác nhận Chờ nhận hàng Đang vận chuyển Hoàn thà…" at bounding box center [414, 291] width 755 height 519
click at [713, 88] on button "Làm mới" at bounding box center [720, 85] width 64 height 22
click at [445, 106] on div "ver: 0.0.137 Chưa điều phối Chờ xác nhận Chờ nhận hàng Đang vận chuyển Hoàn thà…" at bounding box center [414, 291] width 755 height 519
click at [448, 129] on div "Lọc theo khoảng ngày : 13/09/2025 đến 13/09/2025" at bounding box center [414, 122] width 751 height 18
click at [421, 103] on div "Chọn đối tác Gán tài xế Bộ lọc Làm mới" at bounding box center [598, 85] width 370 height 40
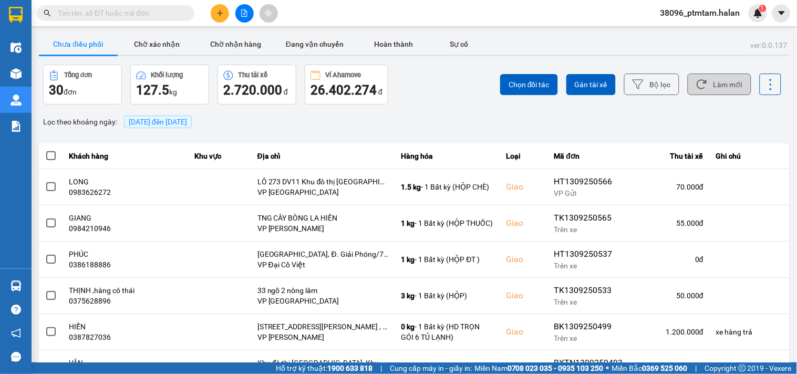
click at [707, 88] on button "Làm mới" at bounding box center [720, 85] width 64 height 22
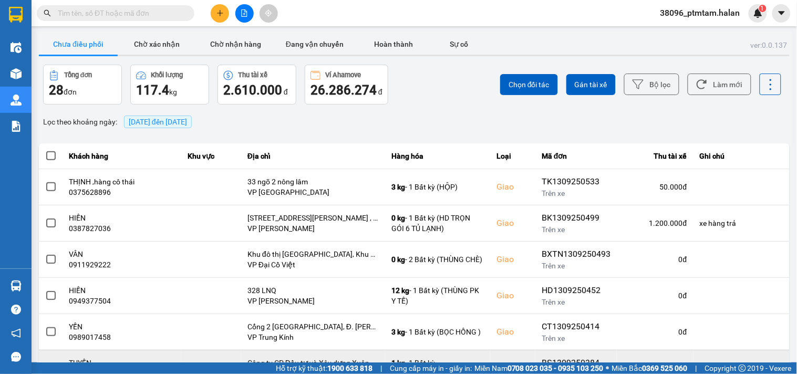
scroll to position [193, 0]
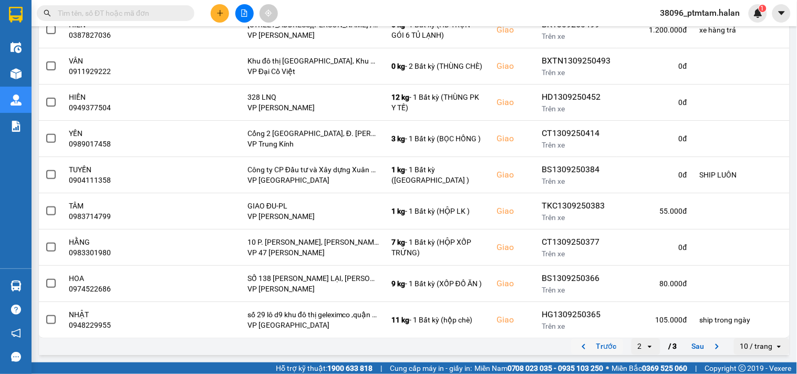
click at [595, 348] on button "Trước" at bounding box center [597, 347] width 52 height 16
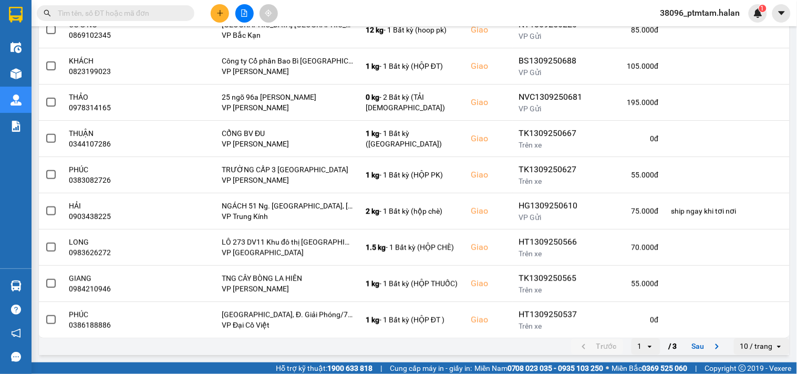
scroll to position [0, 0]
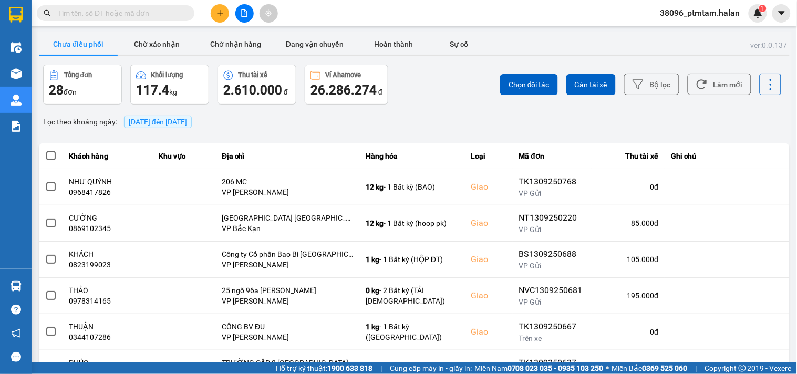
click at [463, 73] on div "Chọn đối tác Gán tài xế Bộ lọc Làm mới" at bounding box center [598, 85] width 370 height 40
click at [726, 90] on button "Làm mới" at bounding box center [720, 85] width 64 height 22
click at [477, 113] on div "Lọc theo khoảng ngày : 13/09/2025 đến 13/09/2025" at bounding box center [414, 122] width 751 height 18
click at [728, 83] on button "Làm mới" at bounding box center [720, 85] width 64 height 22
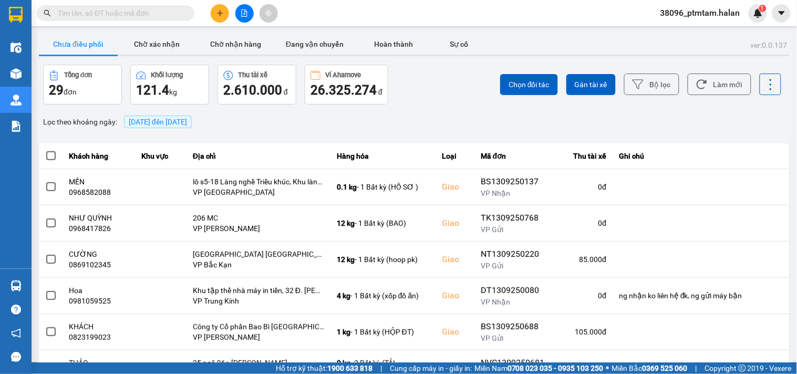
click at [452, 108] on div "ver: 0.0.137 Chưa điều phối Chờ xác nhận Chờ nhận hàng Đang vận chuyển Hoàn thà…" at bounding box center [414, 291] width 755 height 519
click at [237, 138] on div "ver: 0.0.137 Chưa điều phối Chờ xác nhận Chờ nhận hàng Đang vận chuyển Hoàn thà…" at bounding box center [414, 291] width 755 height 519
click at [77, 21] on div "Kết quả tìm kiếm ( 0 ) Bộ lọc No Data" at bounding box center [102, 13] width 205 height 18
click at [84, 11] on input "text" at bounding box center [120, 13] width 124 height 12
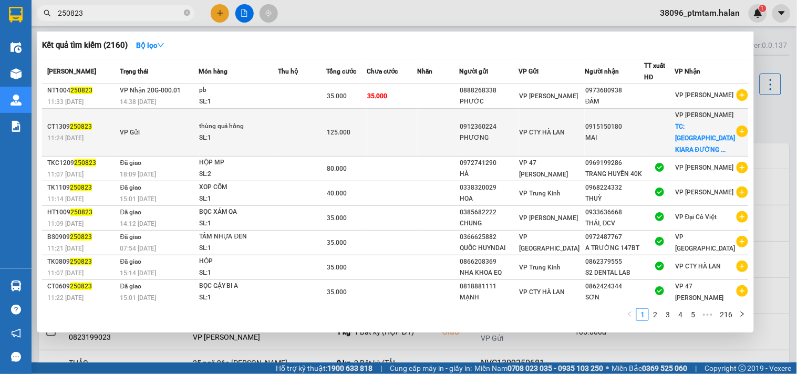
type input "250823"
click at [284, 133] on td at bounding box center [303, 133] width 48 height 48
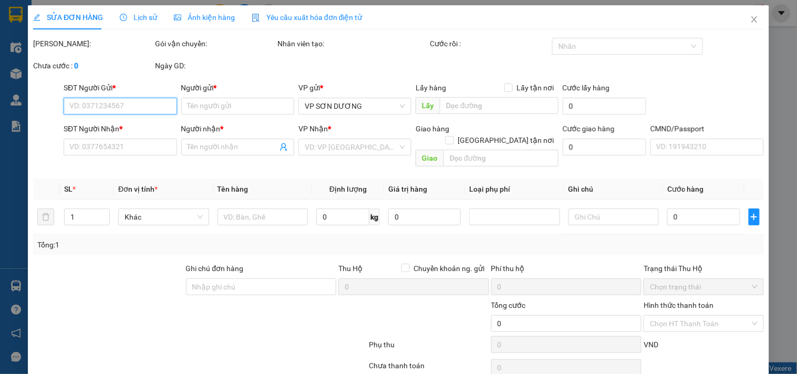
type input "0912360224"
type input "PHƯƠNG"
type input "0915150180"
type input "MAI"
checkbox input "true"
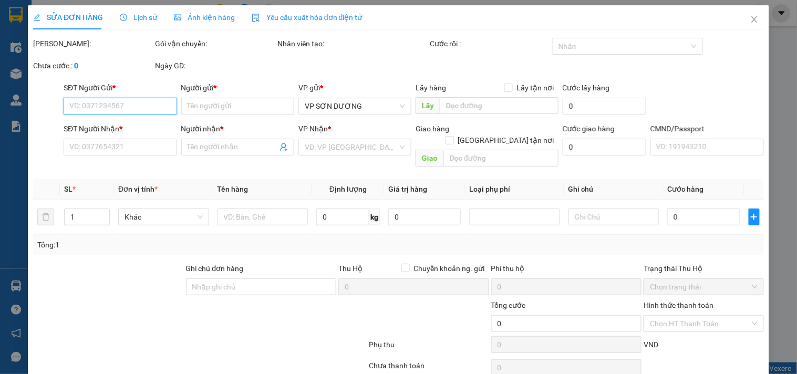
type input "CHUNG CƯ PARK KIARA ĐƯỜNG LÊ TRỌNG TẤN LA KHÊ HÀ ĐÔNG"
type input "125.000"
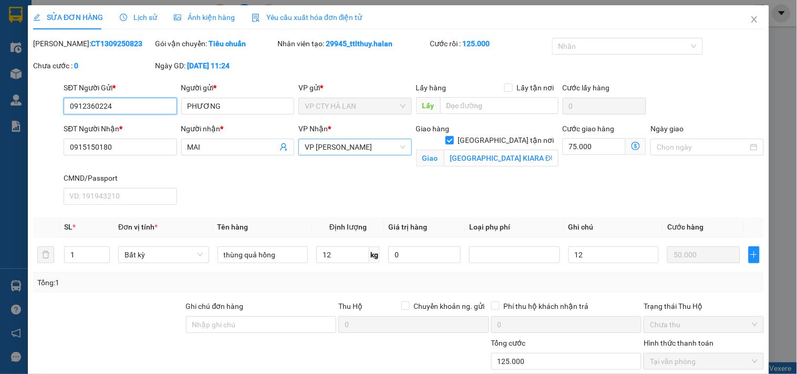
click at [334, 151] on span "VP [PERSON_NAME]" at bounding box center [355, 147] width 100 height 16
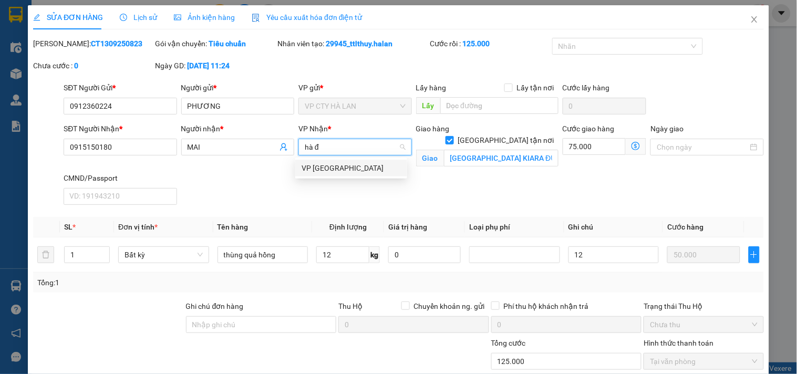
type input "hà đô"
click at [348, 166] on div "VP [GEOGRAPHIC_DATA]" at bounding box center [351, 168] width 99 height 12
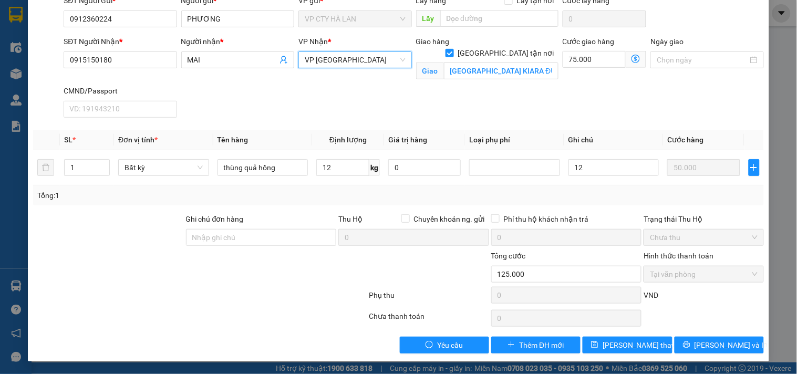
click at [632, 57] on icon "dollar-circle" at bounding box center [636, 59] width 8 height 8
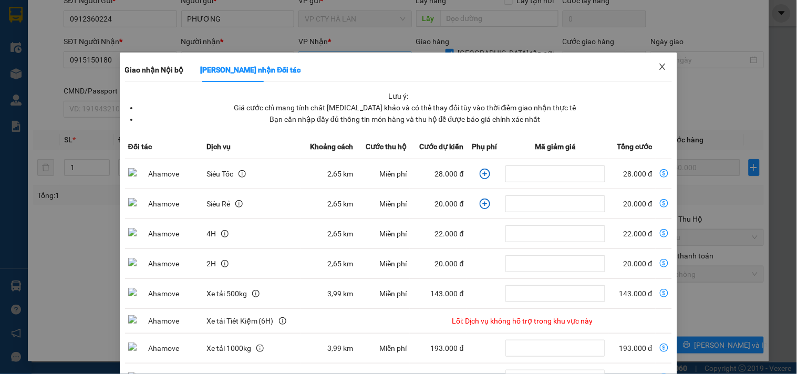
click at [659, 65] on icon "close" at bounding box center [663, 67] width 8 height 8
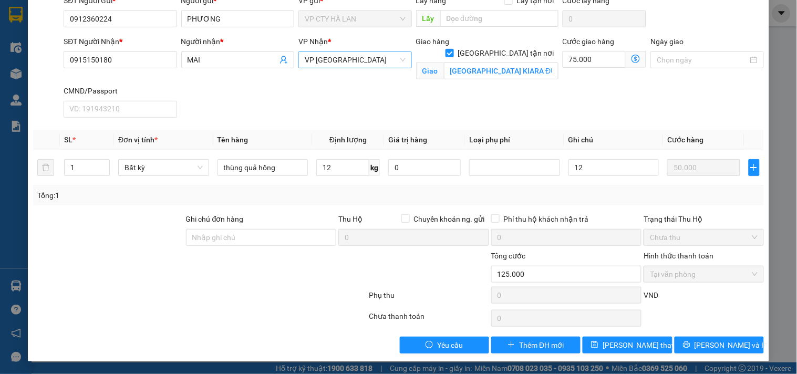
click at [632, 57] on icon "dollar-circle" at bounding box center [636, 59] width 8 height 8
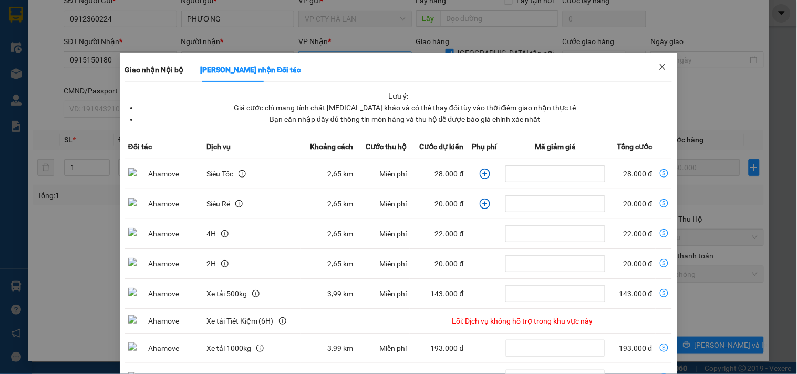
click at [660, 66] on icon "close" at bounding box center [663, 67] width 6 height 6
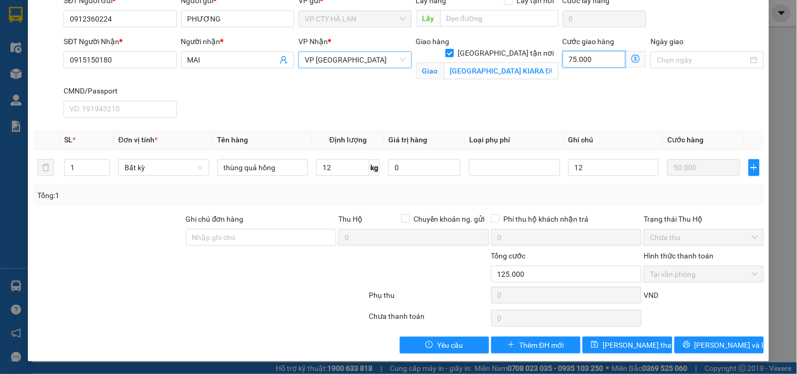
click at [593, 60] on input "75.000" at bounding box center [595, 59] width 64 height 17
click at [614, 345] on span "Lưu thay đổi" at bounding box center [645, 346] width 84 height 12
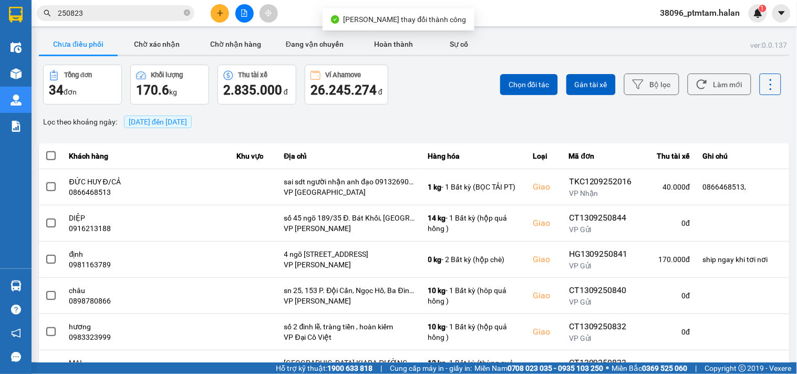
click at [96, 12] on input "250823" at bounding box center [120, 13] width 124 height 12
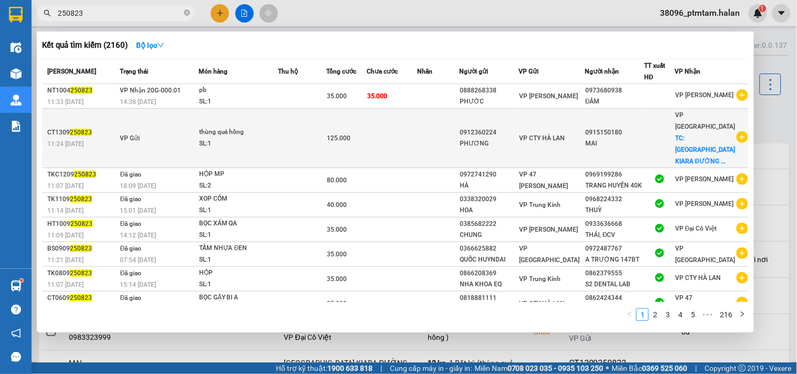
click at [278, 129] on div "thùng quả hồng" at bounding box center [238, 133] width 79 height 12
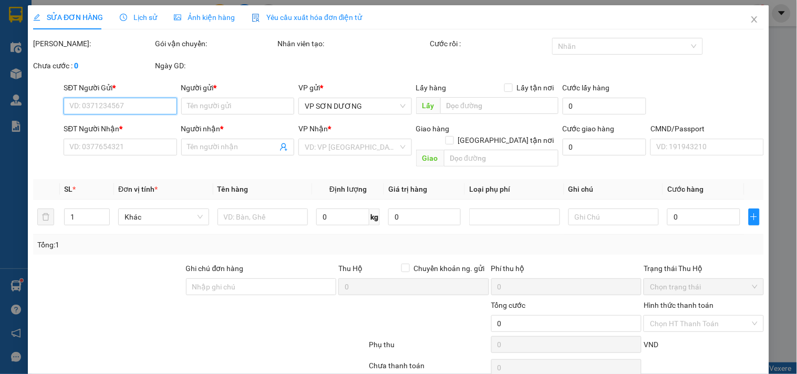
type input "0912360224"
type input "PHƯƠNG"
type input "0915150180"
type input "MAI"
checkbox input "true"
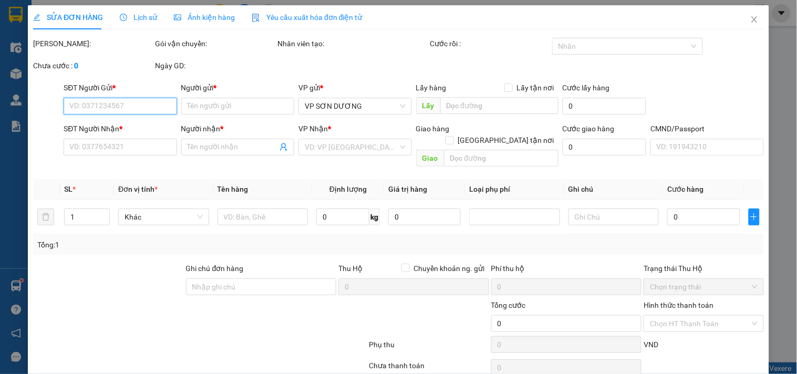
type input "CHUNG CƯ PARK KIARA ĐƯỜNG LÊ TRỌNG TẤN LA KHÊ HÀ ĐÔNG"
type input "125.000"
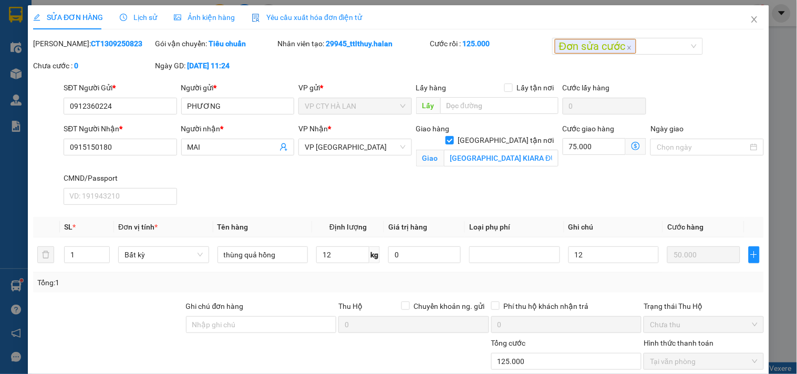
click at [90, 354] on div at bounding box center [139, 355] width 214 height 37
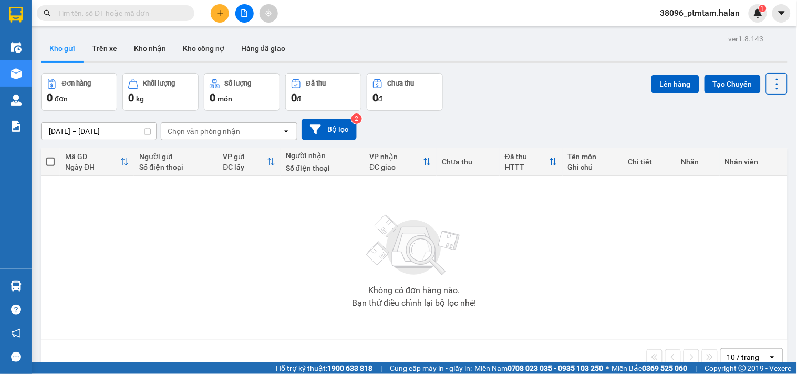
click at [506, 87] on div "Đơn hàng 0 đơn Khối lượng 0 kg Số lượng 0 món Đã thu 0 đ Chưa thu 0 đ Lên hàng …" at bounding box center [414, 92] width 747 height 38
click at [146, 14] on input "text" at bounding box center [120, 13] width 124 height 12
paste input "251659"
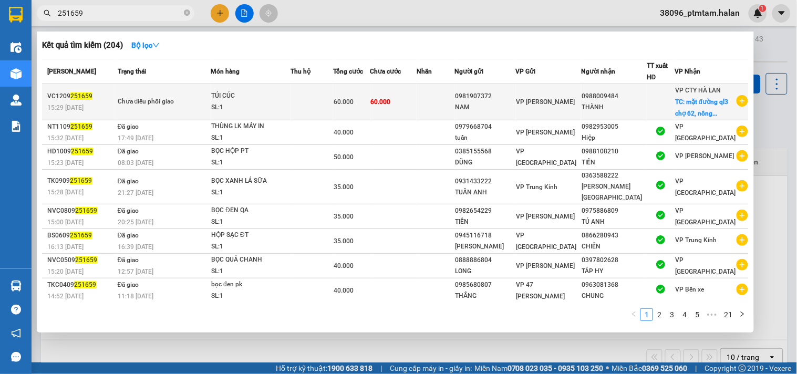
type input "251659"
click at [303, 117] on td at bounding box center [312, 102] width 43 height 36
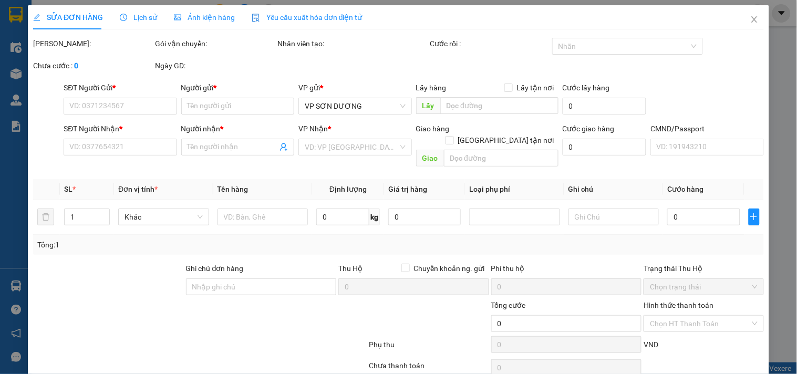
type input "0981907372"
type input "NAM"
type input "0988009484"
type input "THÀNH"
checkbox input "true"
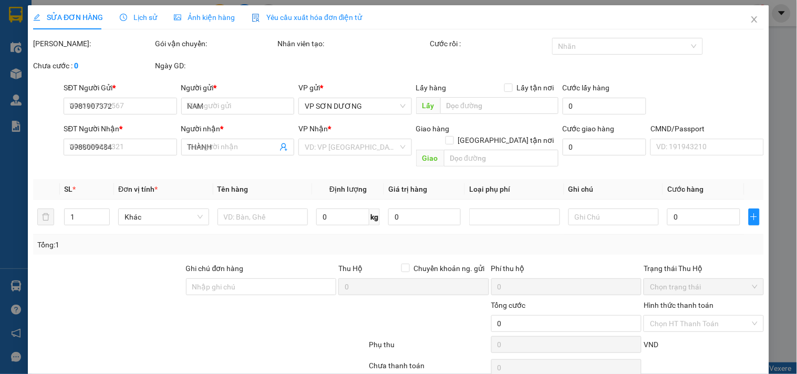
type input "[STREET_ADDRESS]"
type input "60.000"
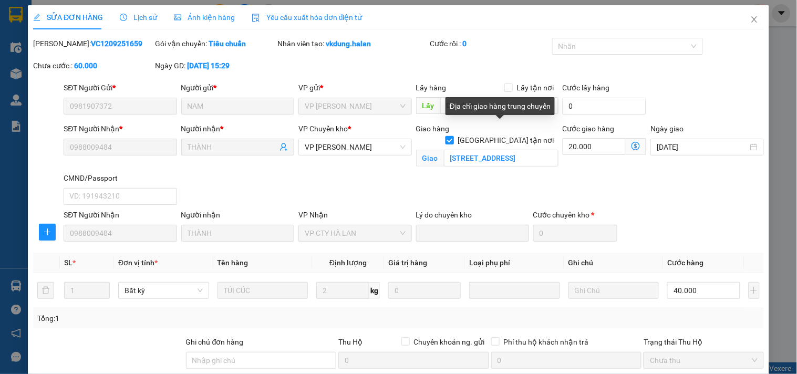
click at [453, 136] on input "[GEOGRAPHIC_DATA] tận nơi" at bounding box center [449, 139] width 7 height 7
checkbox input "false"
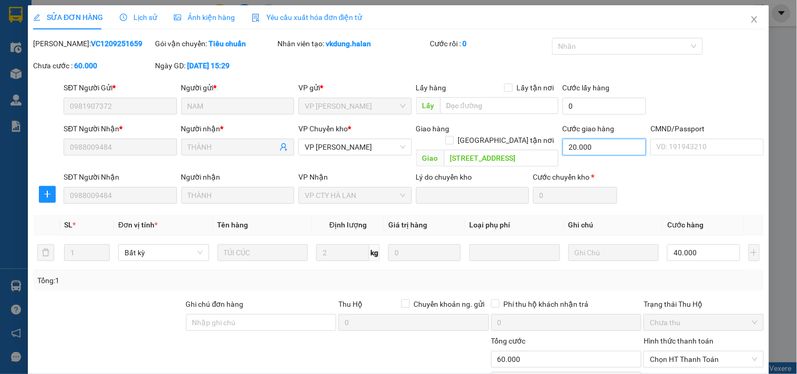
click at [579, 144] on input "20.000" at bounding box center [605, 147] width 84 height 17
type input "40.000"
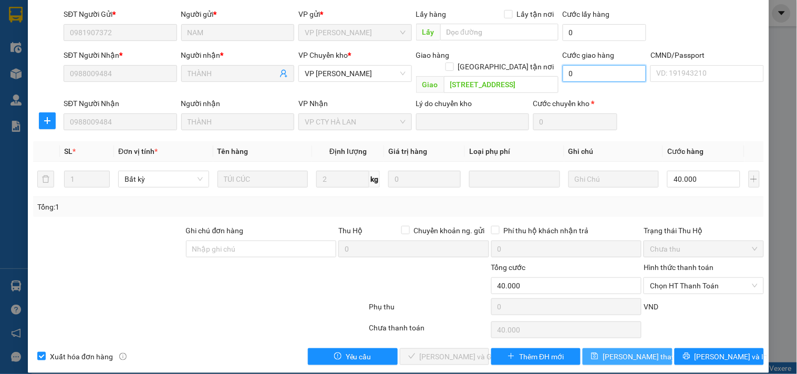
type input "0"
click at [628, 351] on span "[PERSON_NAME] thay đổi" at bounding box center [645, 357] width 84 height 12
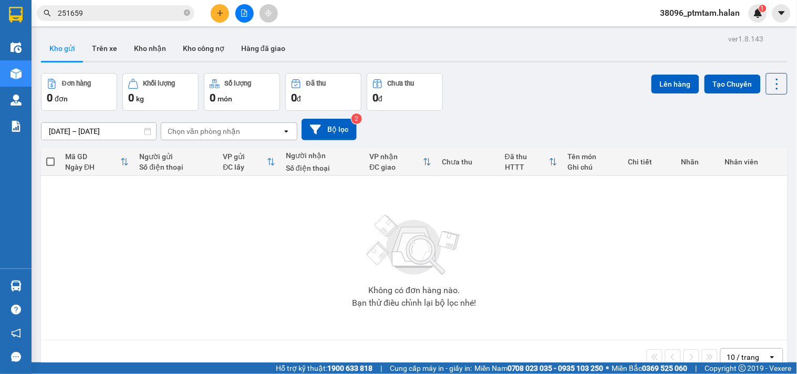
click at [105, 8] on input "251659" at bounding box center [120, 13] width 124 height 12
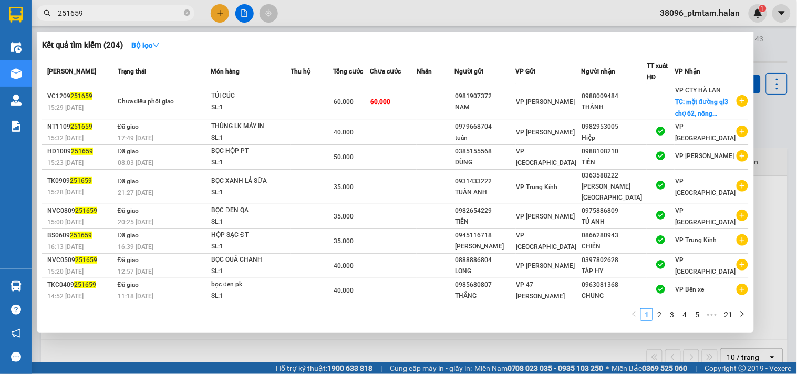
click at [105, 8] on input "251659" at bounding box center [120, 13] width 124 height 12
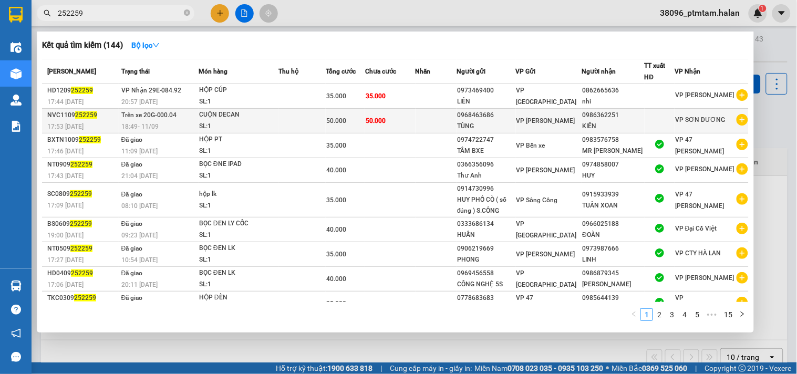
type input "252259"
click at [304, 117] on td at bounding box center [302, 121] width 47 height 25
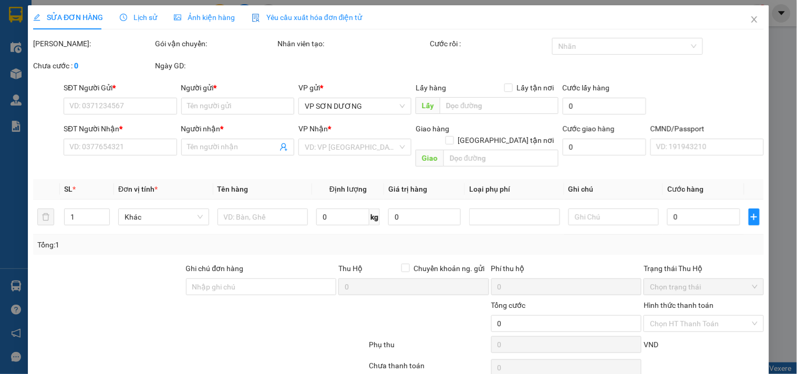
type input "0968463686"
type input "TÙNG"
type input "0986362251"
type input "KIÊN"
type input "50.000"
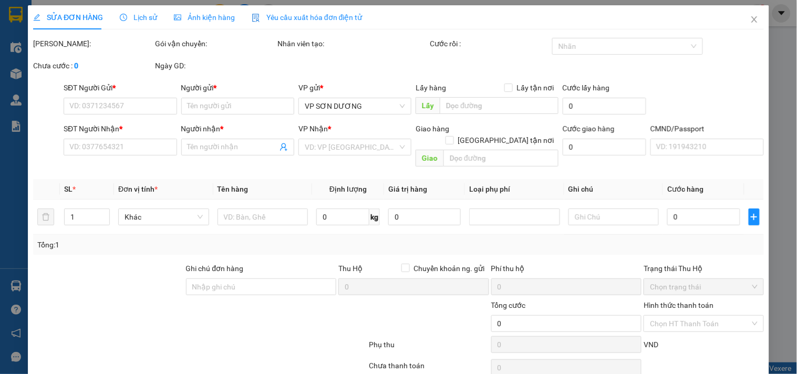
type input "50.000"
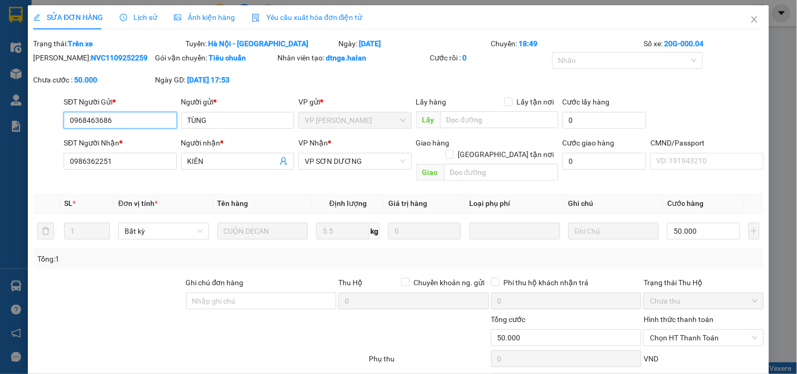
scroll to position [52, 0]
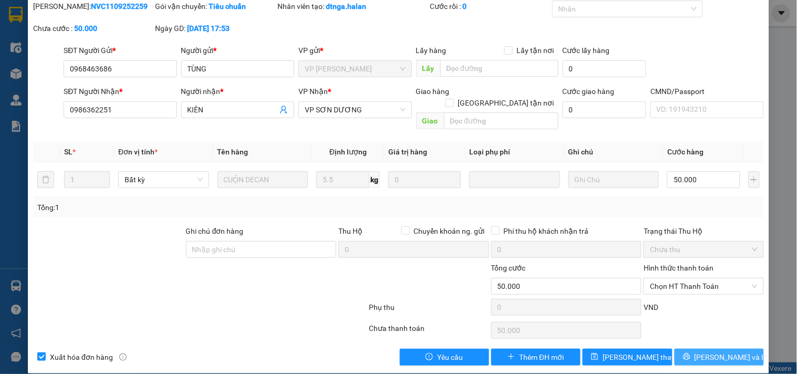
click at [689, 349] on button "Lưu và In" at bounding box center [719, 357] width 89 height 17
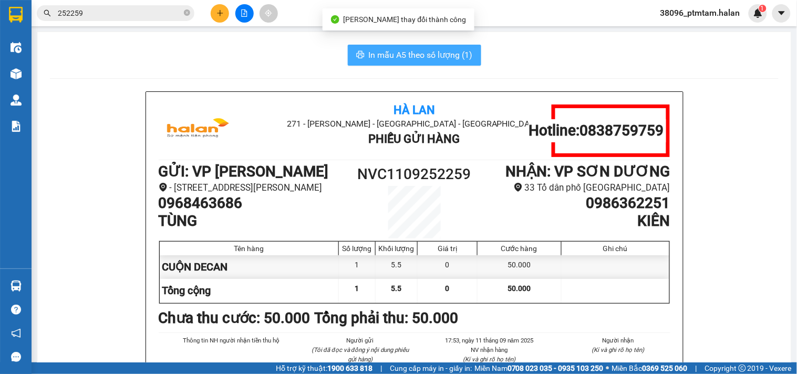
click at [429, 60] on span "In mẫu A5 theo số lượng (1)" at bounding box center [421, 54] width 104 height 13
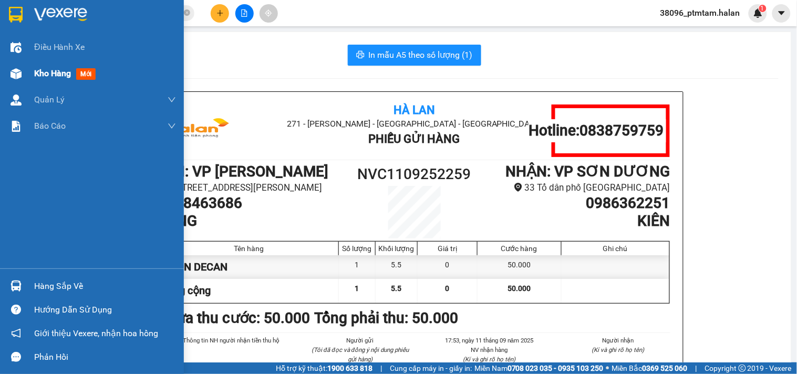
click at [59, 74] on span "Kho hàng" at bounding box center [52, 73] width 37 height 10
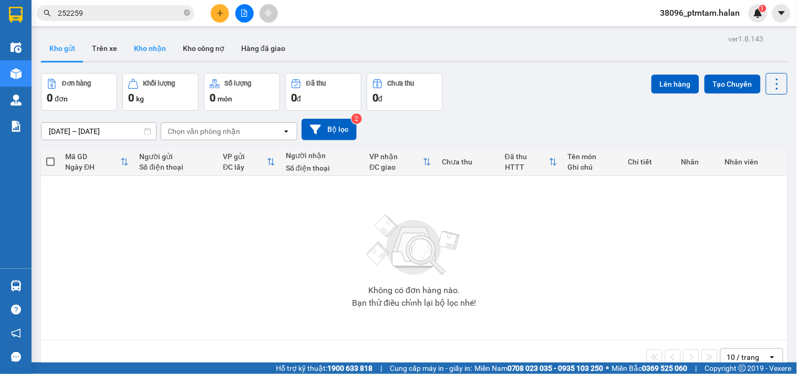
click at [157, 49] on button "Kho nhận" at bounding box center [150, 48] width 49 height 25
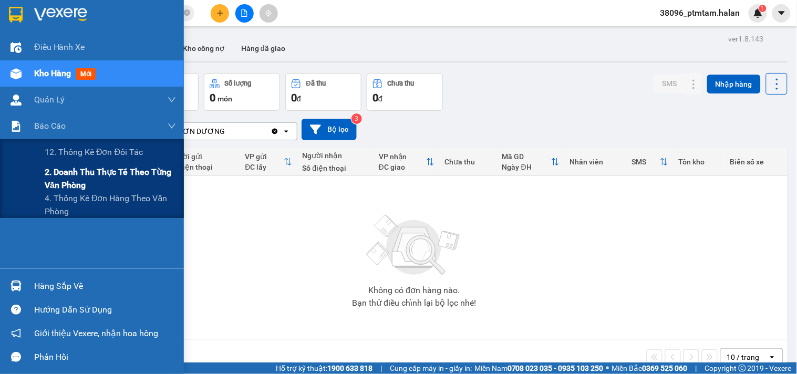
click at [96, 177] on span "2. Doanh thu thực tế theo từng văn phòng" at bounding box center [110, 179] width 131 height 26
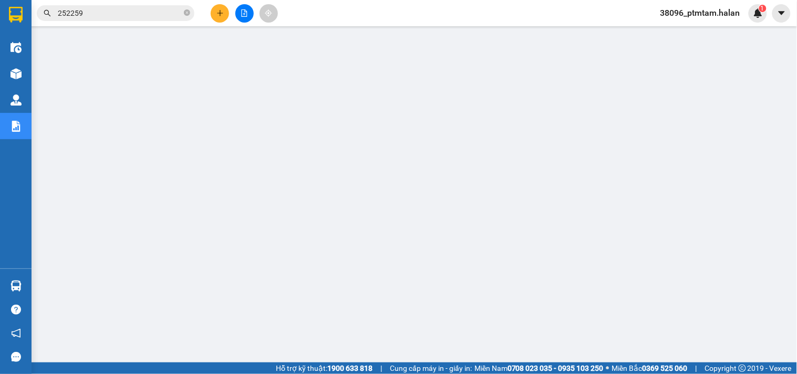
click at [125, 12] on input "252259" at bounding box center [120, 13] width 124 height 12
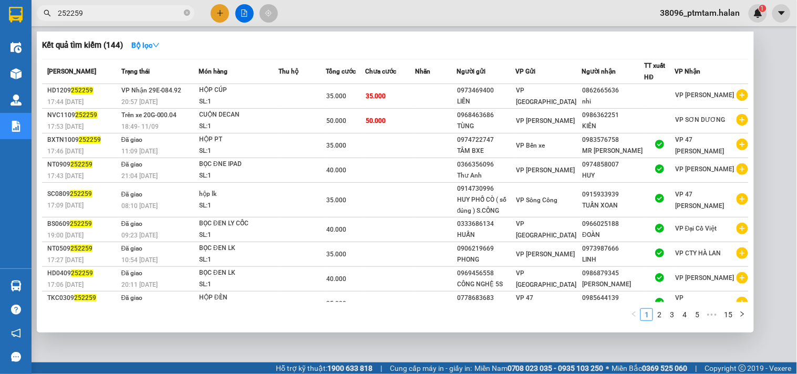
click at [125, 12] on input "252259" at bounding box center [120, 13] width 124 height 12
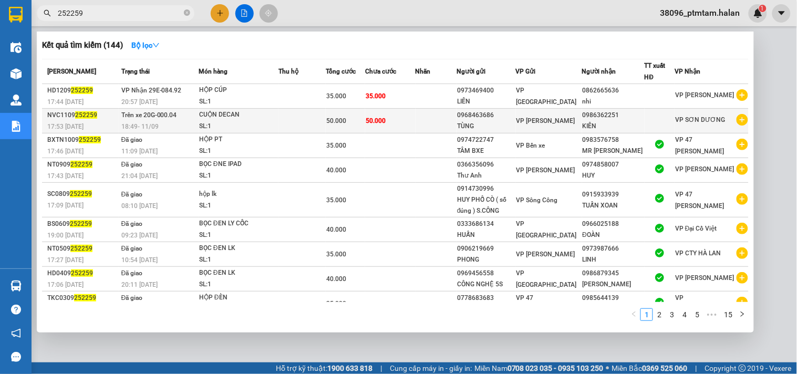
click at [258, 121] on div "SL: 1" at bounding box center [238, 127] width 79 height 12
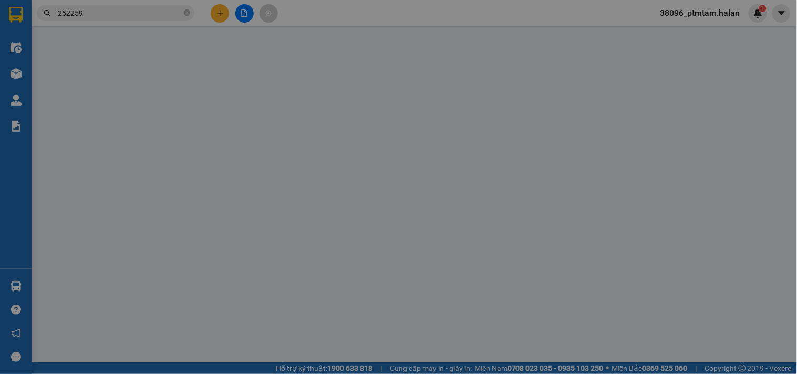
type input "0968463686"
type input "TÙNG"
type input "0986362251"
type input "KIÊN"
type input "50.000"
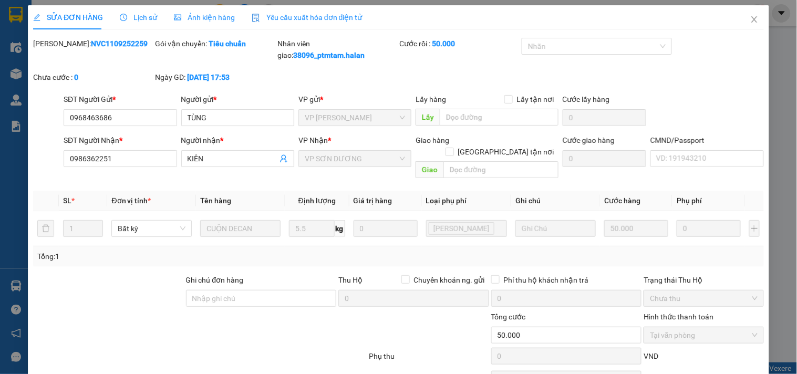
click at [134, 16] on span "Lịch sử" at bounding box center [138, 17] width 37 height 8
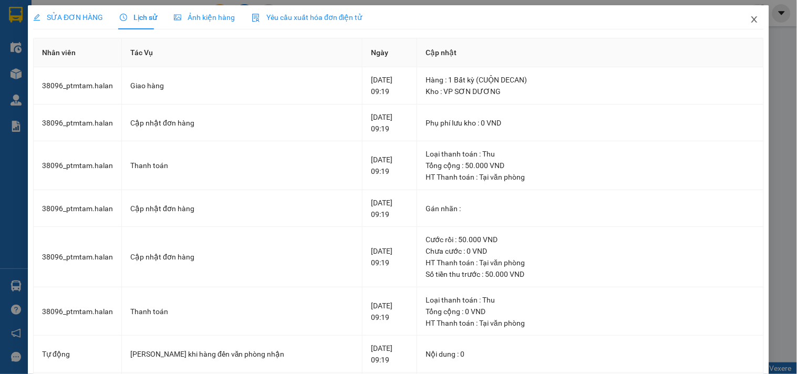
click at [751, 23] on icon "close" at bounding box center [755, 19] width 8 height 8
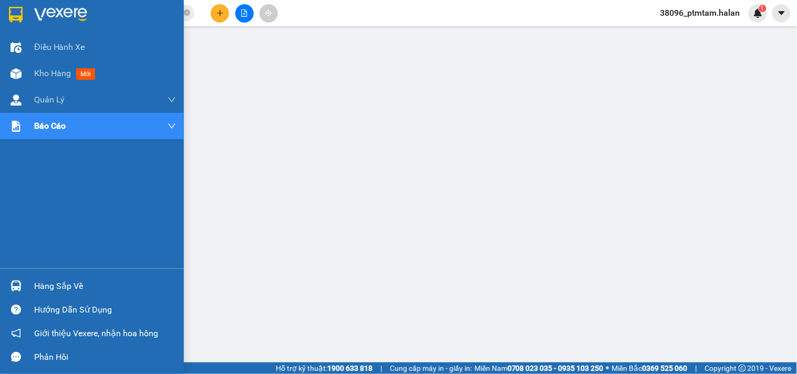
click at [47, 284] on div "Hàng sắp về" at bounding box center [105, 287] width 142 height 16
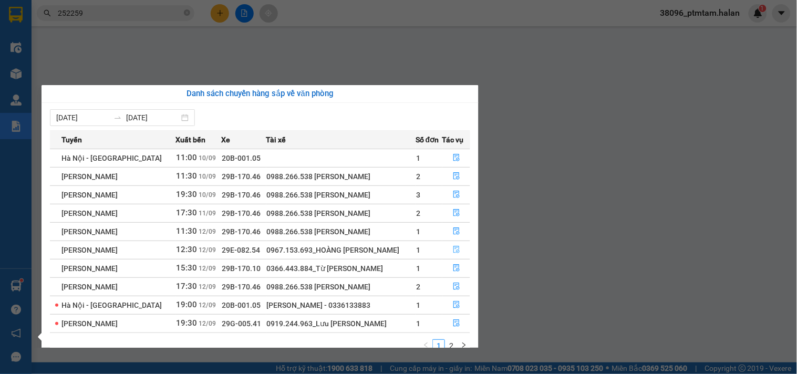
scroll to position [17, 0]
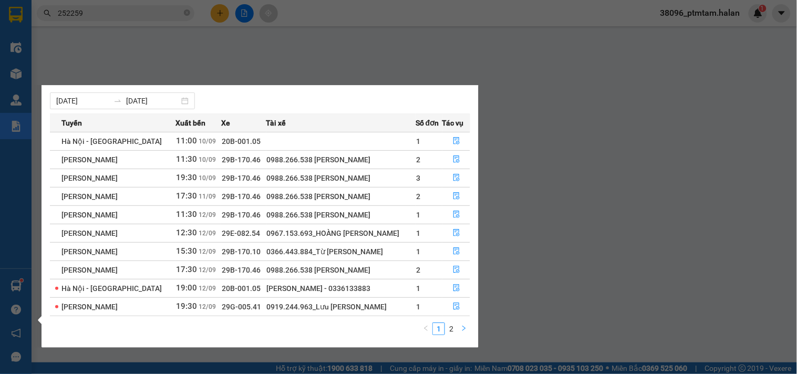
click at [467, 329] on icon "right" at bounding box center [464, 328] width 6 height 6
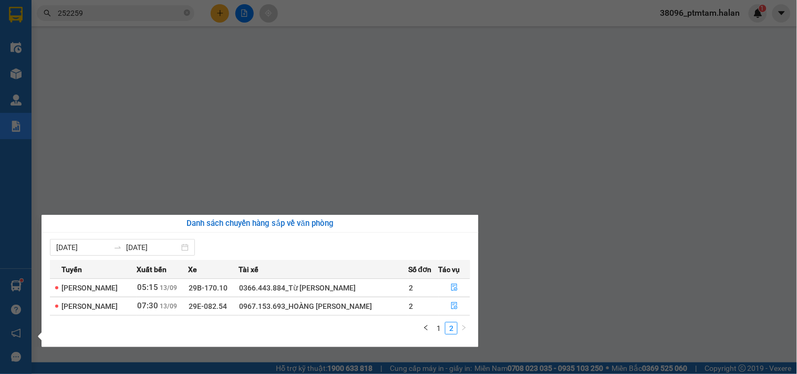
scroll to position [0, 0]
click at [428, 330] on icon "left" at bounding box center [426, 328] width 6 height 6
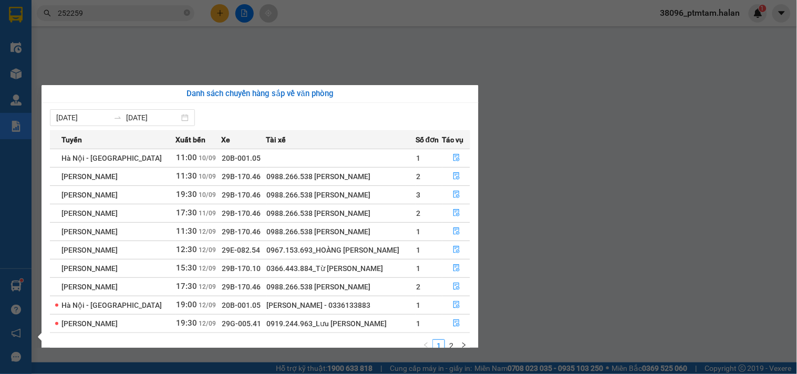
click at [0, 228] on div "Điều hành xe Kho hàng mới Quản Lý Quản lý chuyến Quản lý giao nhận mới Quản lý …" at bounding box center [16, 187] width 32 height 374
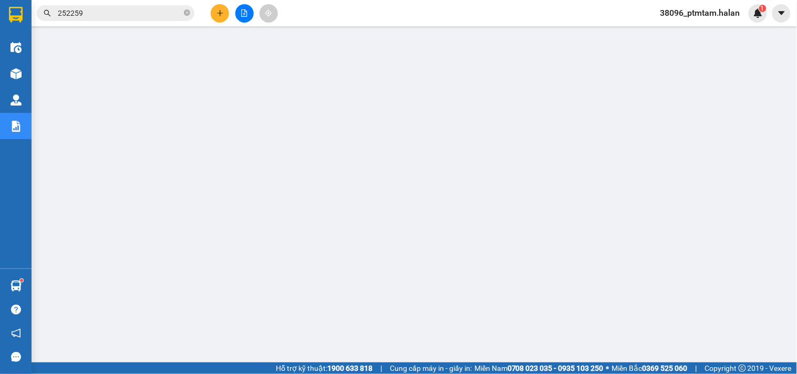
click at [128, 13] on input "252259" at bounding box center [120, 13] width 124 height 12
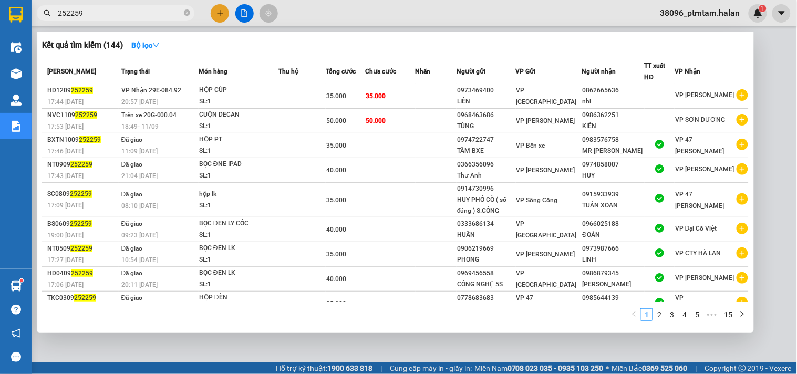
click at [128, 13] on input "252259" at bounding box center [120, 13] width 124 height 12
paste input "097244964"
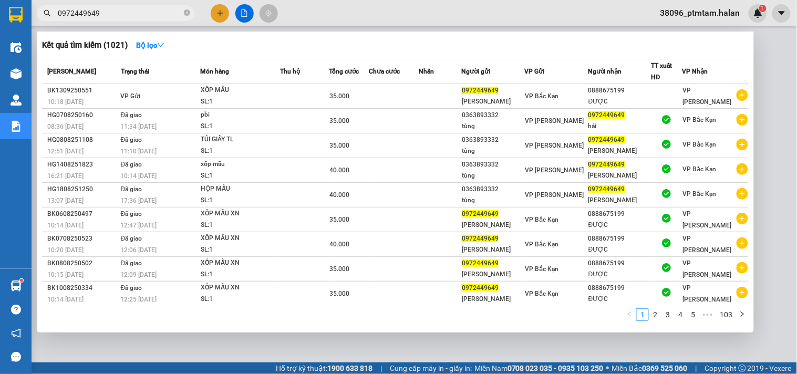
type input "0972449649"
click at [296, 20] on div at bounding box center [398, 187] width 797 height 374
